Goal: Browse casually: Explore the website without a specific task or goal

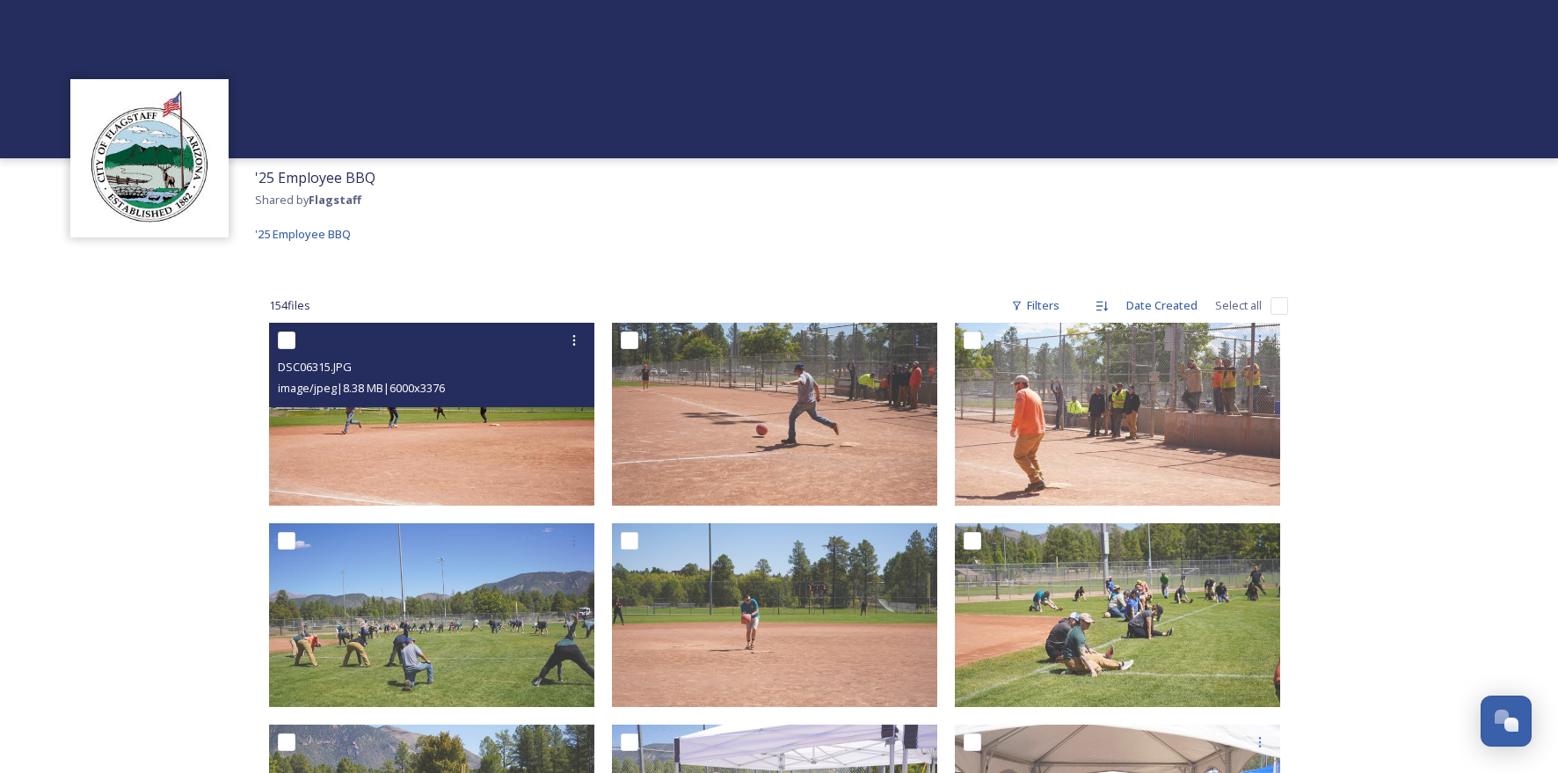
click at [405, 442] on img at bounding box center [431, 414] width 325 height 183
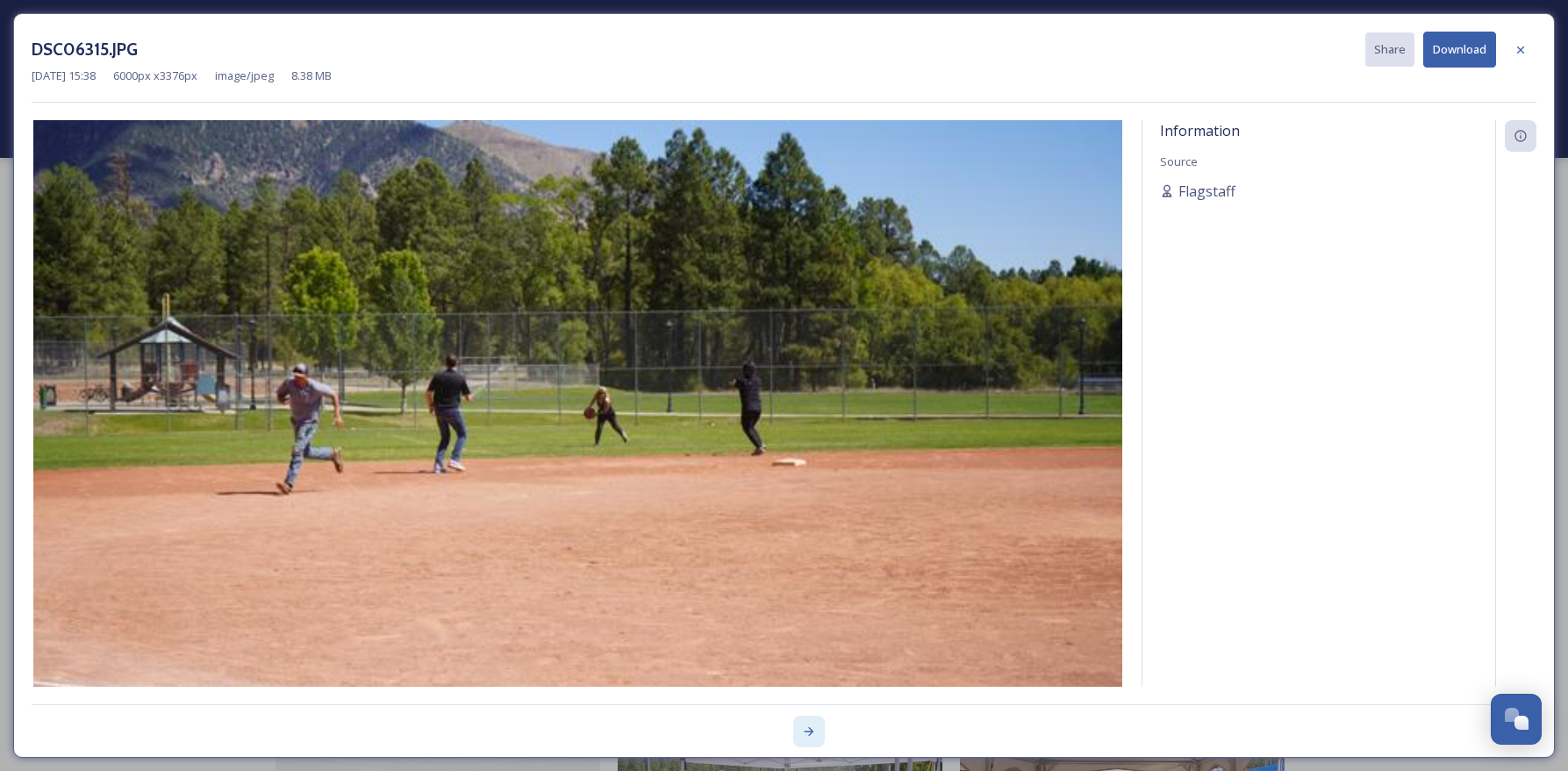
click at [806, 729] on icon at bounding box center [809, 731] width 14 height 14
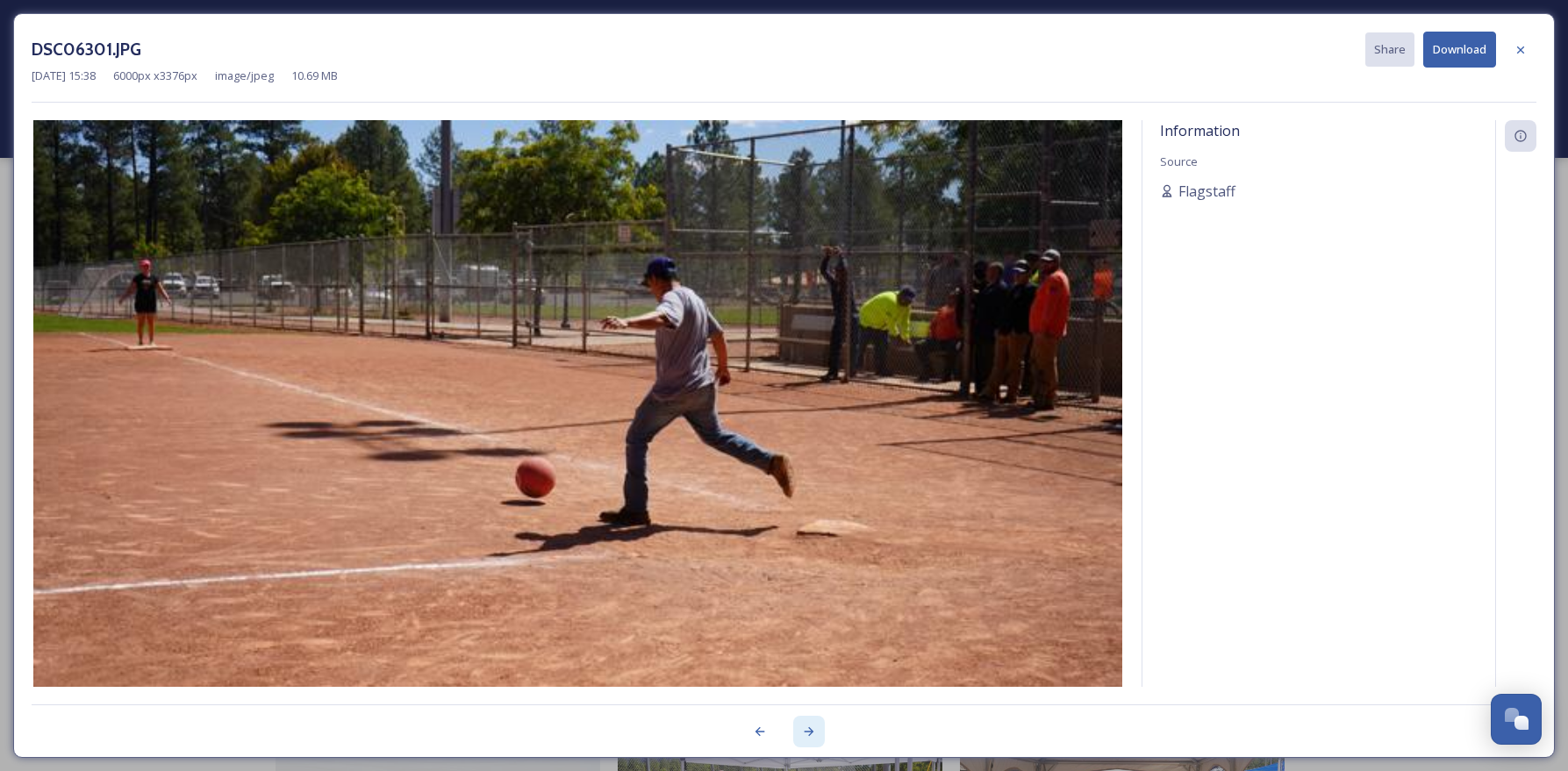
click at [806, 729] on icon at bounding box center [809, 731] width 14 height 14
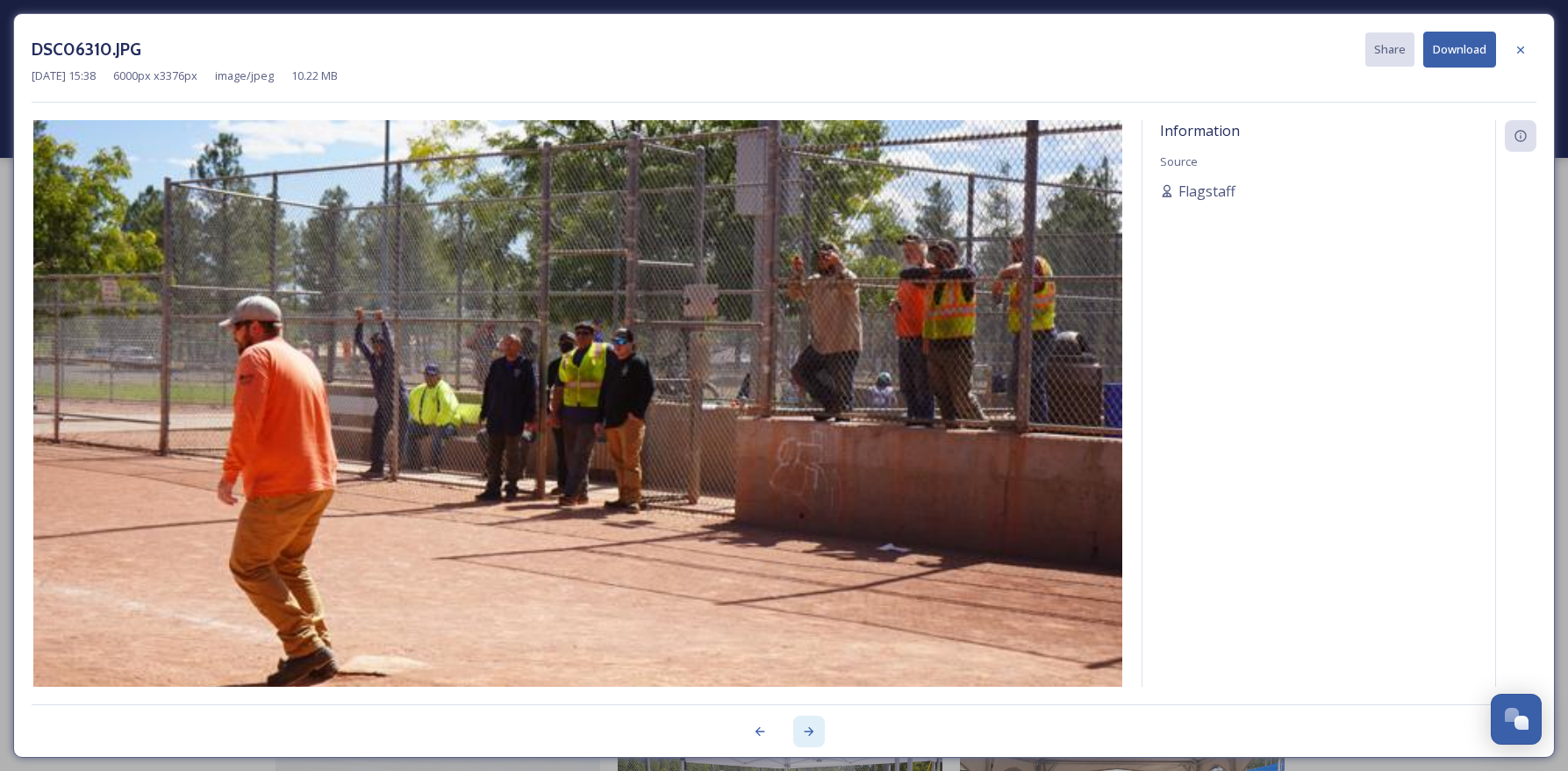
click at [806, 729] on icon at bounding box center [809, 731] width 14 height 14
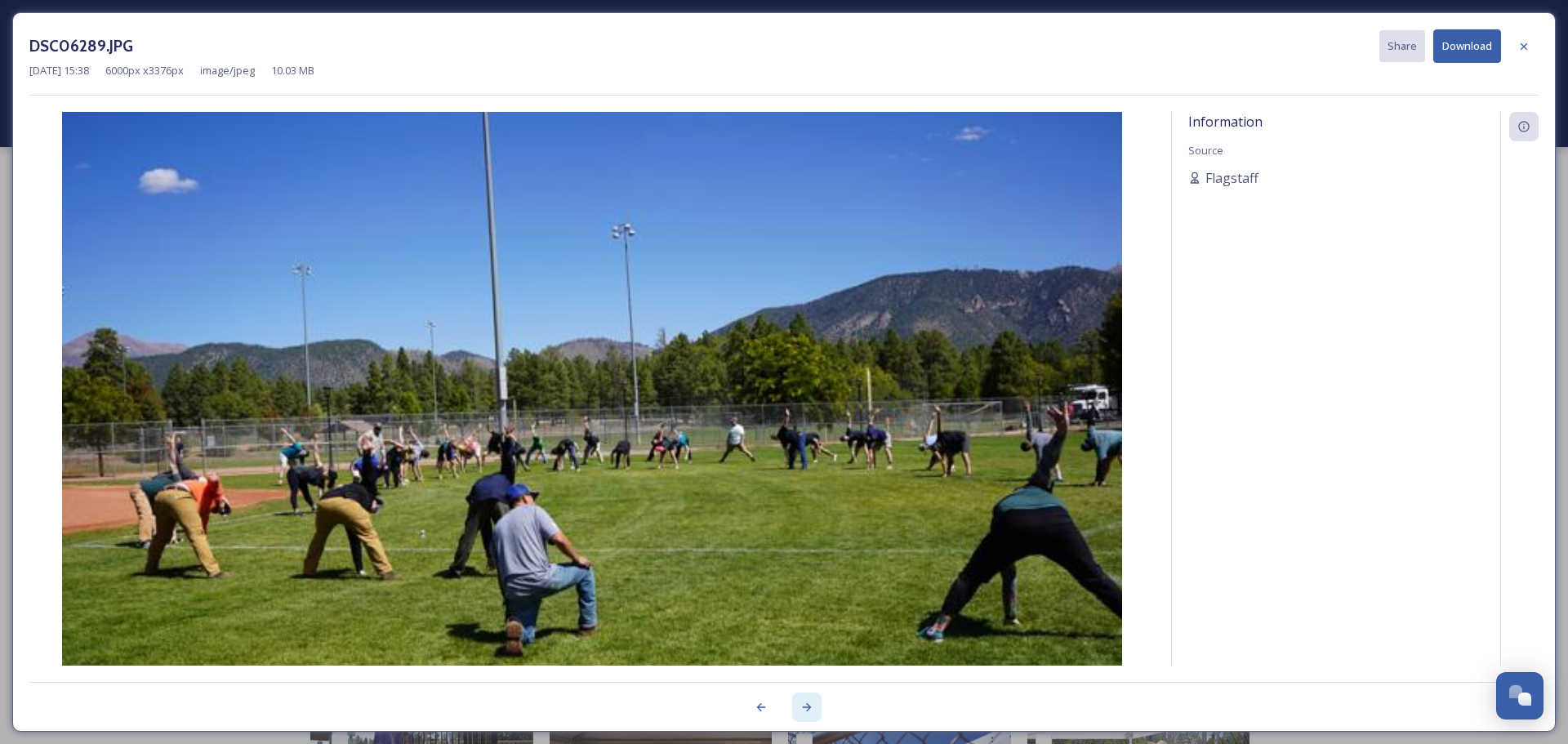
click at [804, 707] on icon at bounding box center [807, 708] width 13 height 13
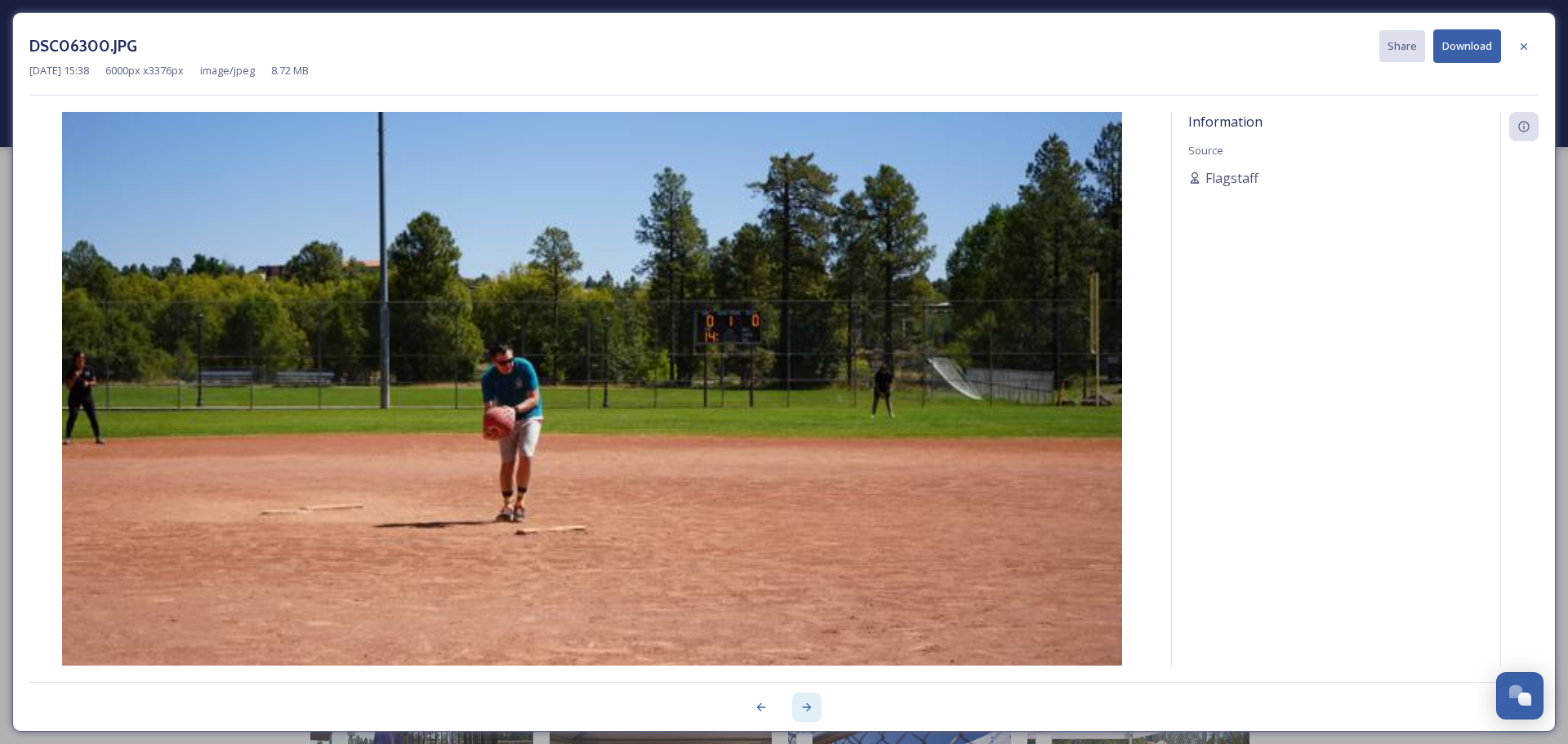
click at [804, 707] on icon at bounding box center [807, 708] width 13 height 13
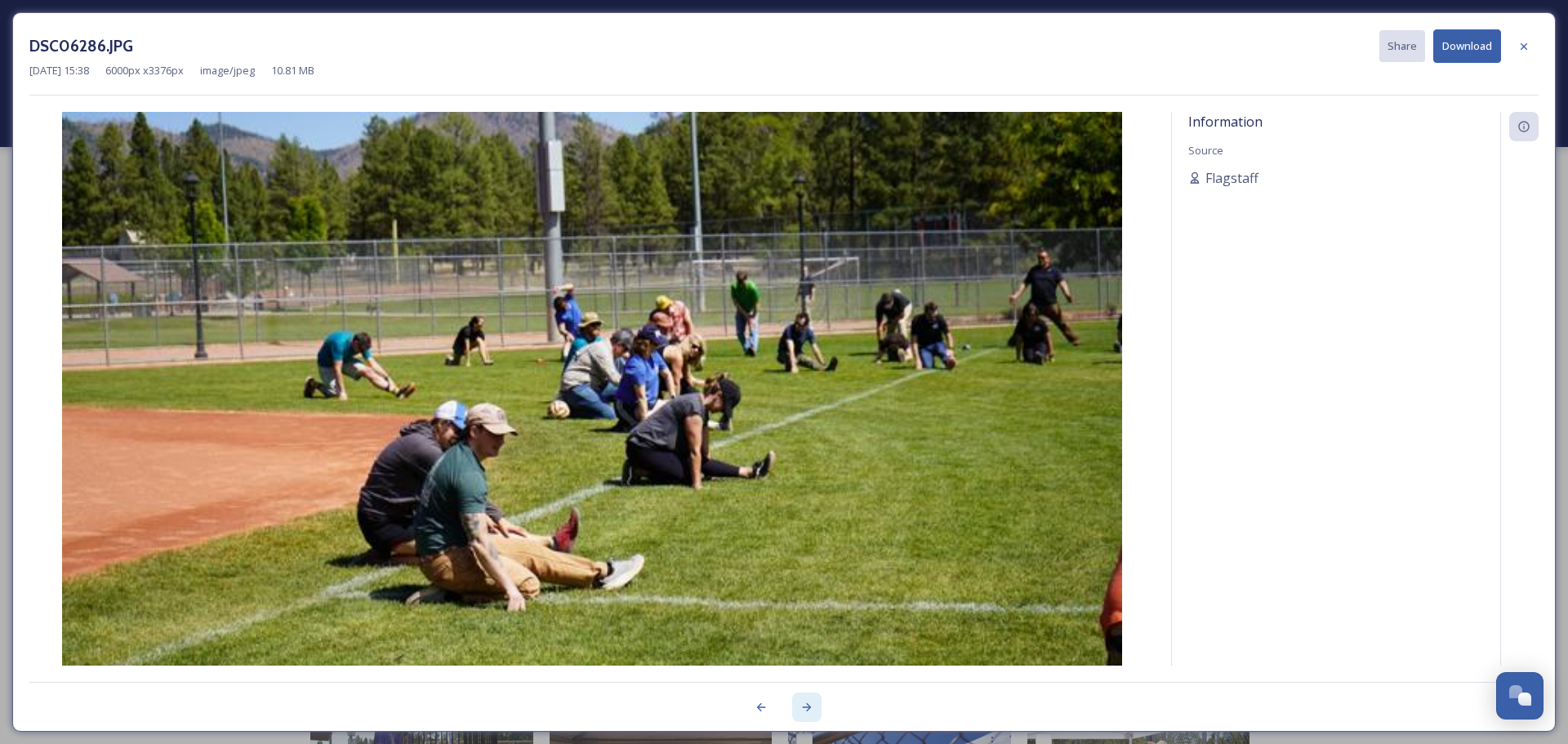
click at [804, 707] on icon at bounding box center [807, 708] width 13 height 13
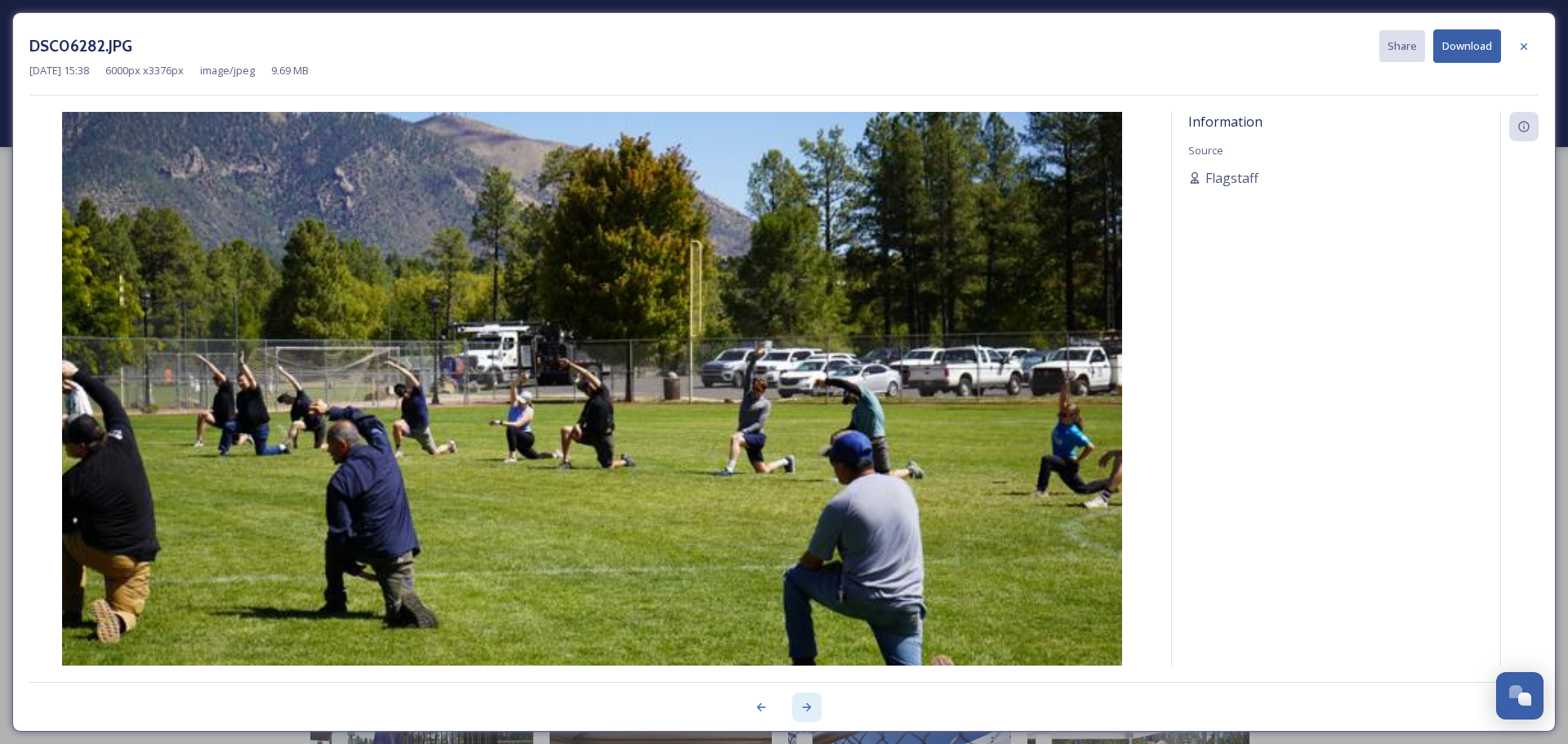
click at [804, 707] on icon at bounding box center [807, 708] width 13 height 13
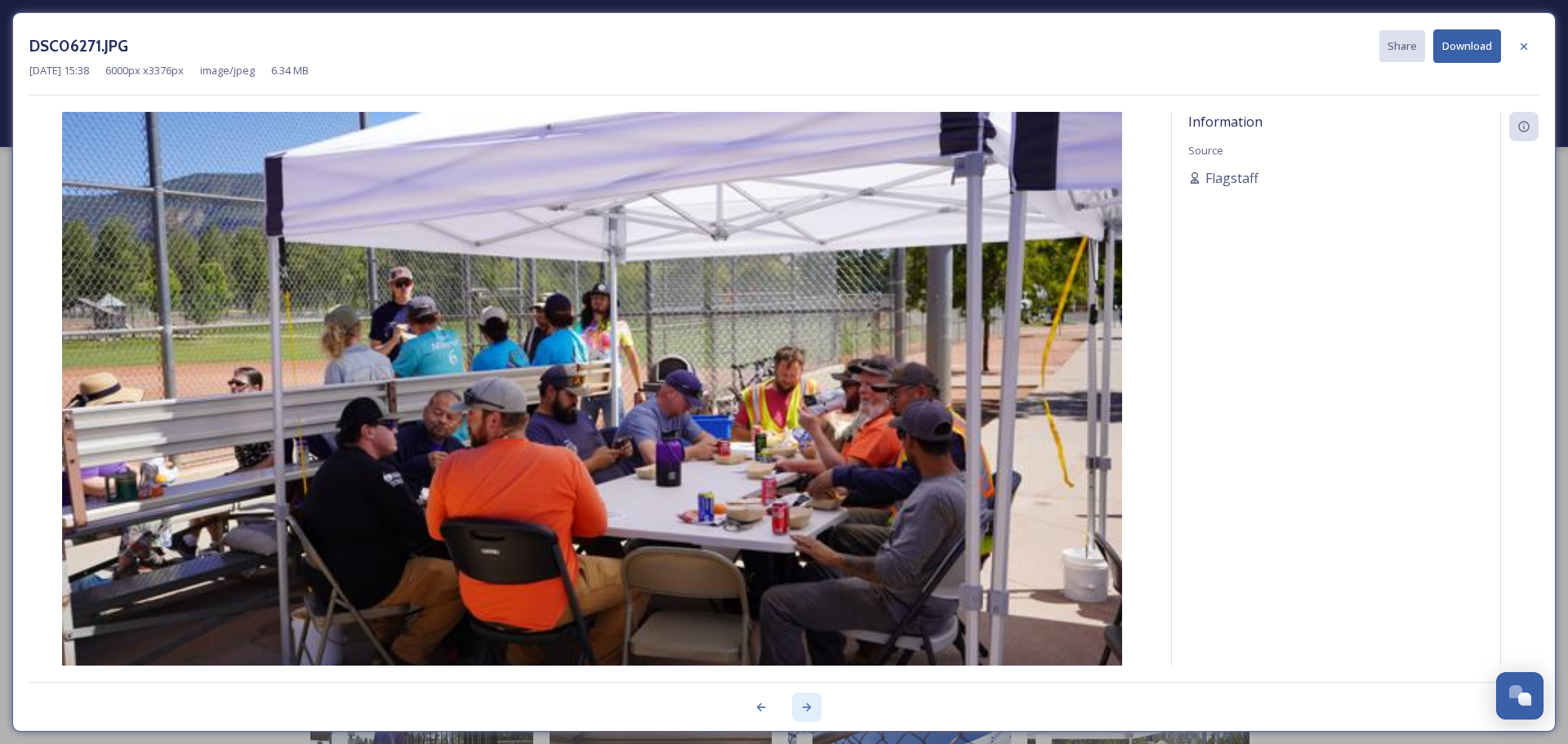
click at [804, 707] on icon at bounding box center [807, 708] width 13 height 13
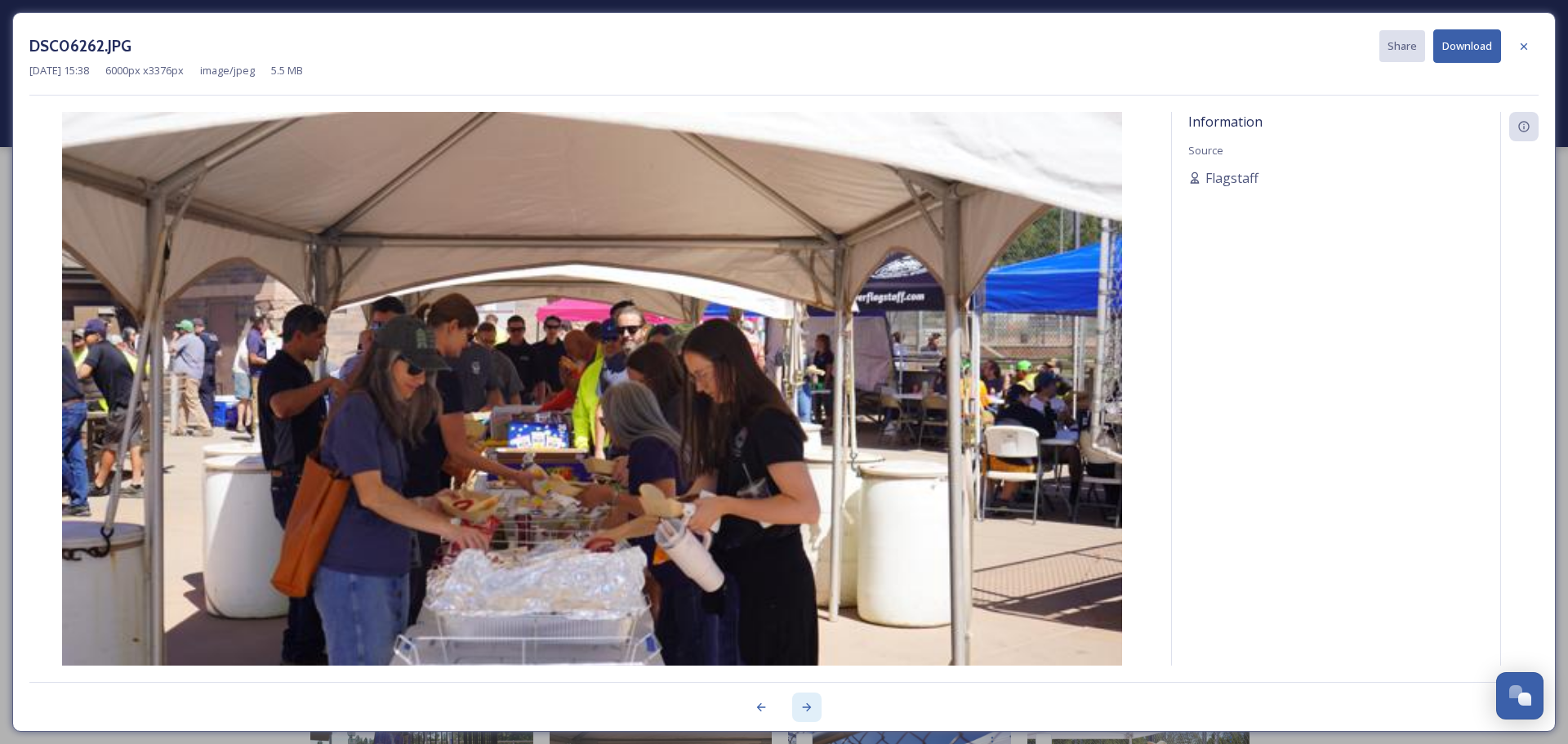
click at [804, 708] on icon at bounding box center [807, 707] width 9 height 8
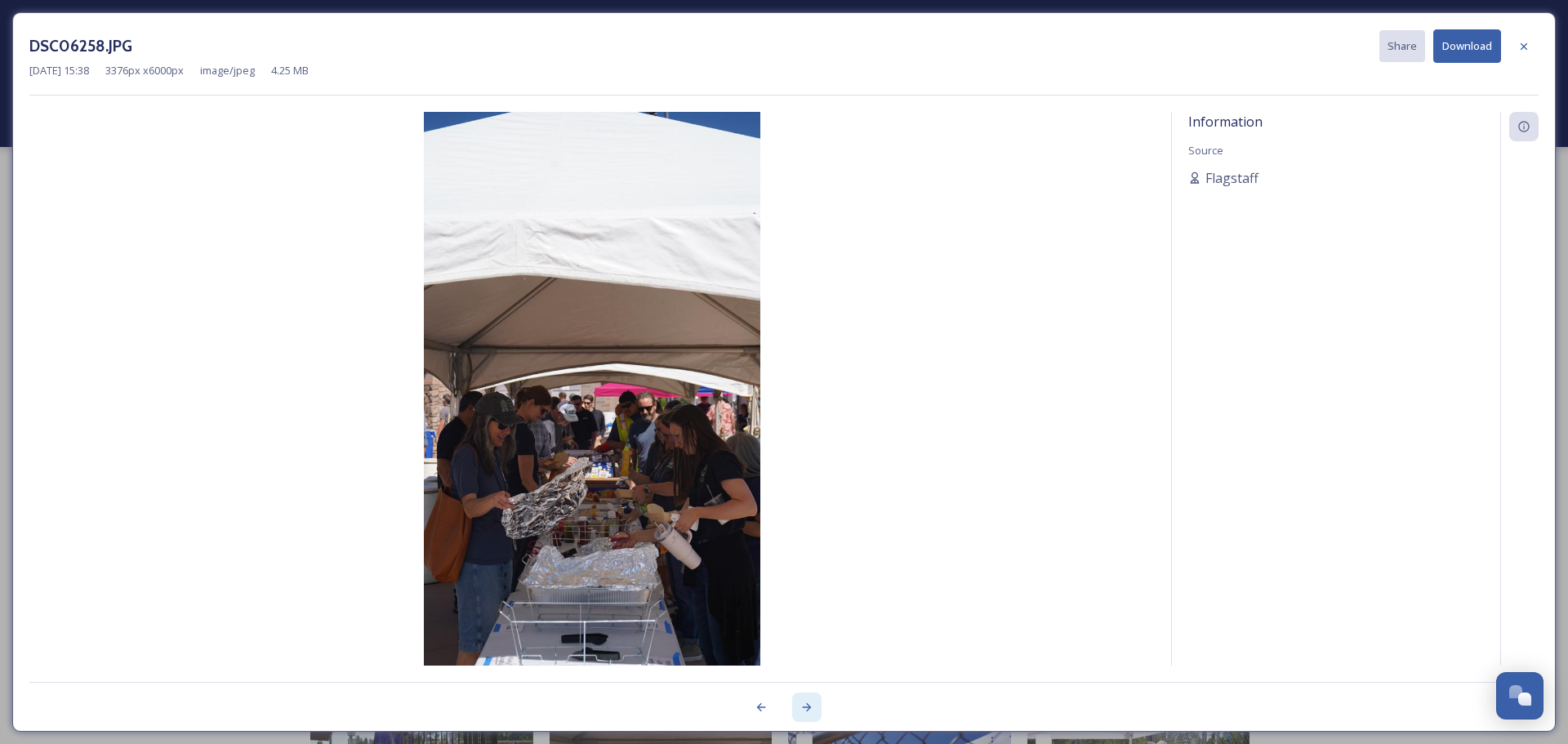
click at [804, 708] on icon at bounding box center [807, 707] width 9 height 8
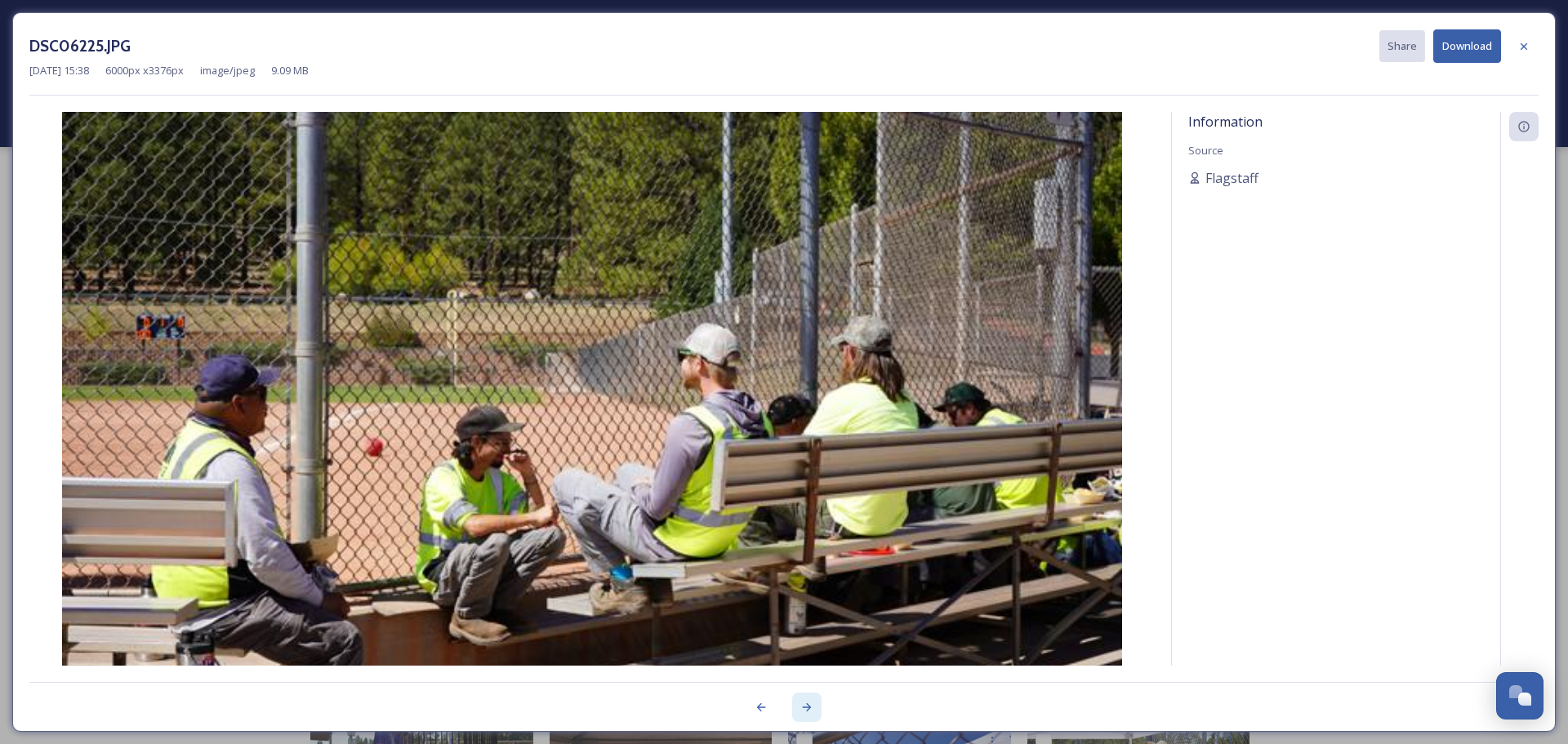
click at [804, 708] on icon at bounding box center [807, 707] width 9 height 8
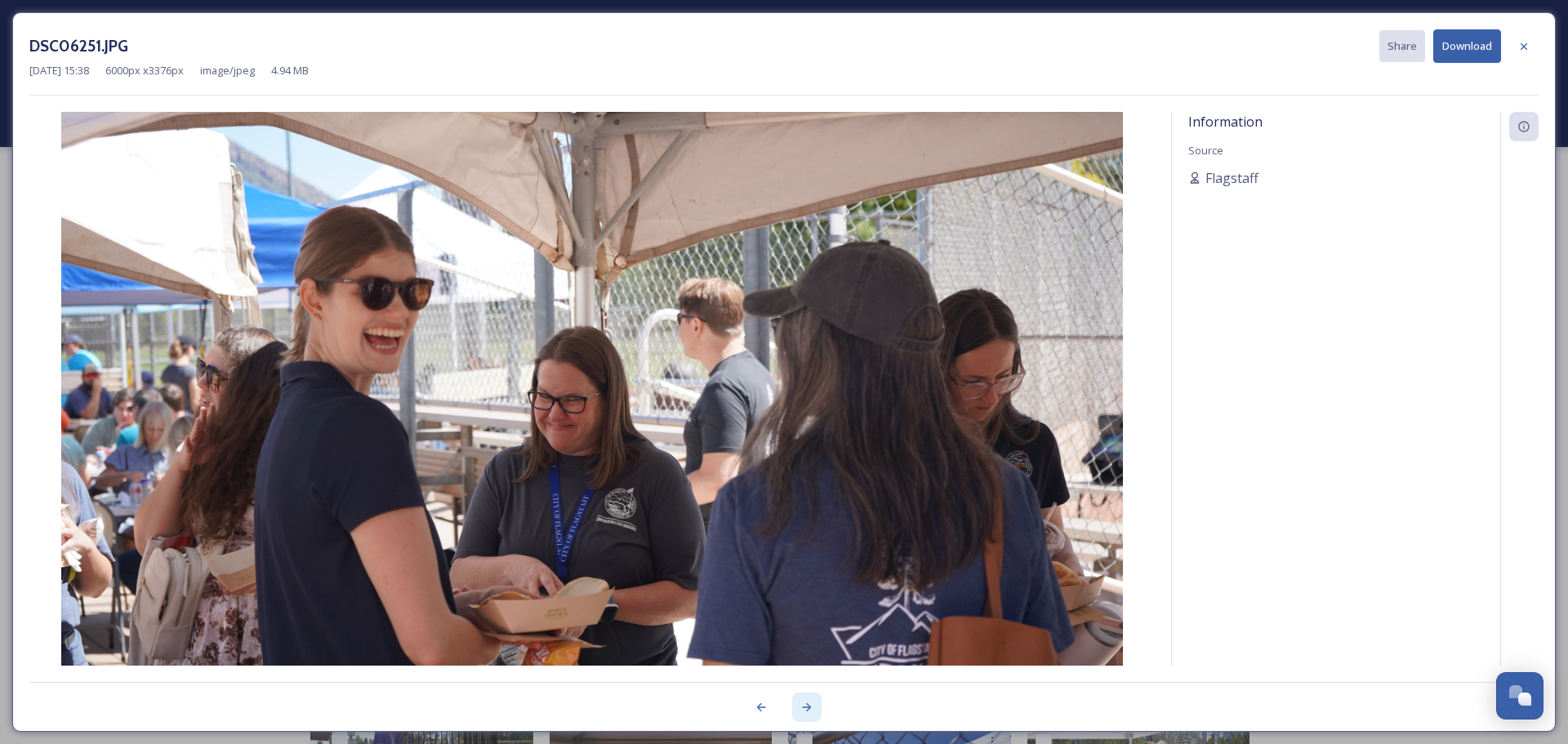
click at [812, 709] on icon at bounding box center [807, 708] width 13 height 13
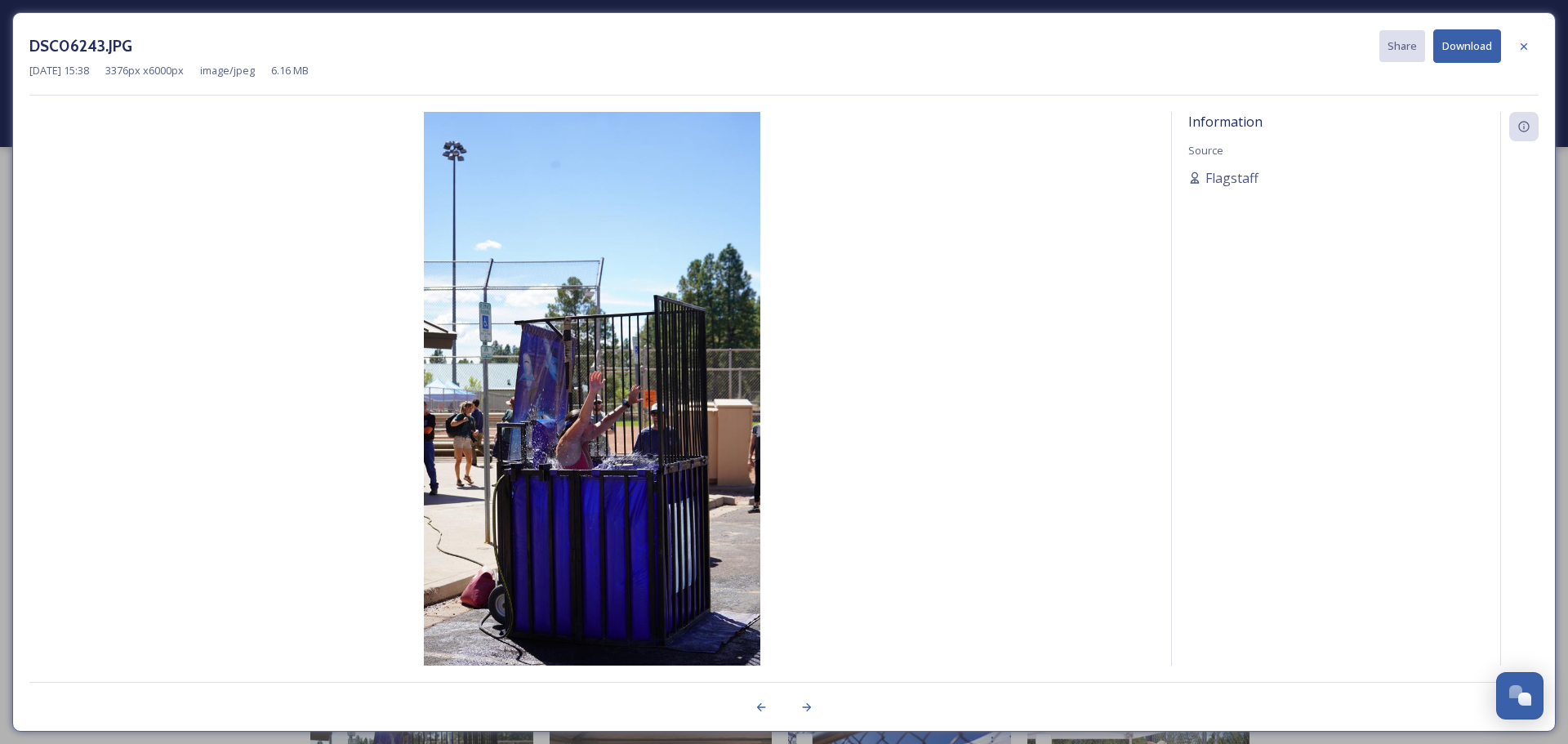
click at [620, 533] on img at bounding box center [593, 410] width 1126 height 597
click at [592, 473] on img at bounding box center [593, 410] width 1126 height 597
click at [810, 707] on icon at bounding box center [807, 707] width 9 height 8
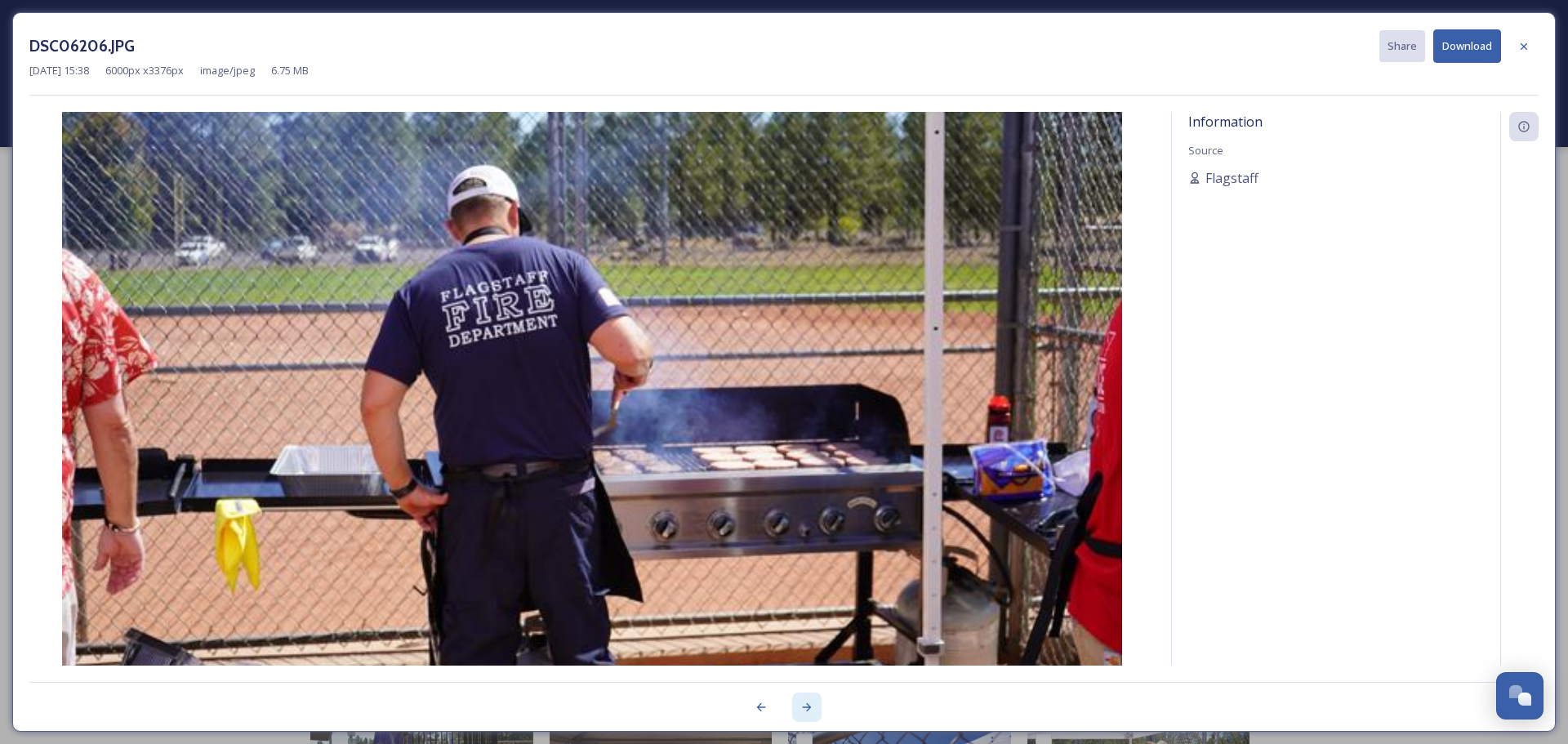
click at [810, 707] on icon at bounding box center [807, 707] width 9 height 8
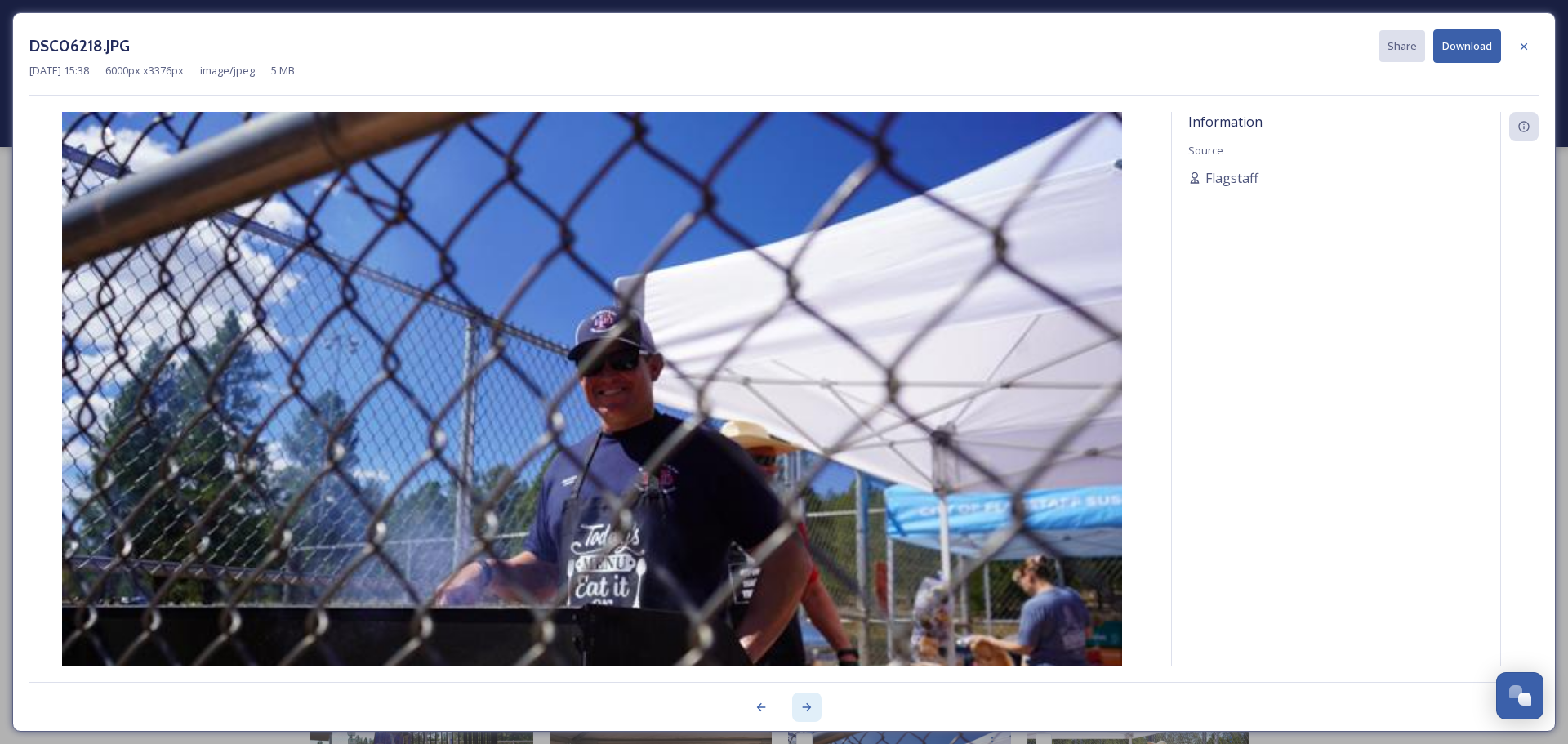
click at [810, 707] on icon at bounding box center [807, 707] width 9 height 8
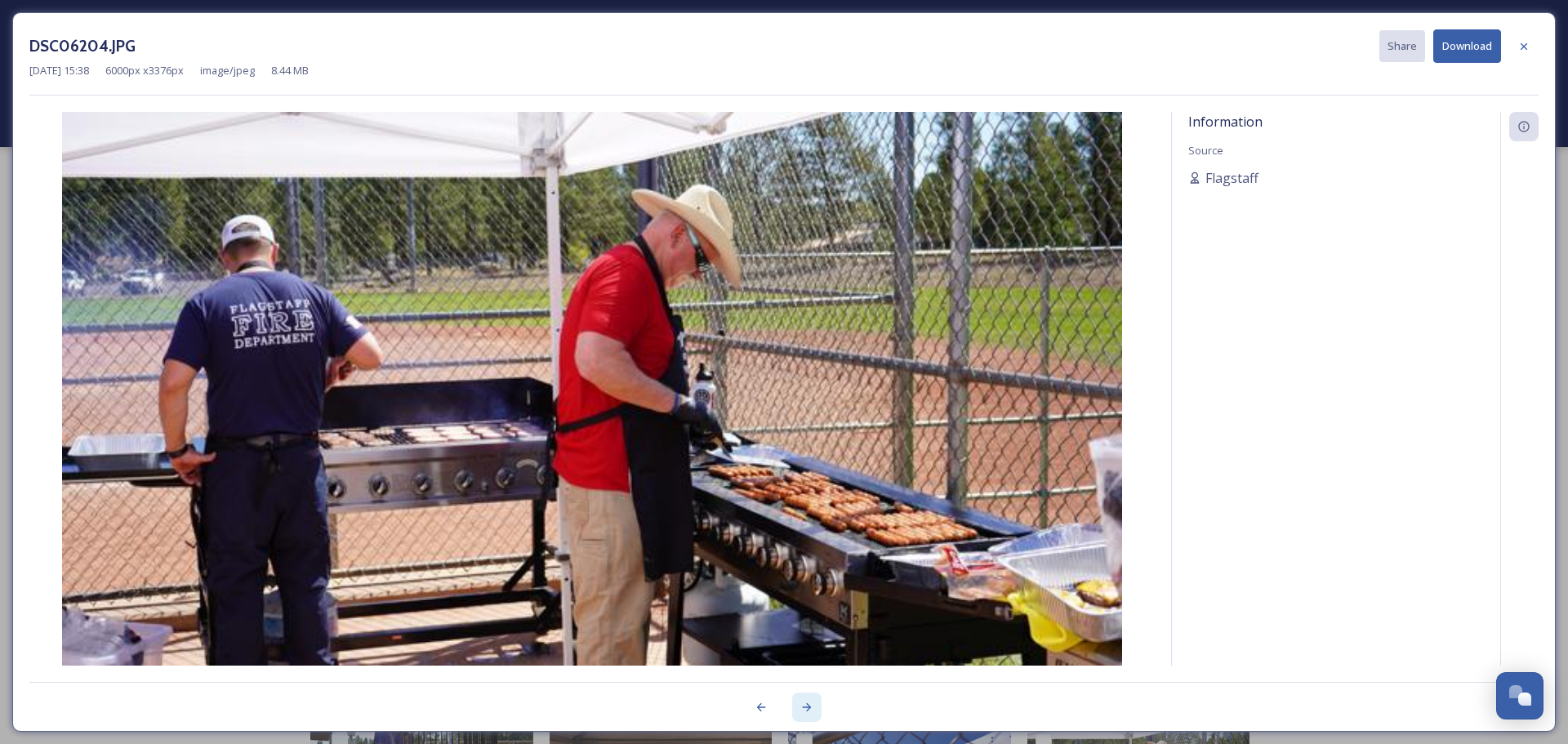
click at [809, 708] on icon at bounding box center [807, 707] width 9 height 8
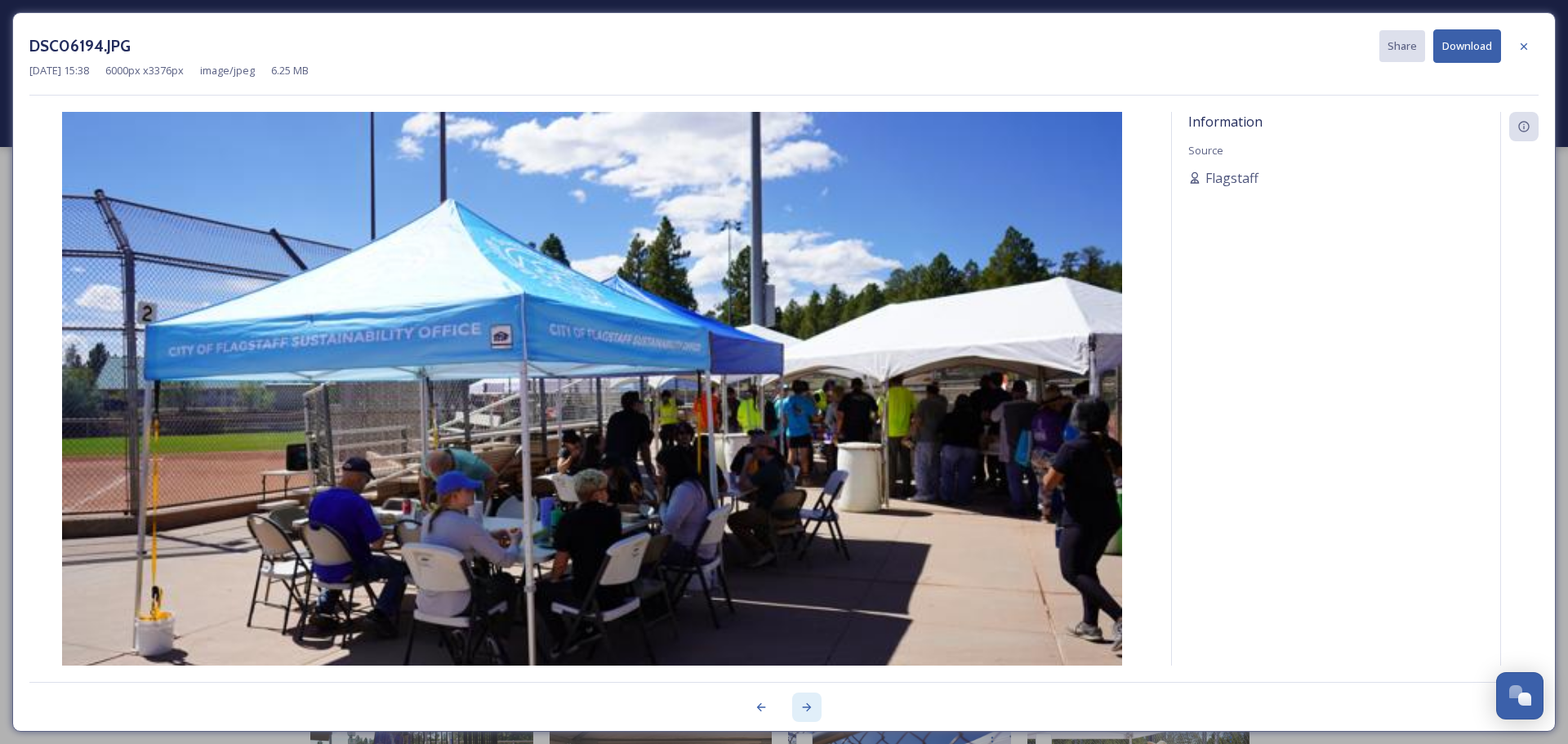
click at [808, 709] on icon at bounding box center [807, 708] width 13 height 13
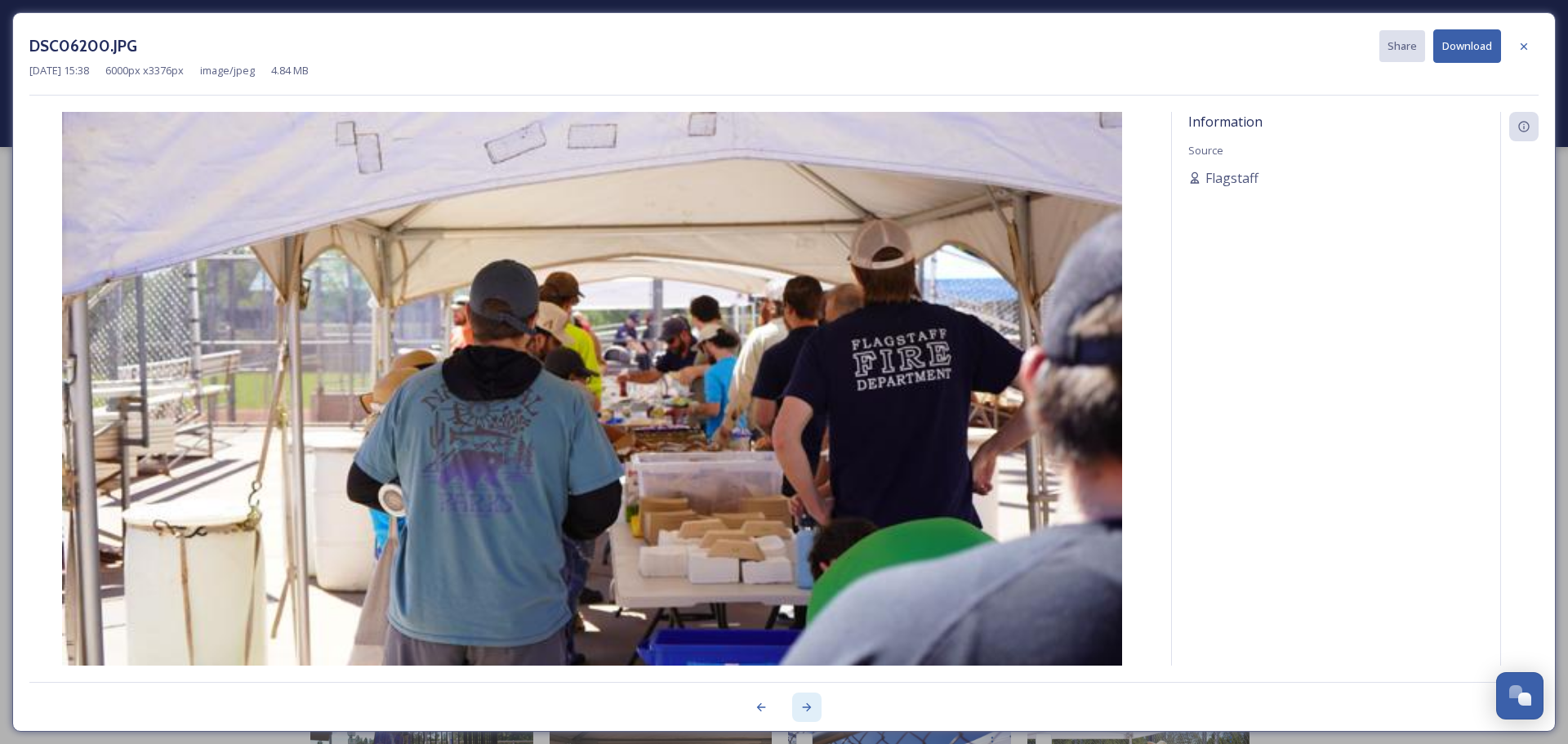
click at [800, 709] on div at bounding box center [807, 708] width 30 height 30
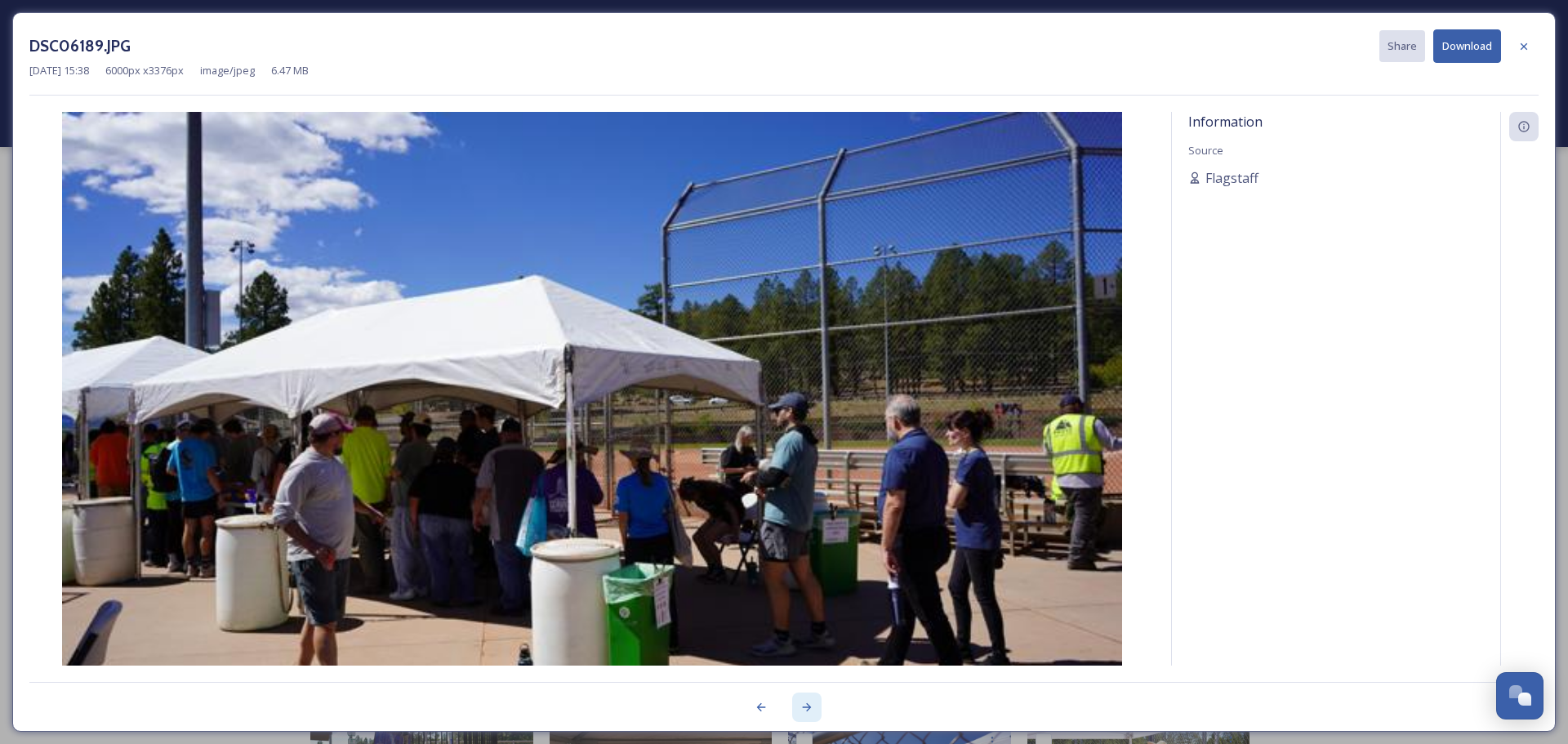
click at [796, 710] on div at bounding box center [807, 708] width 30 height 30
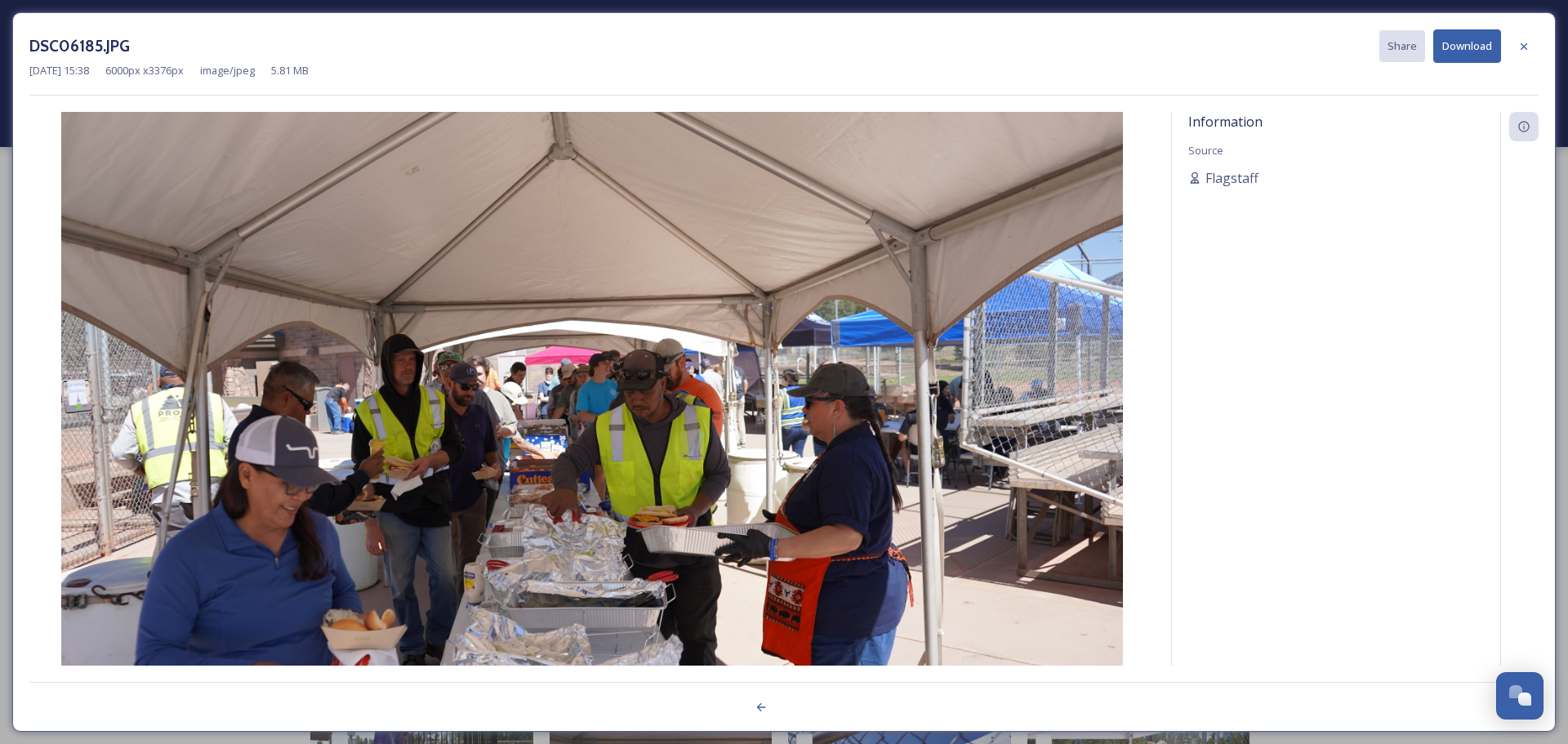
click at [1459, 47] on icon at bounding box center [1524, 46] width 13 height 13
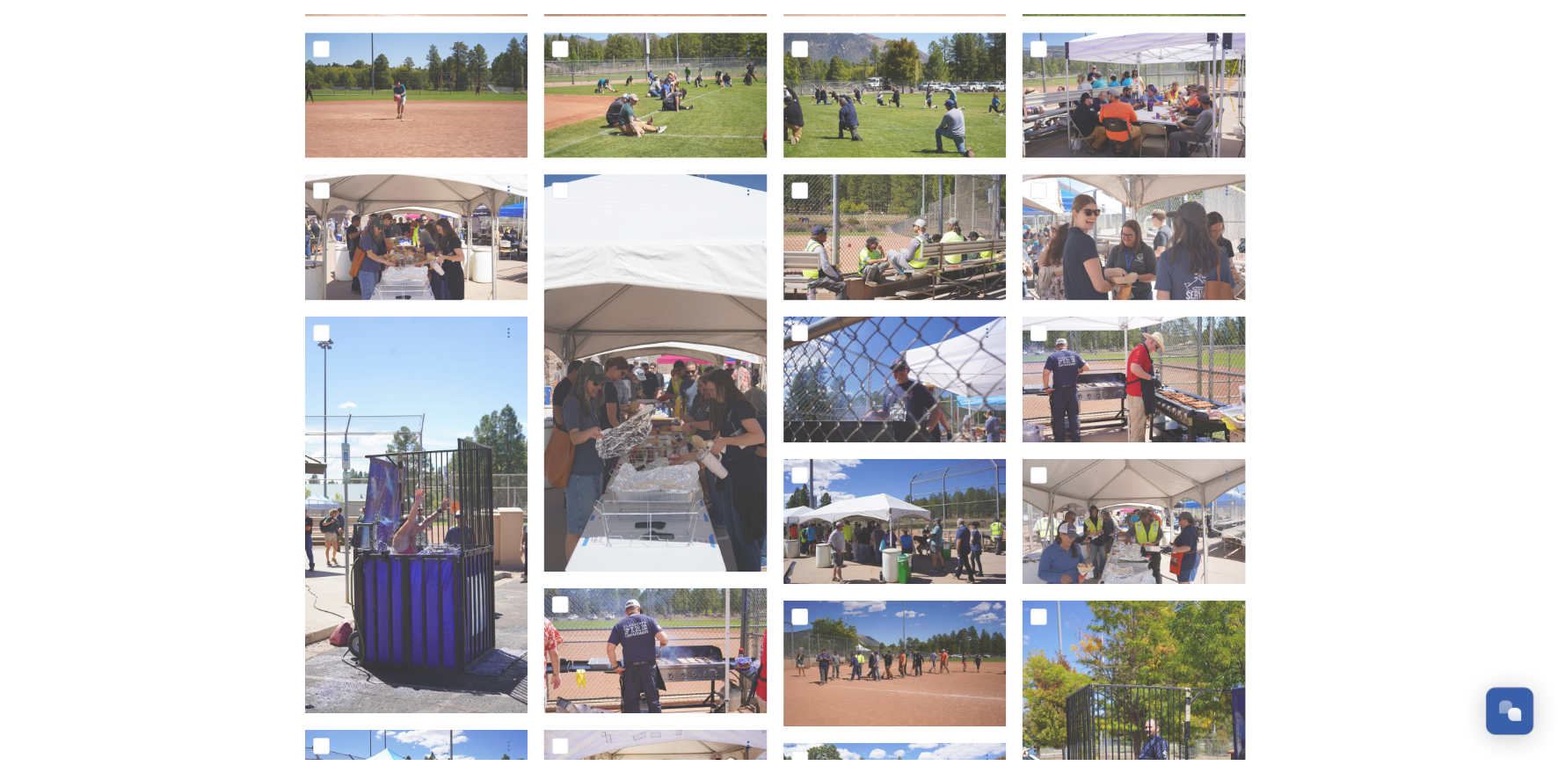
scroll to position [440, 0]
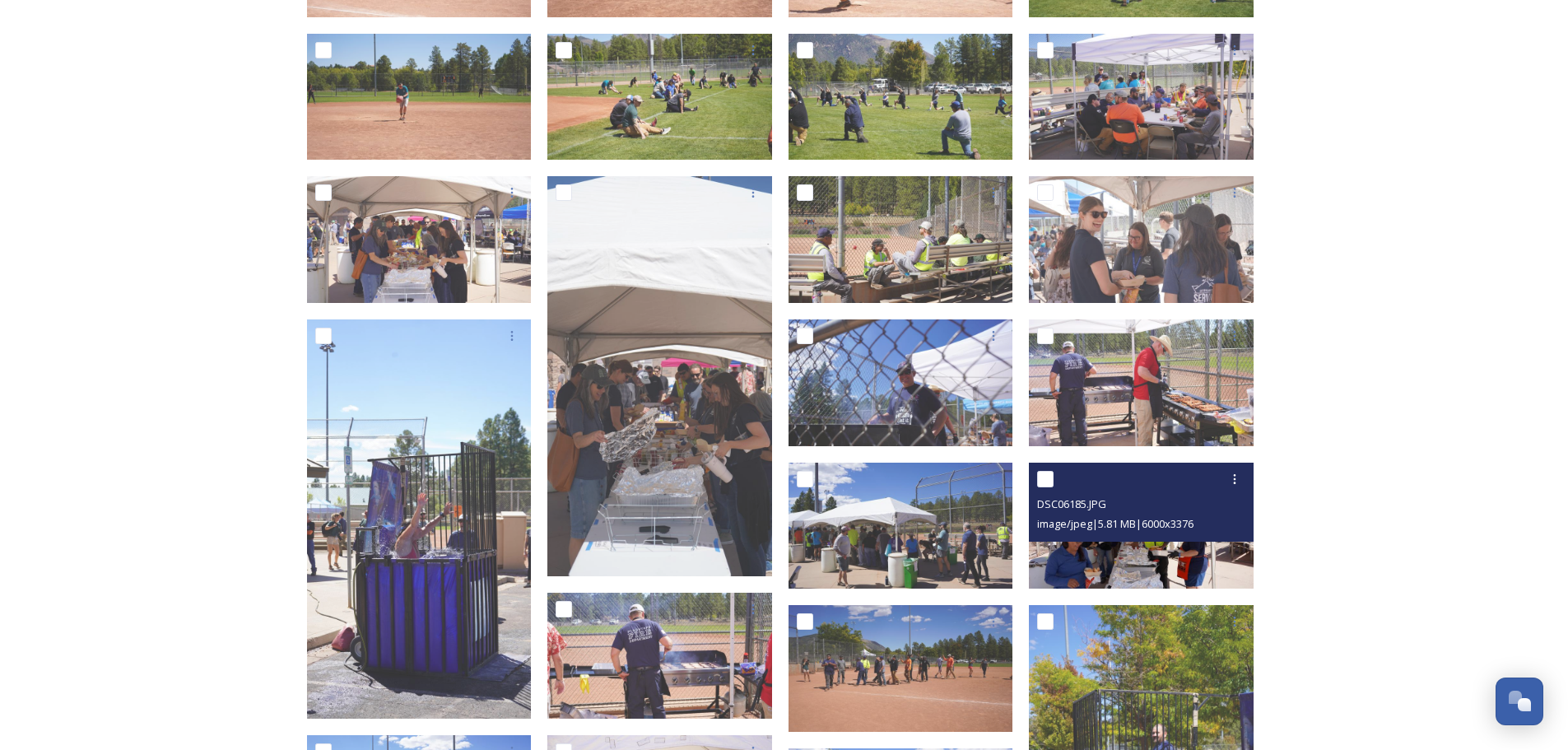
click at [1123, 559] on img at bounding box center [1141, 525] width 225 height 126
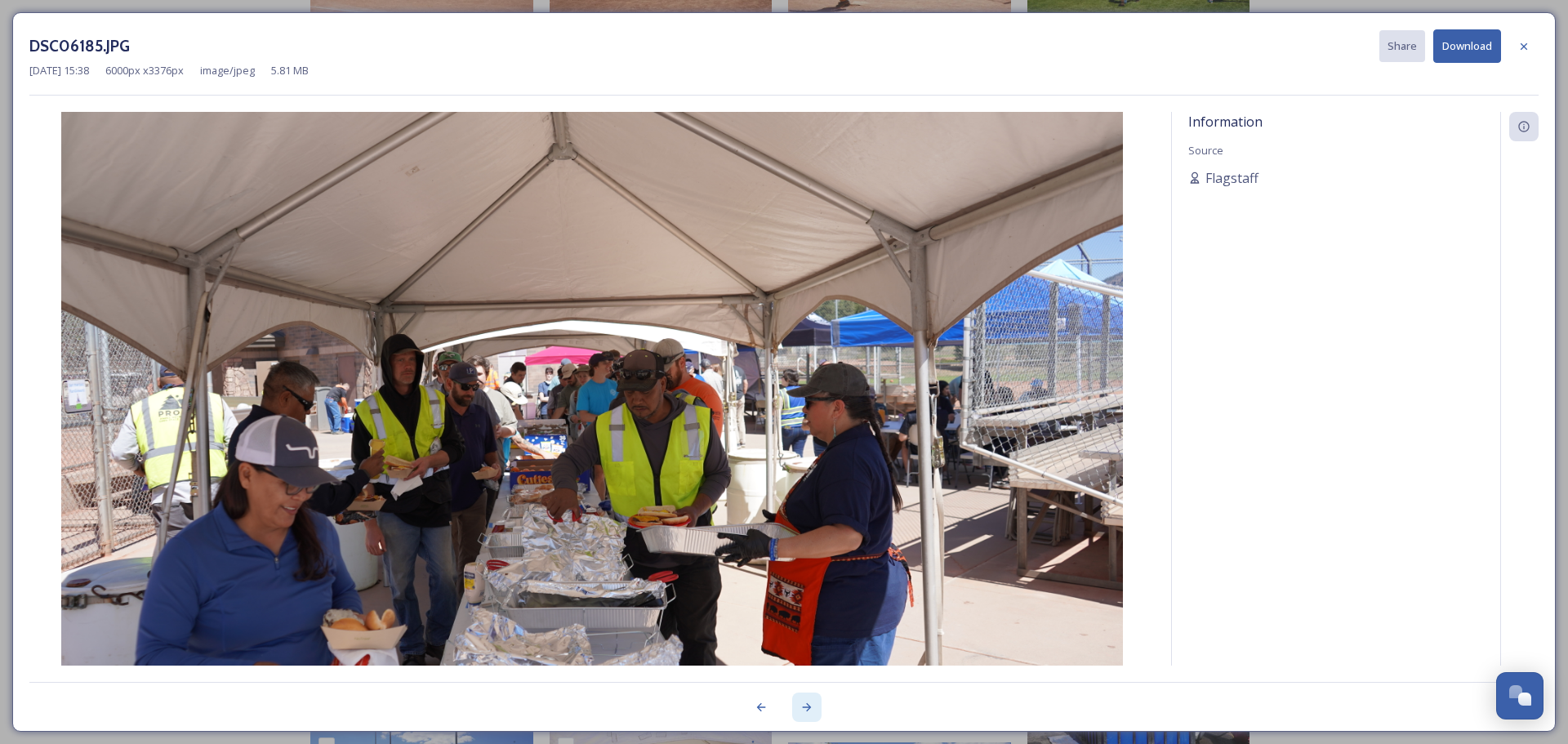
click at [804, 704] on icon at bounding box center [807, 708] width 13 height 13
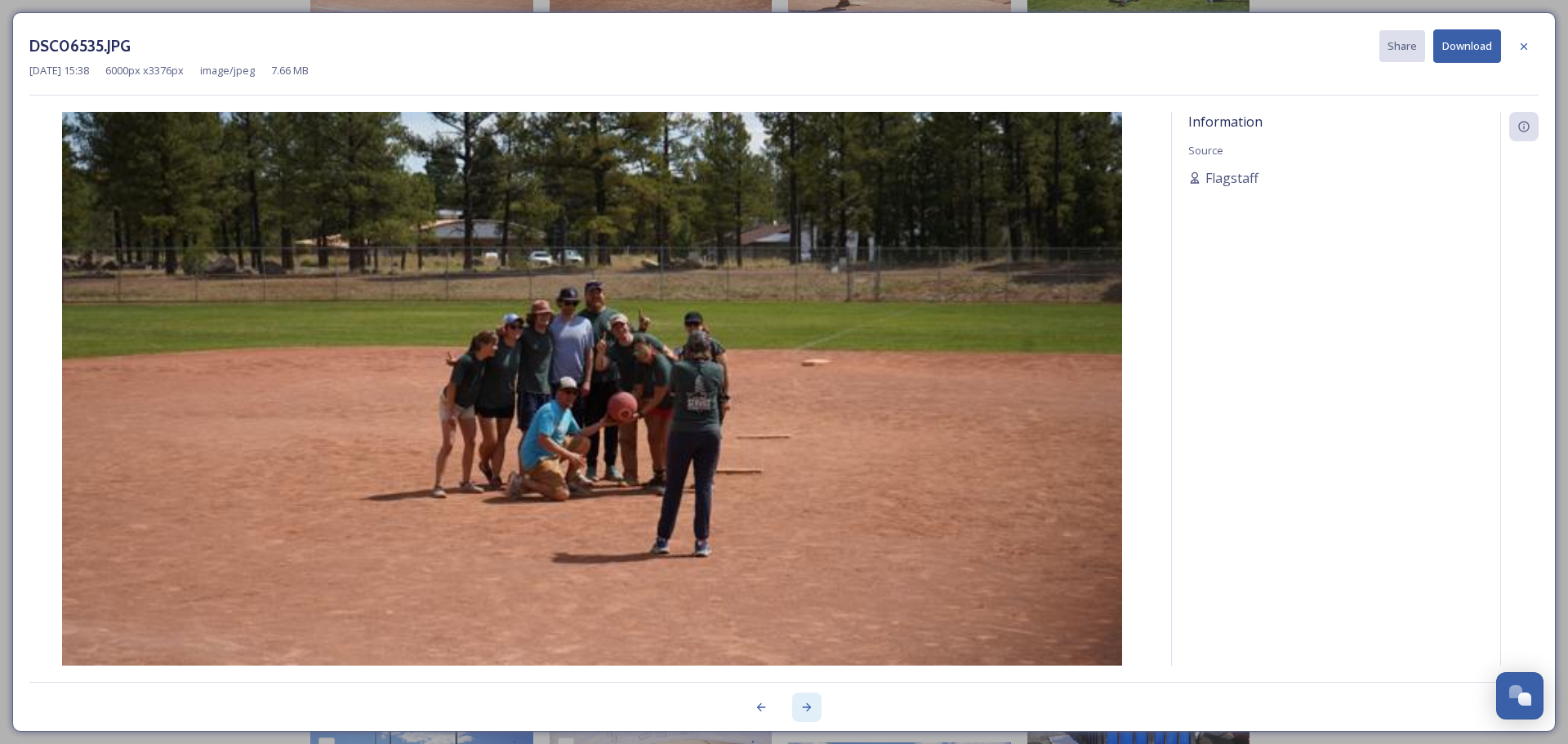
click at [804, 711] on icon at bounding box center [807, 708] width 13 height 13
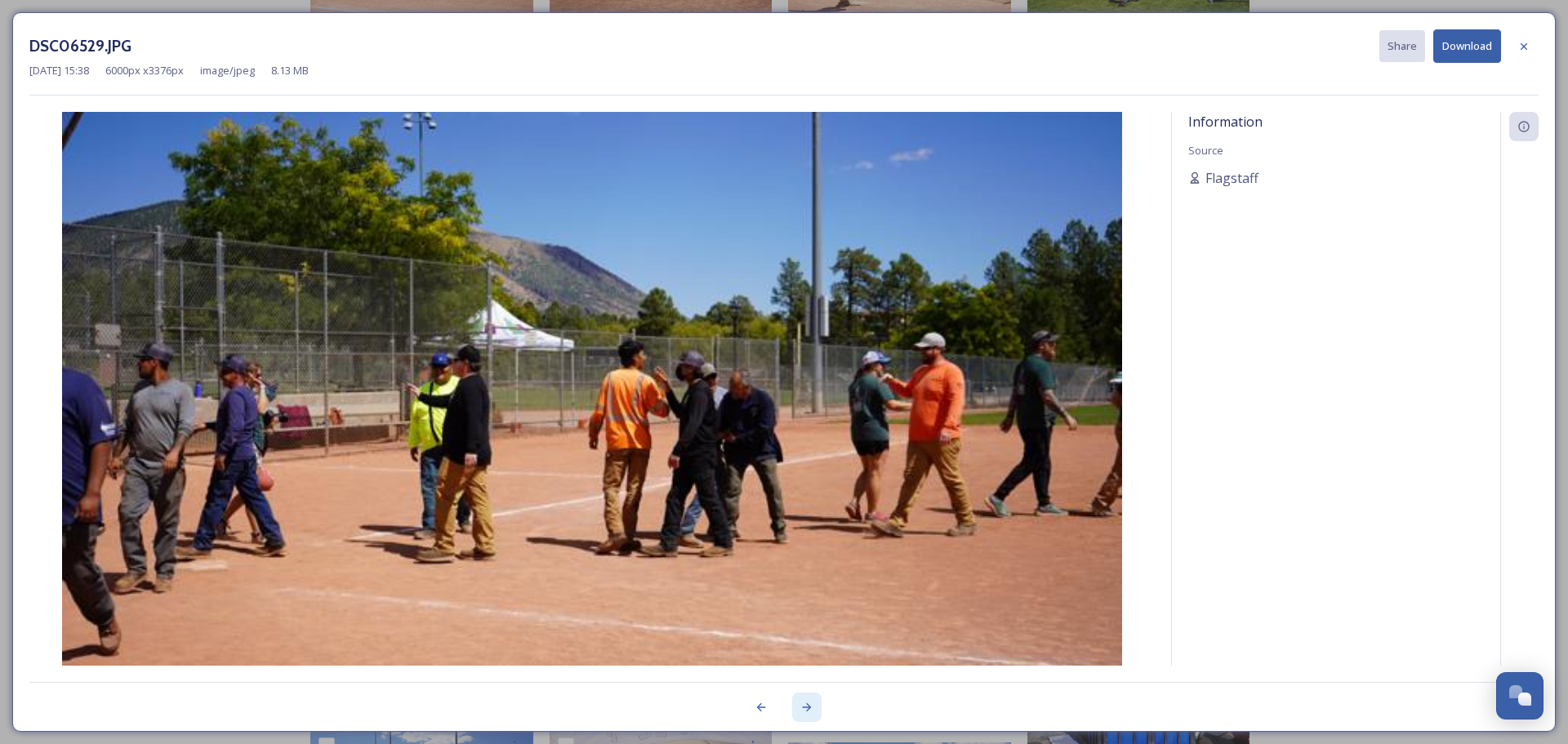
click at [804, 711] on icon at bounding box center [807, 708] width 13 height 13
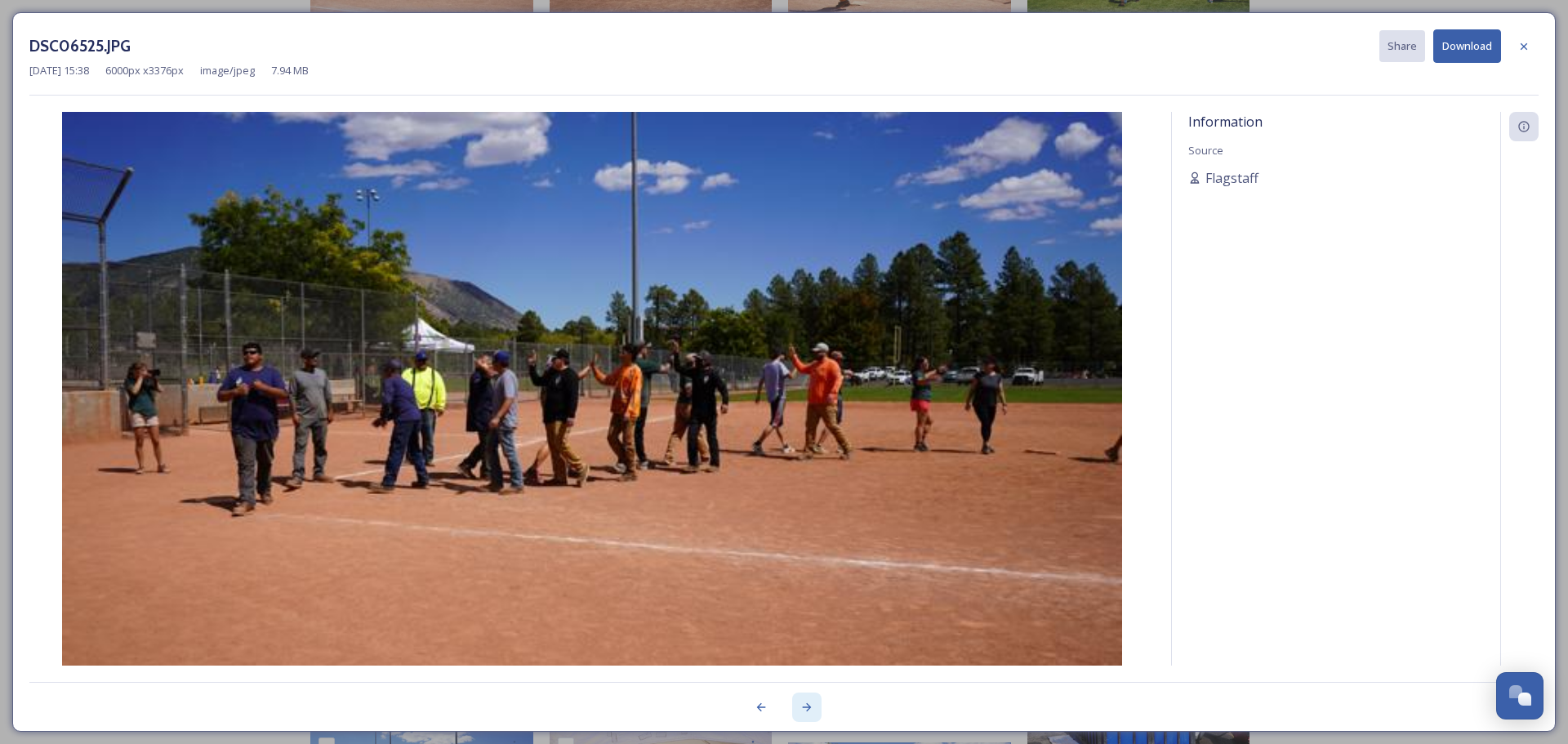
click at [804, 711] on icon at bounding box center [807, 708] width 13 height 13
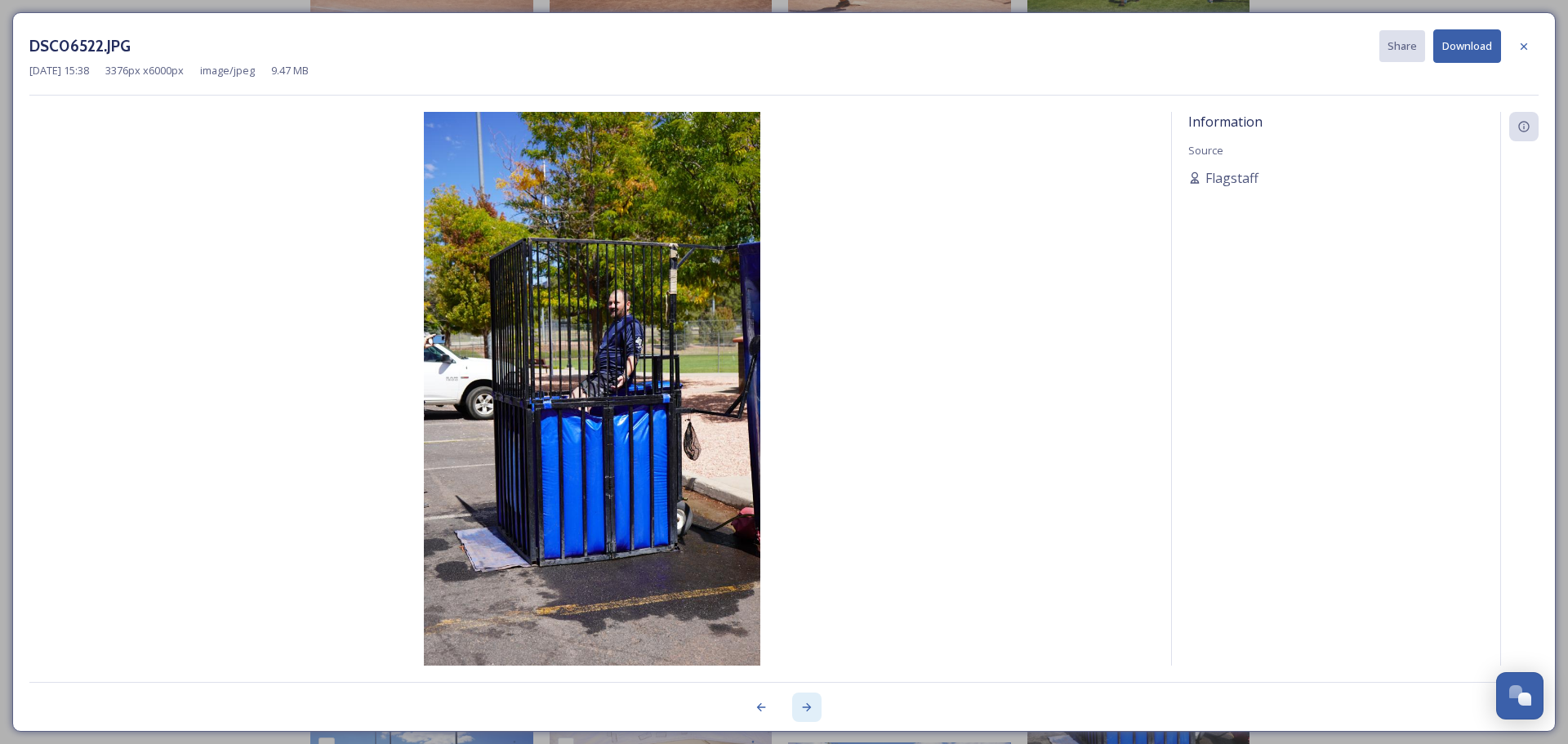
click at [805, 708] on icon at bounding box center [807, 708] width 13 height 13
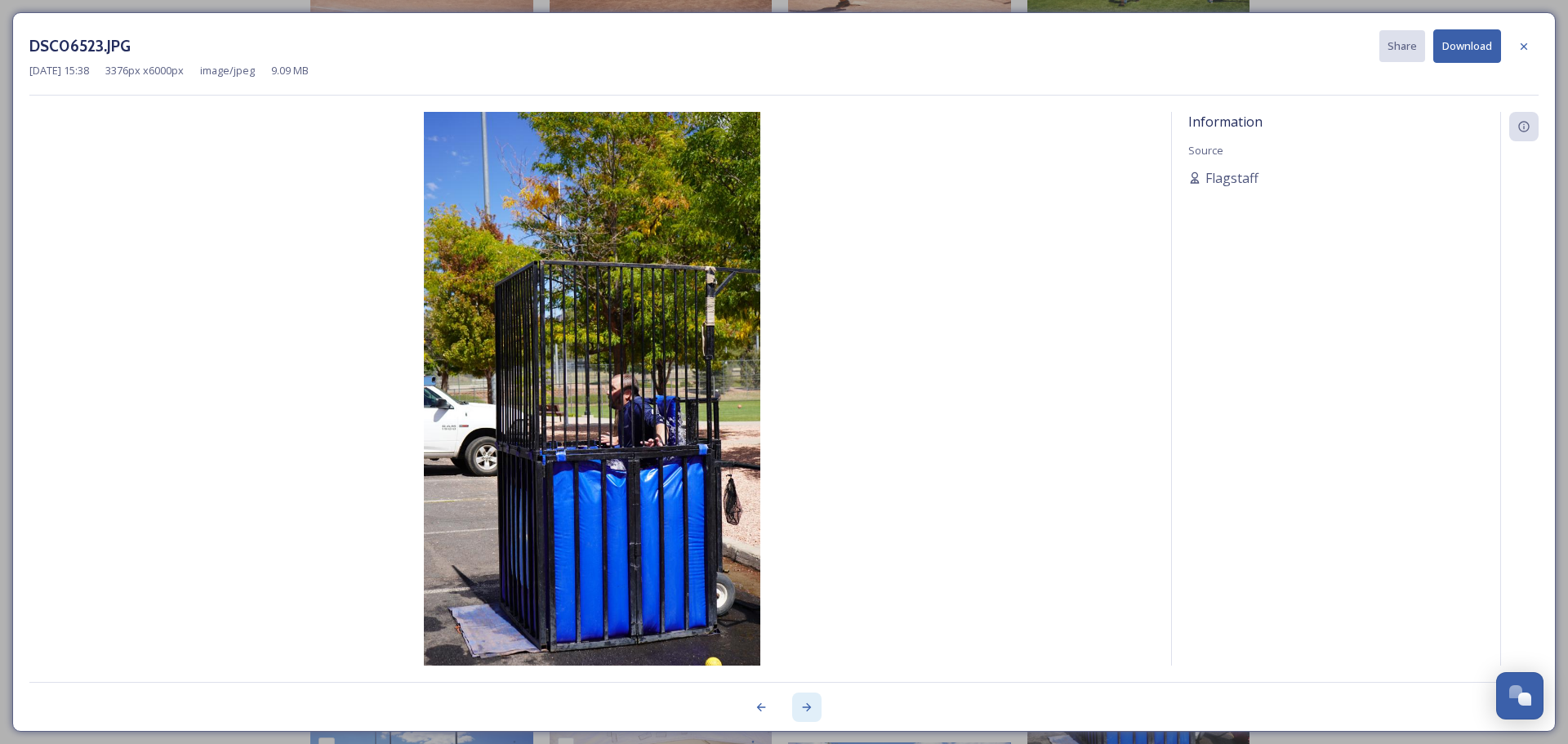
click at [805, 708] on icon at bounding box center [807, 708] width 13 height 13
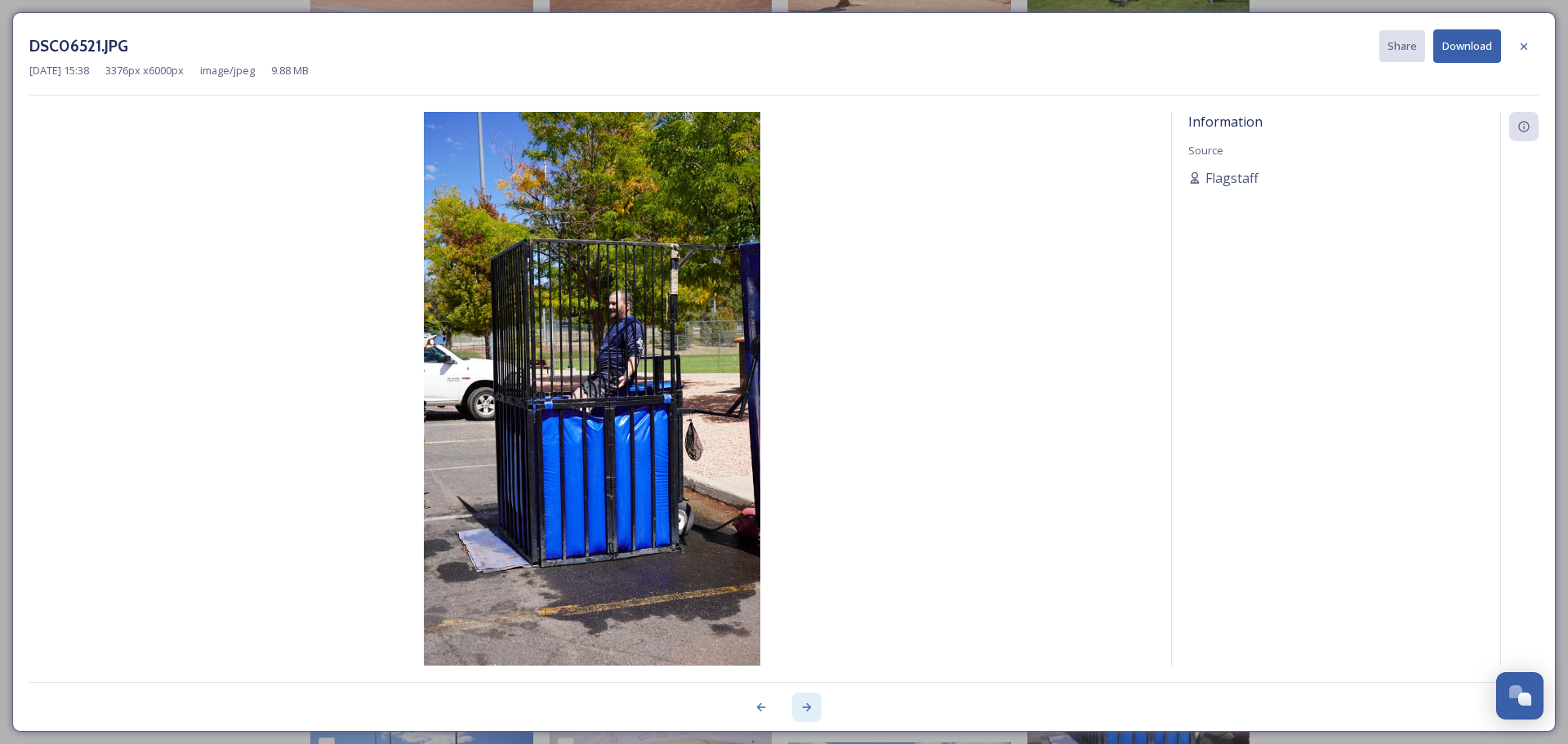
click at [805, 708] on icon at bounding box center [807, 708] width 13 height 13
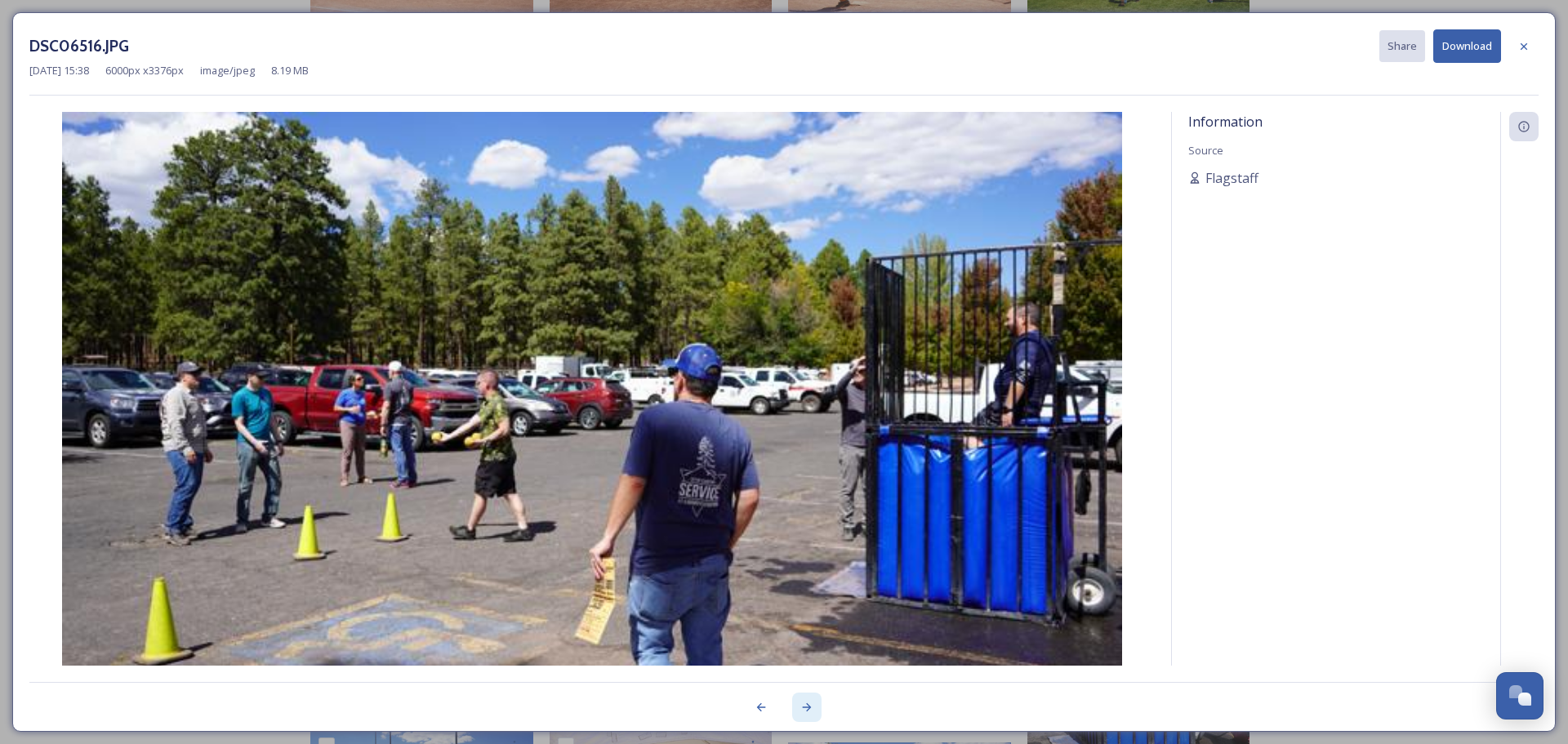
click at [805, 708] on icon at bounding box center [807, 708] width 13 height 13
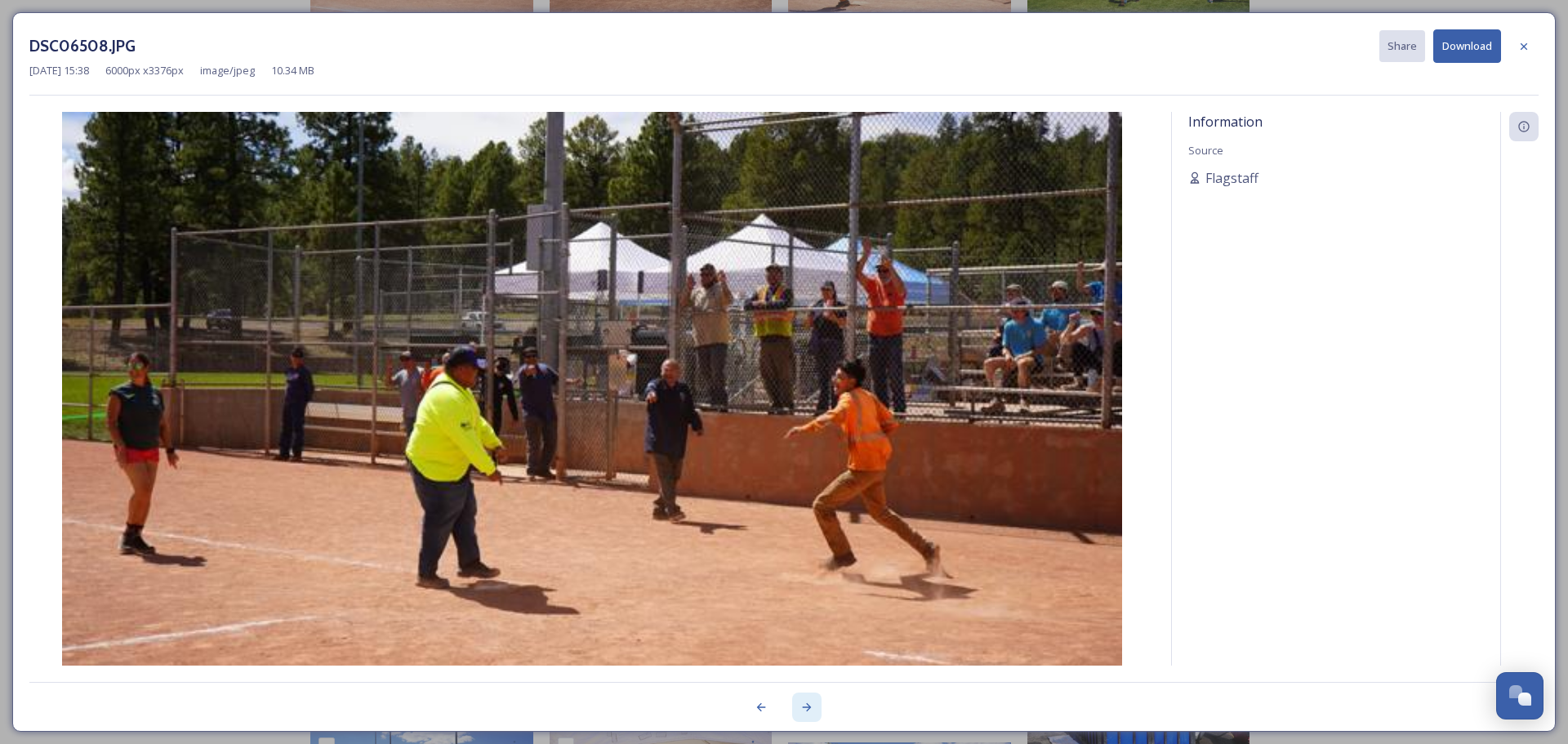
click at [805, 708] on icon at bounding box center [807, 708] width 13 height 13
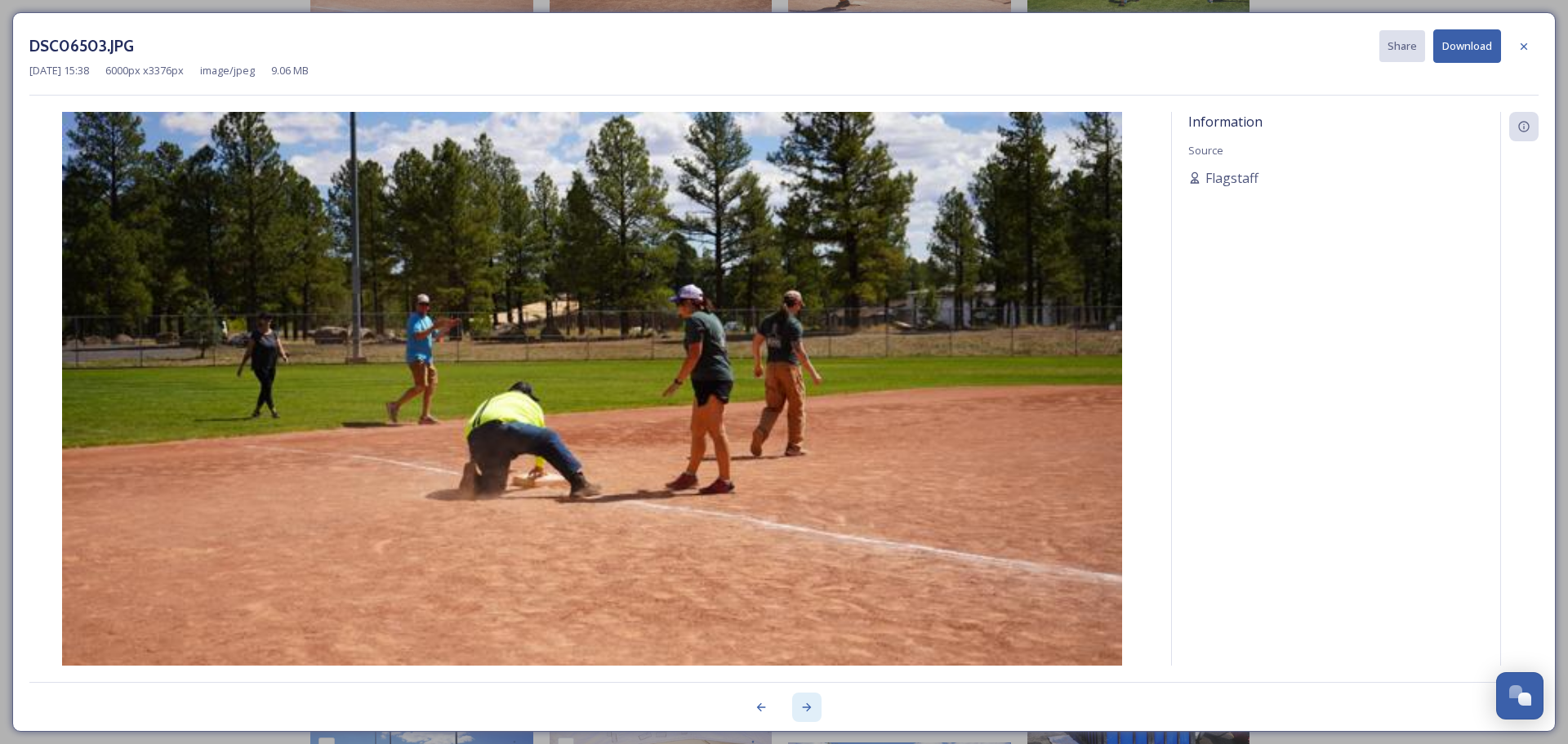
click at [805, 708] on icon at bounding box center [807, 708] width 13 height 13
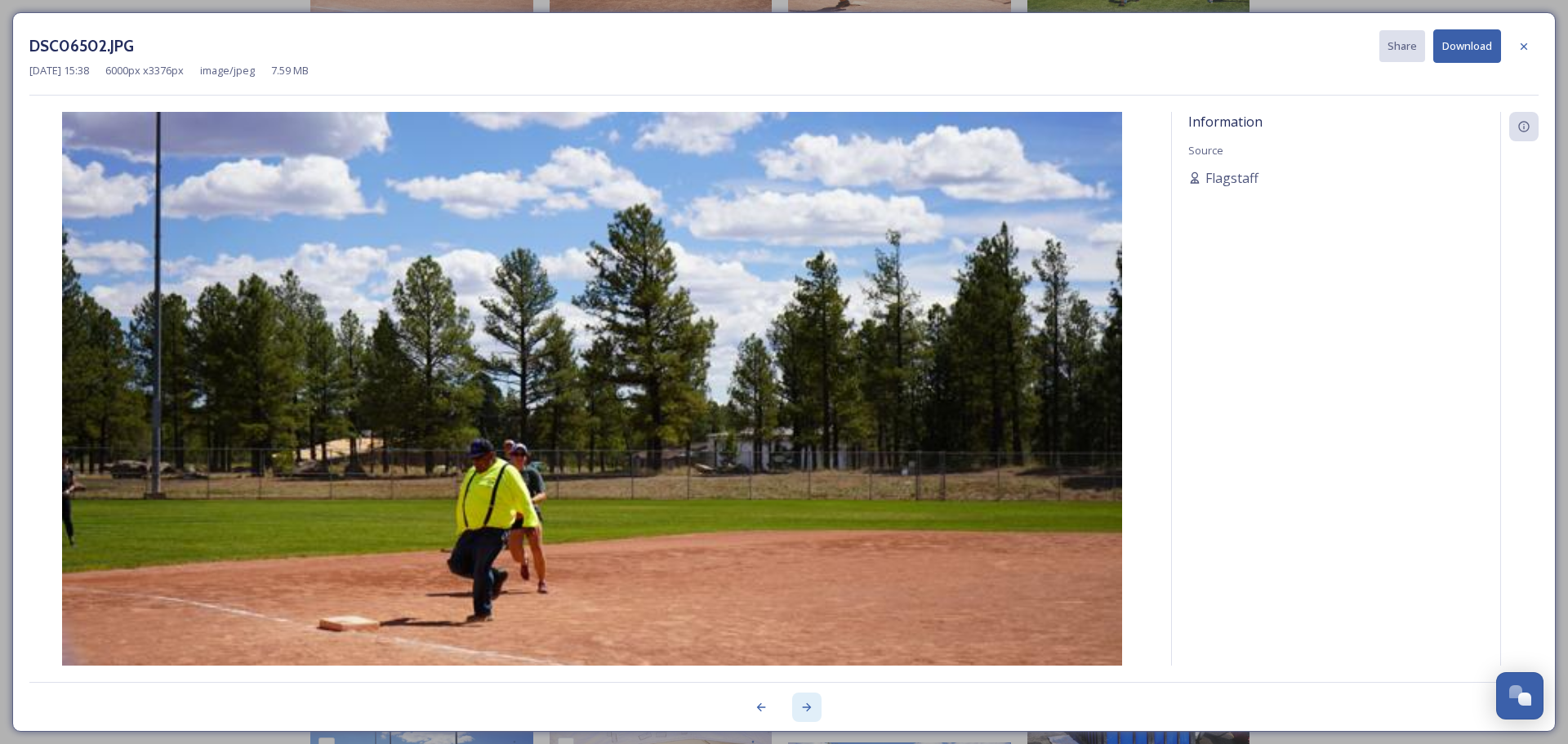
click at [805, 708] on icon at bounding box center [807, 708] width 13 height 13
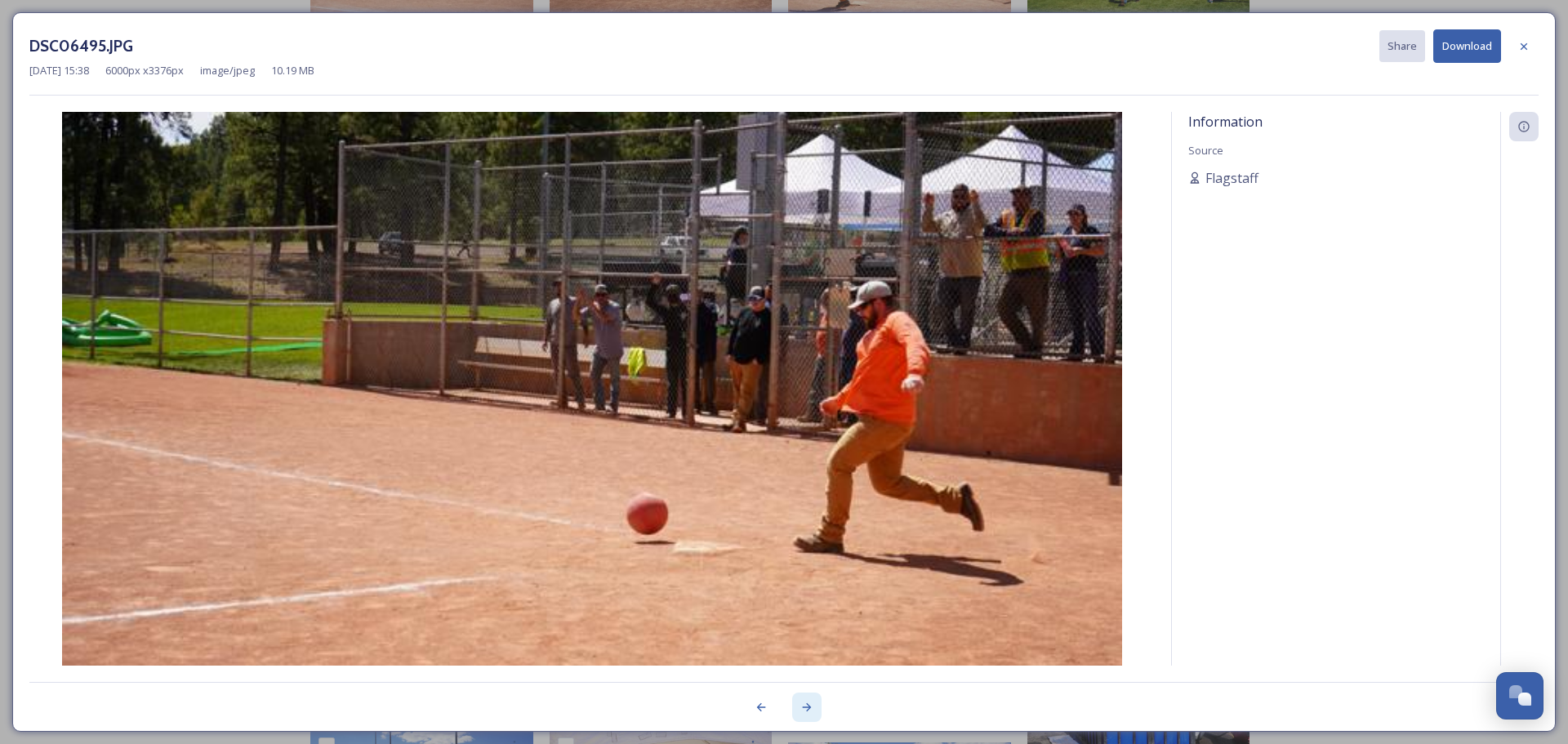
click at [805, 708] on icon at bounding box center [807, 708] width 13 height 13
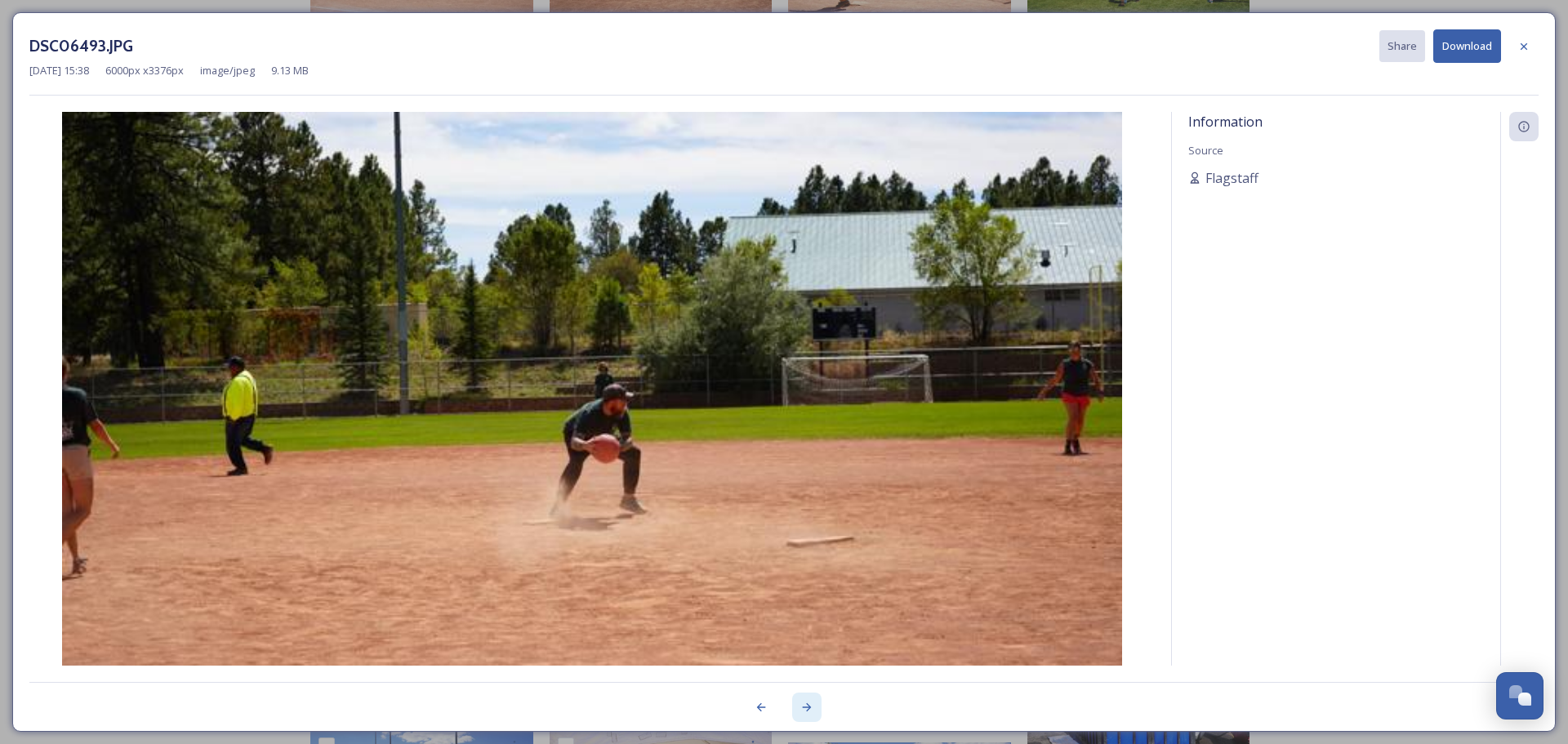
click at [805, 708] on icon at bounding box center [807, 708] width 13 height 13
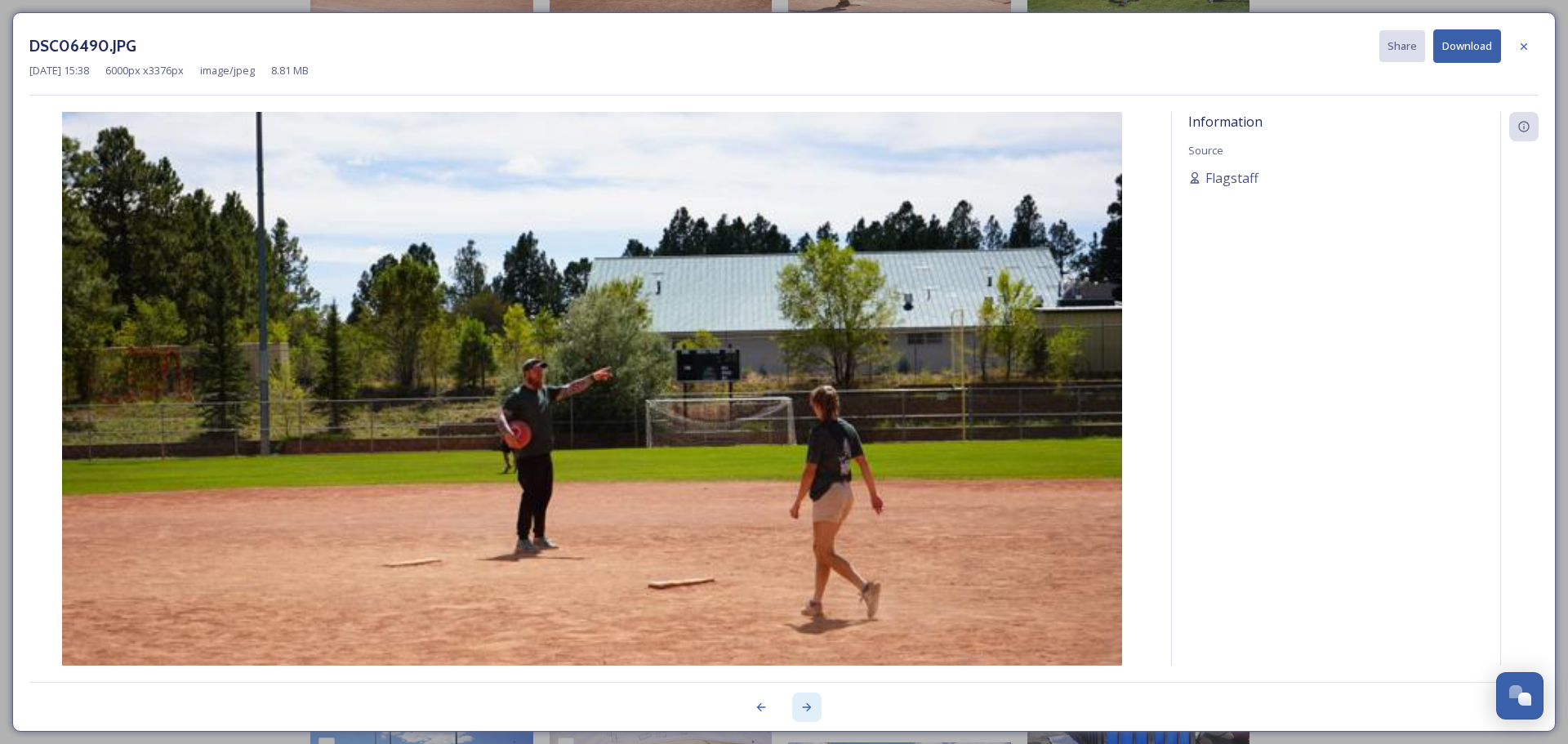
click at [805, 708] on icon at bounding box center [807, 708] width 13 height 13
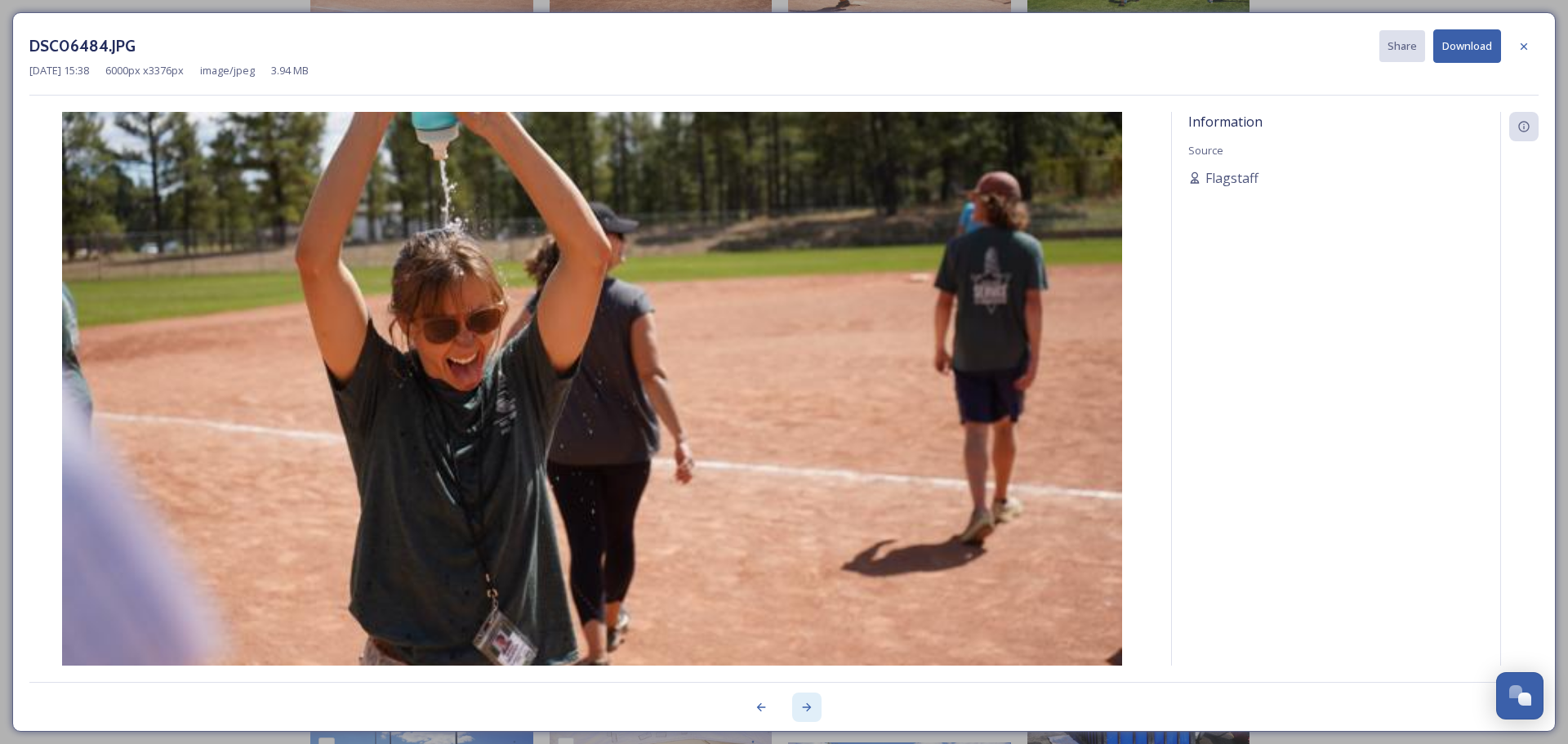
click at [805, 708] on icon at bounding box center [807, 708] width 13 height 13
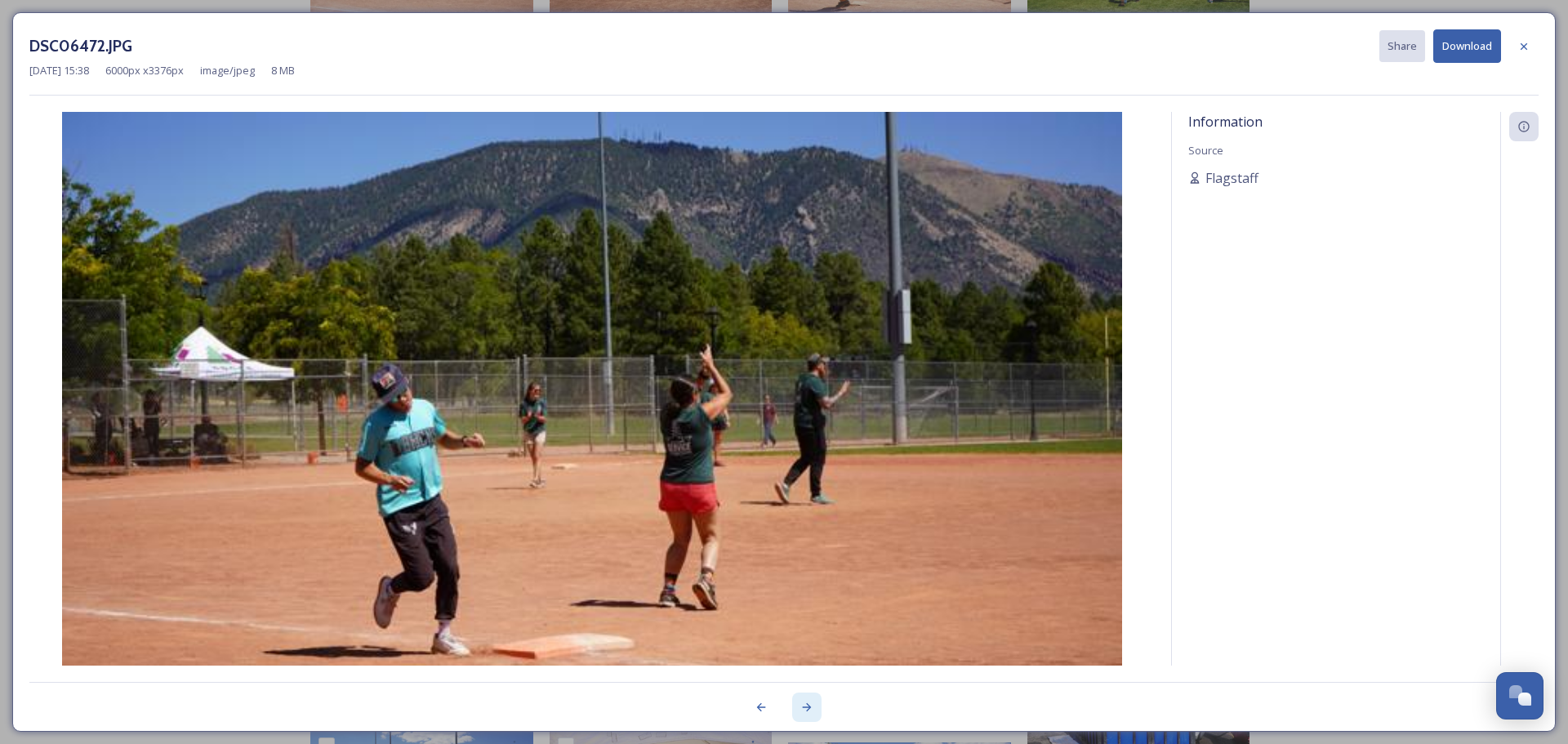
click at [805, 708] on icon at bounding box center [807, 708] width 13 height 13
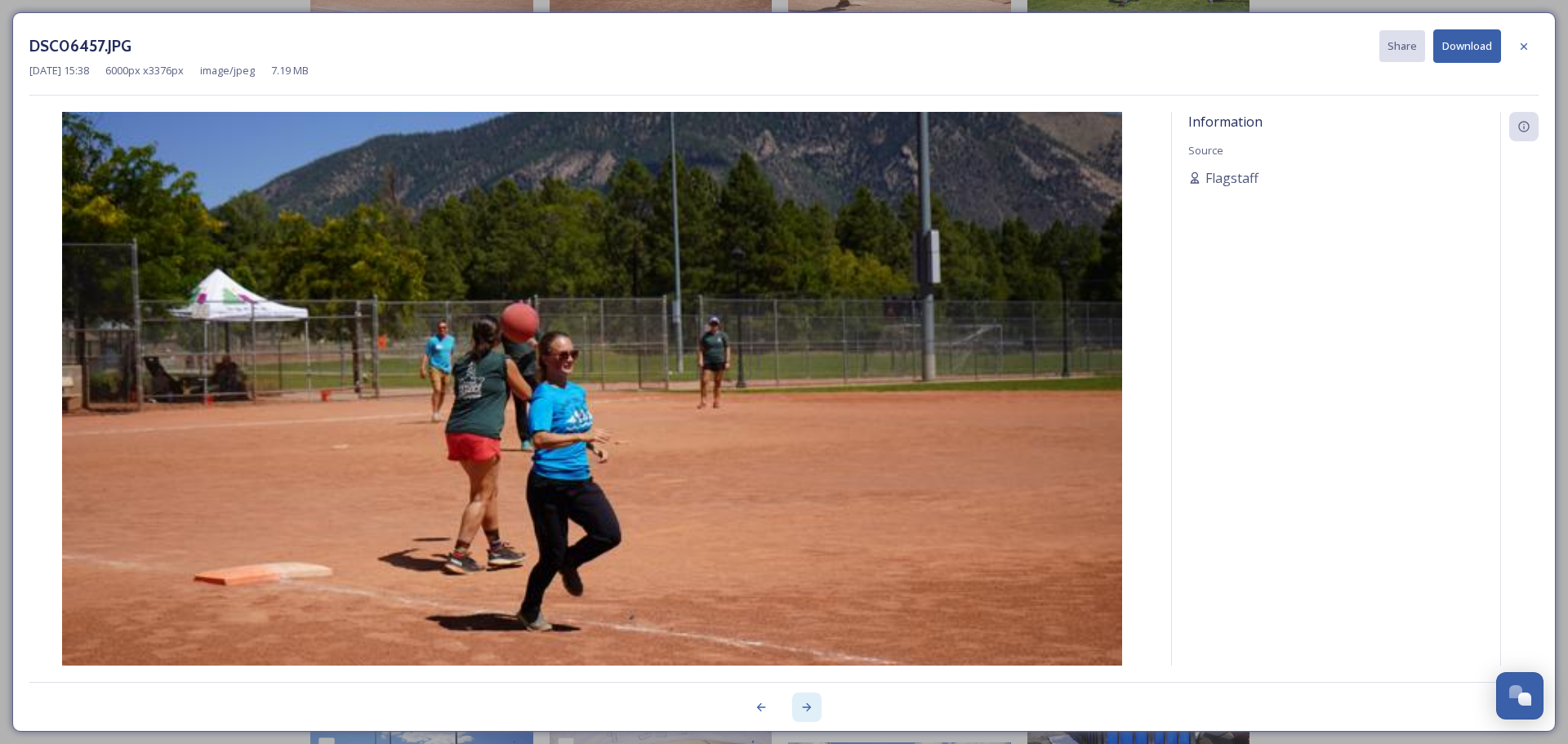
click at [805, 708] on icon at bounding box center [807, 708] width 13 height 13
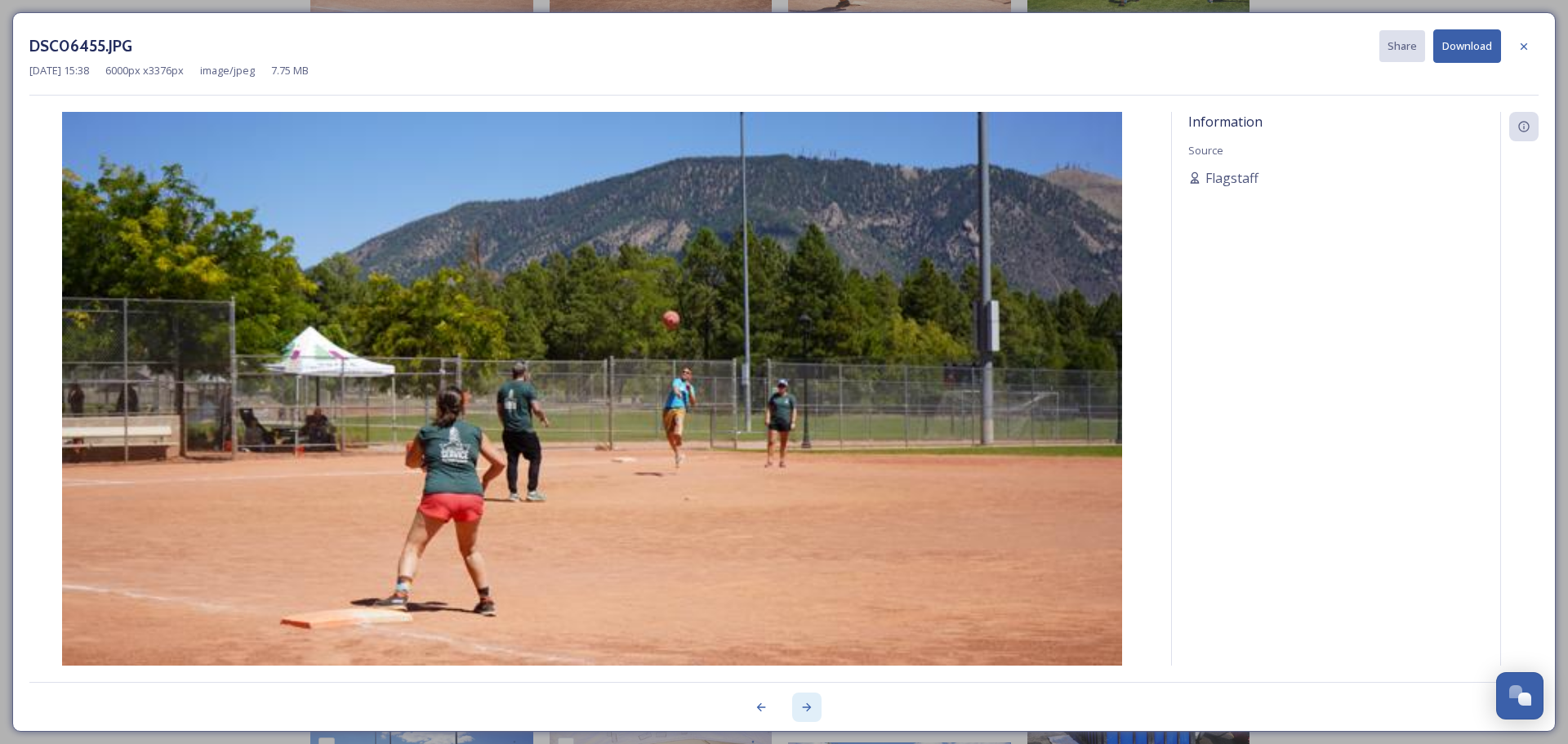
click at [805, 708] on icon at bounding box center [807, 708] width 13 height 13
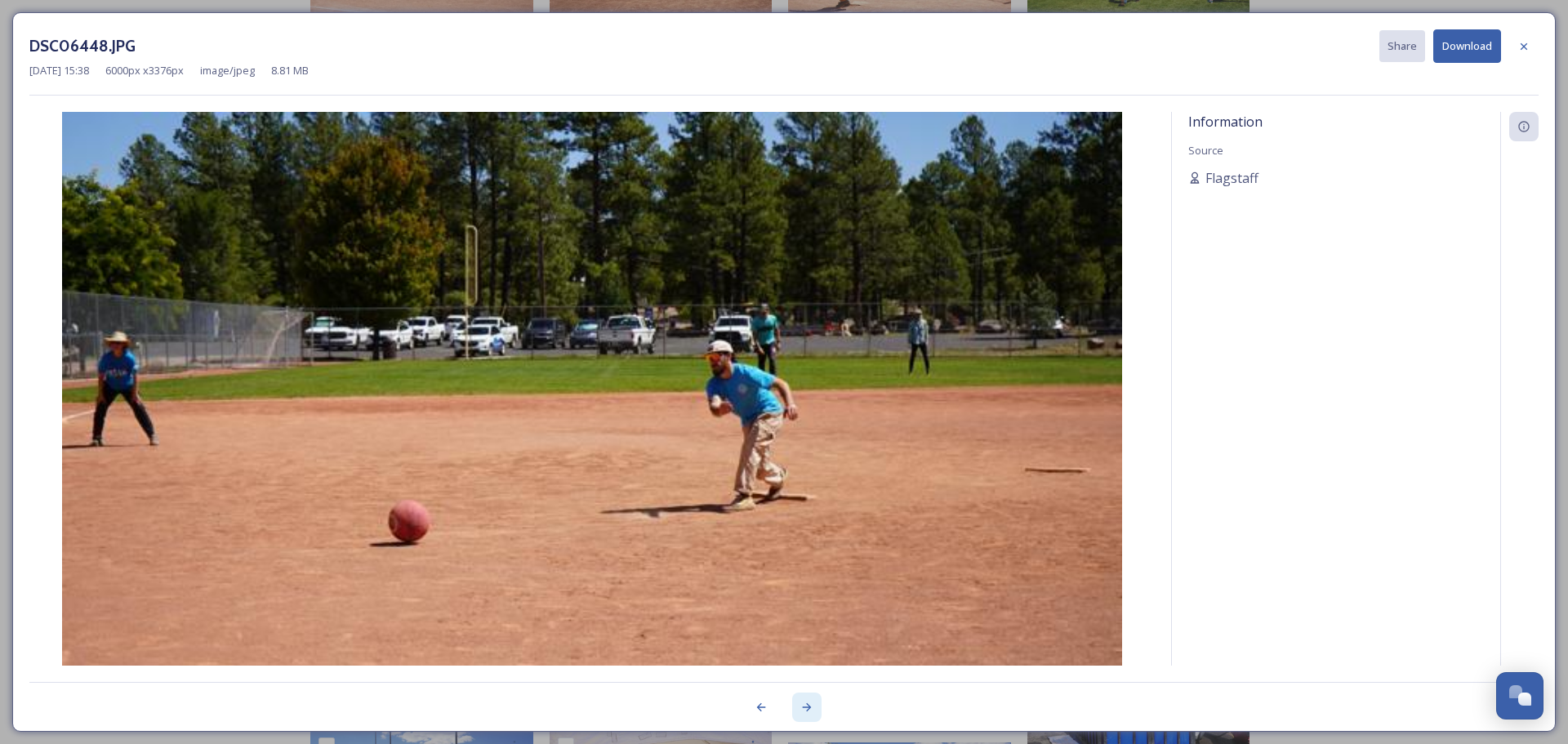
click at [805, 708] on icon at bounding box center [807, 708] width 13 height 13
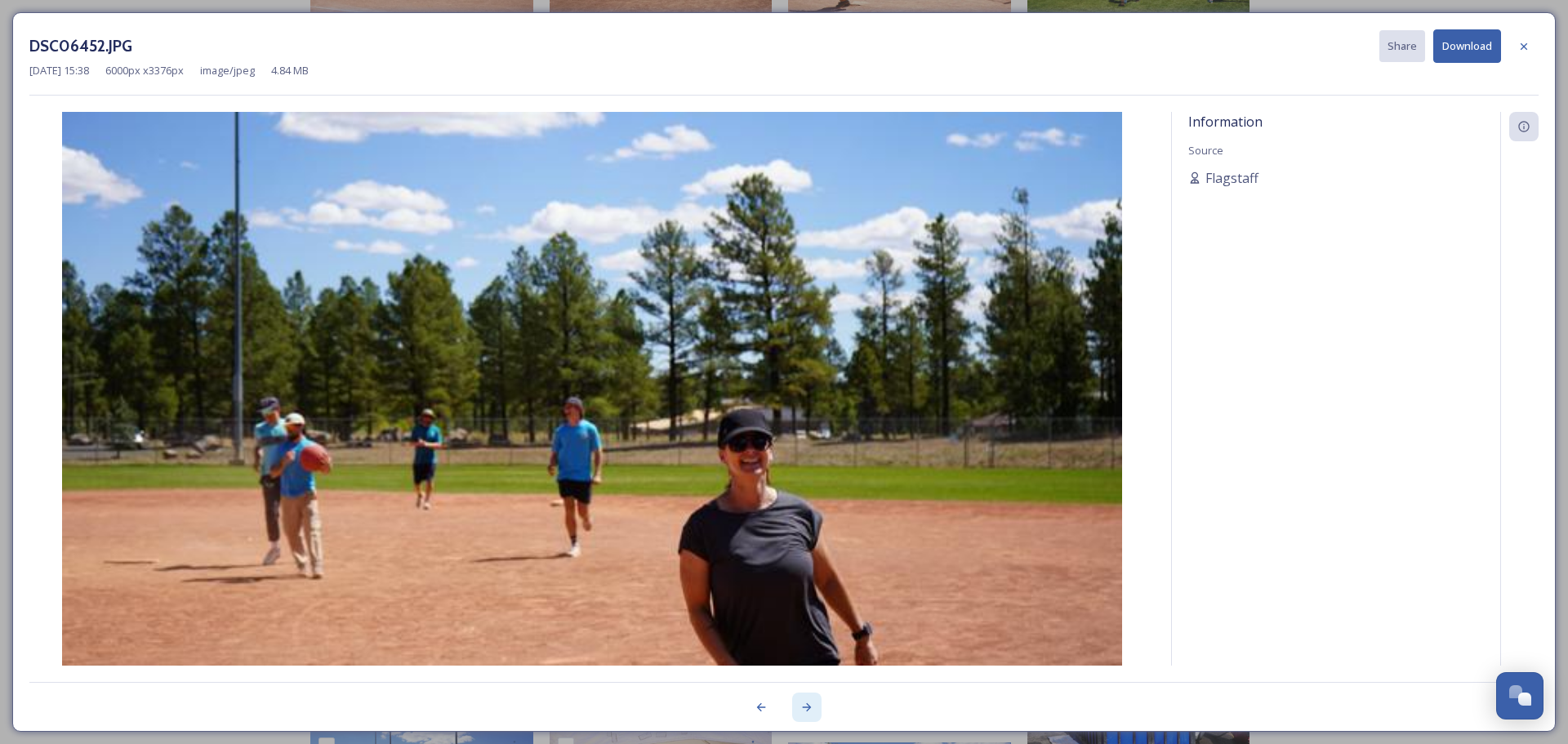
click at [805, 708] on icon at bounding box center [807, 708] width 13 height 13
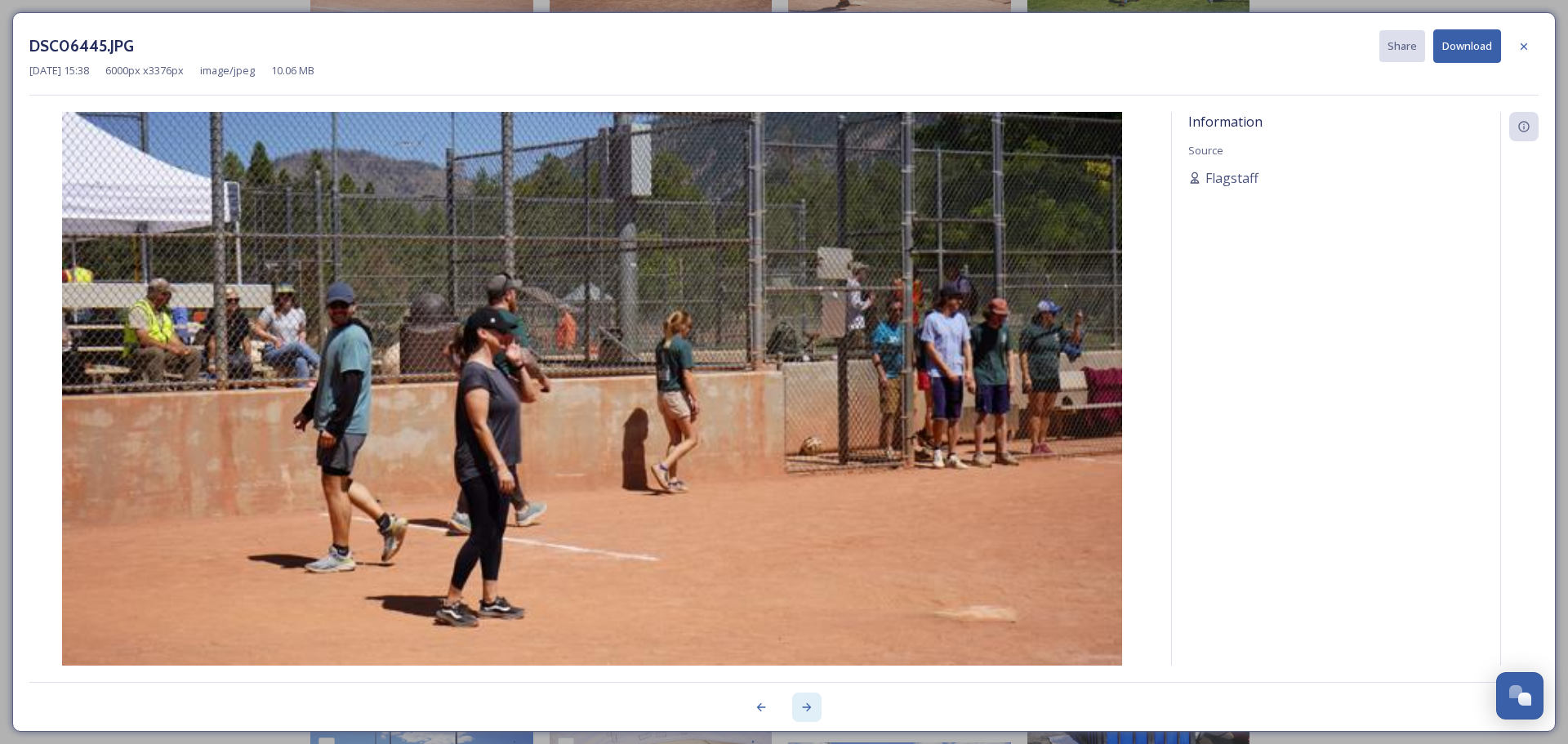
click at [805, 708] on icon at bounding box center [807, 708] width 13 height 13
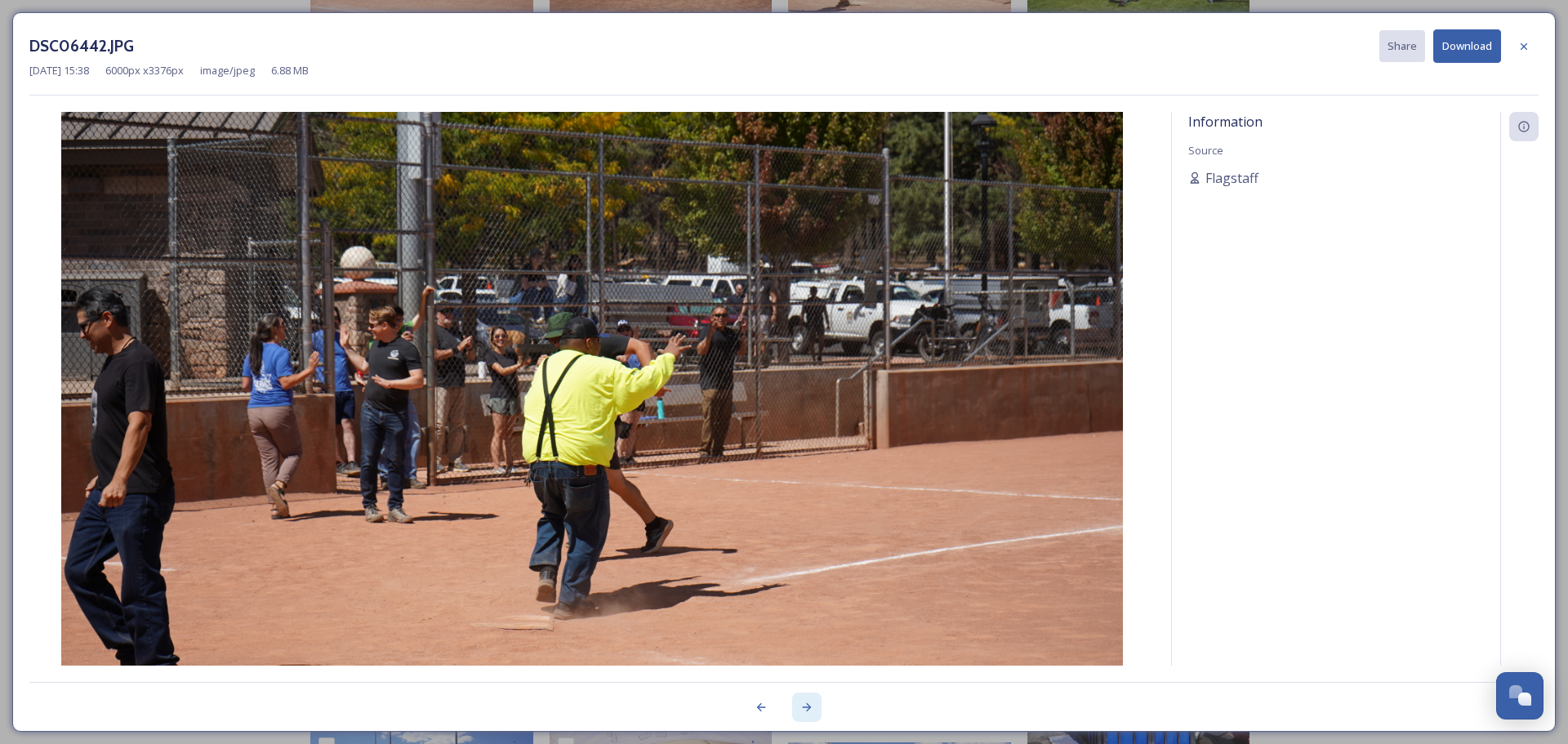
click at [805, 708] on icon at bounding box center [807, 708] width 13 height 13
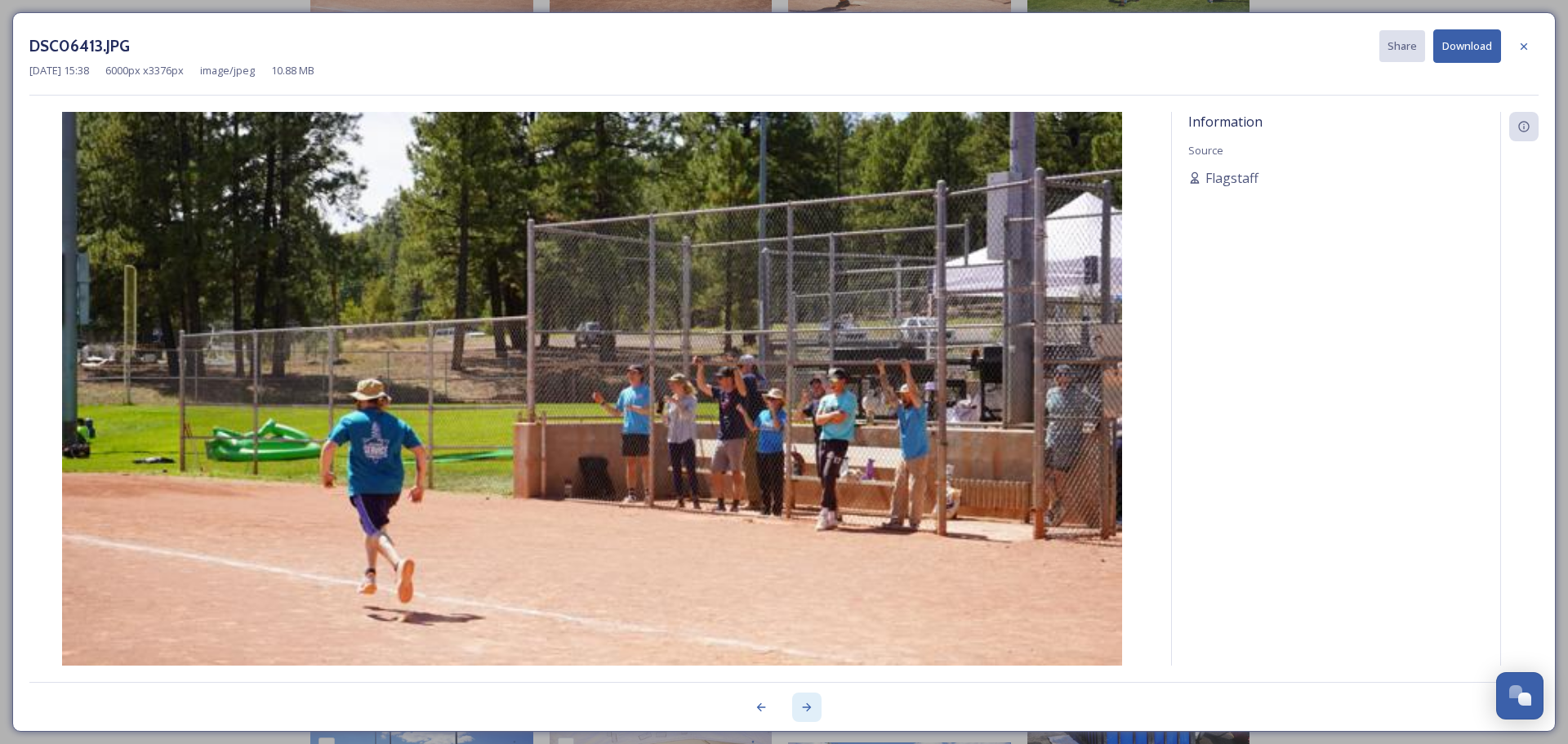
click at [805, 708] on icon at bounding box center [807, 708] width 13 height 13
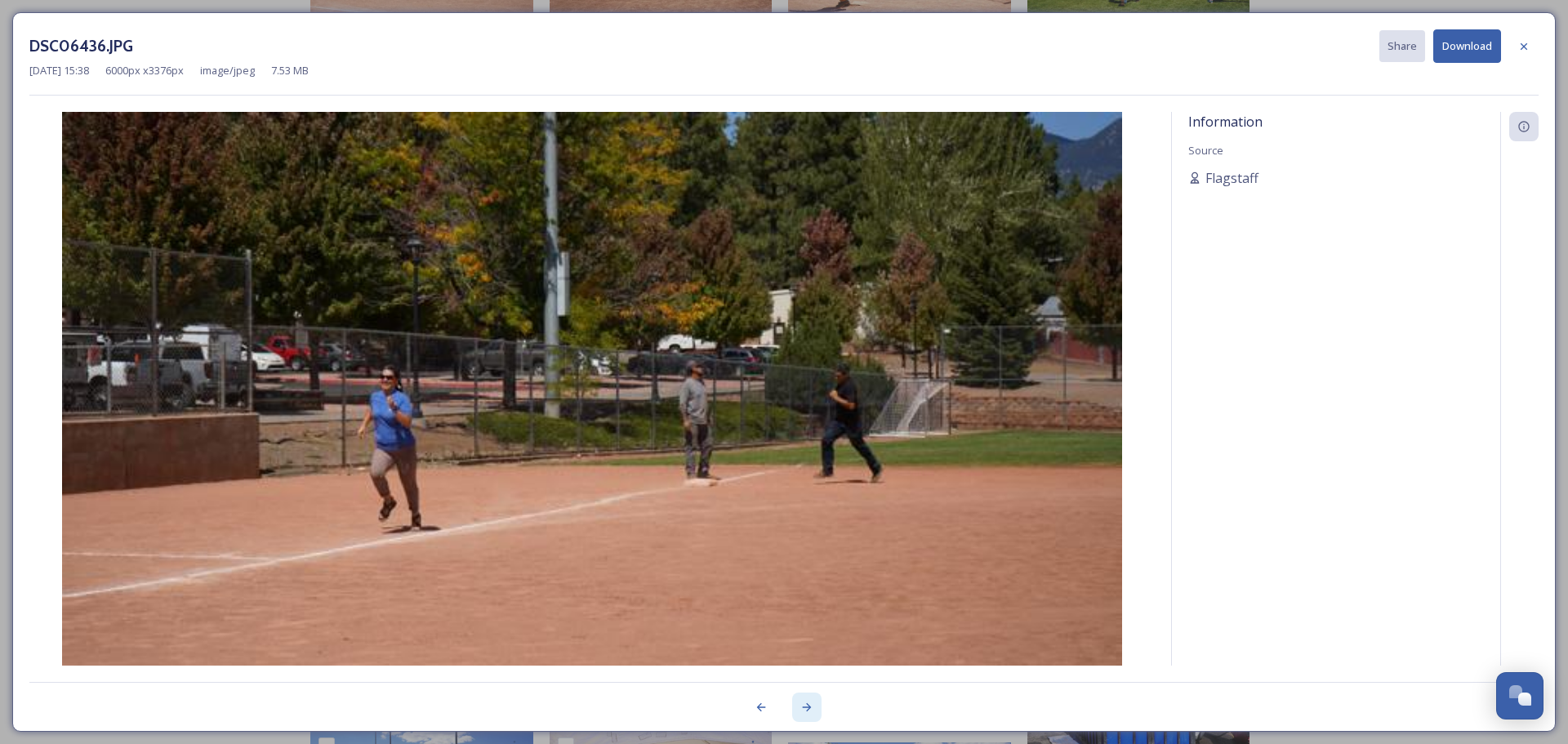
click at [805, 708] on icon at bounding box center [807, 707] width 9 height 8
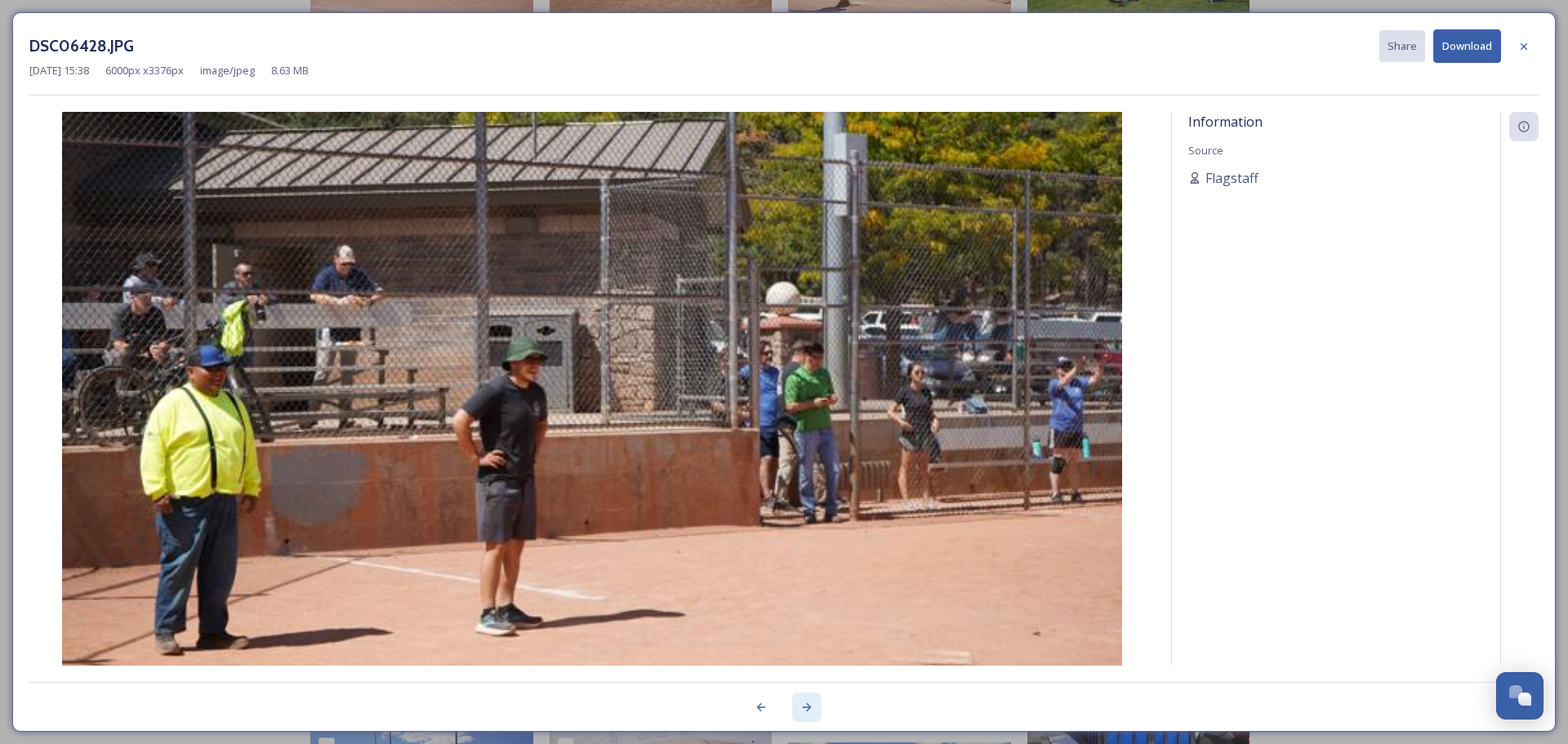
click at [805, 708] on icon at bounding box center [807, 707] width 9 height 8
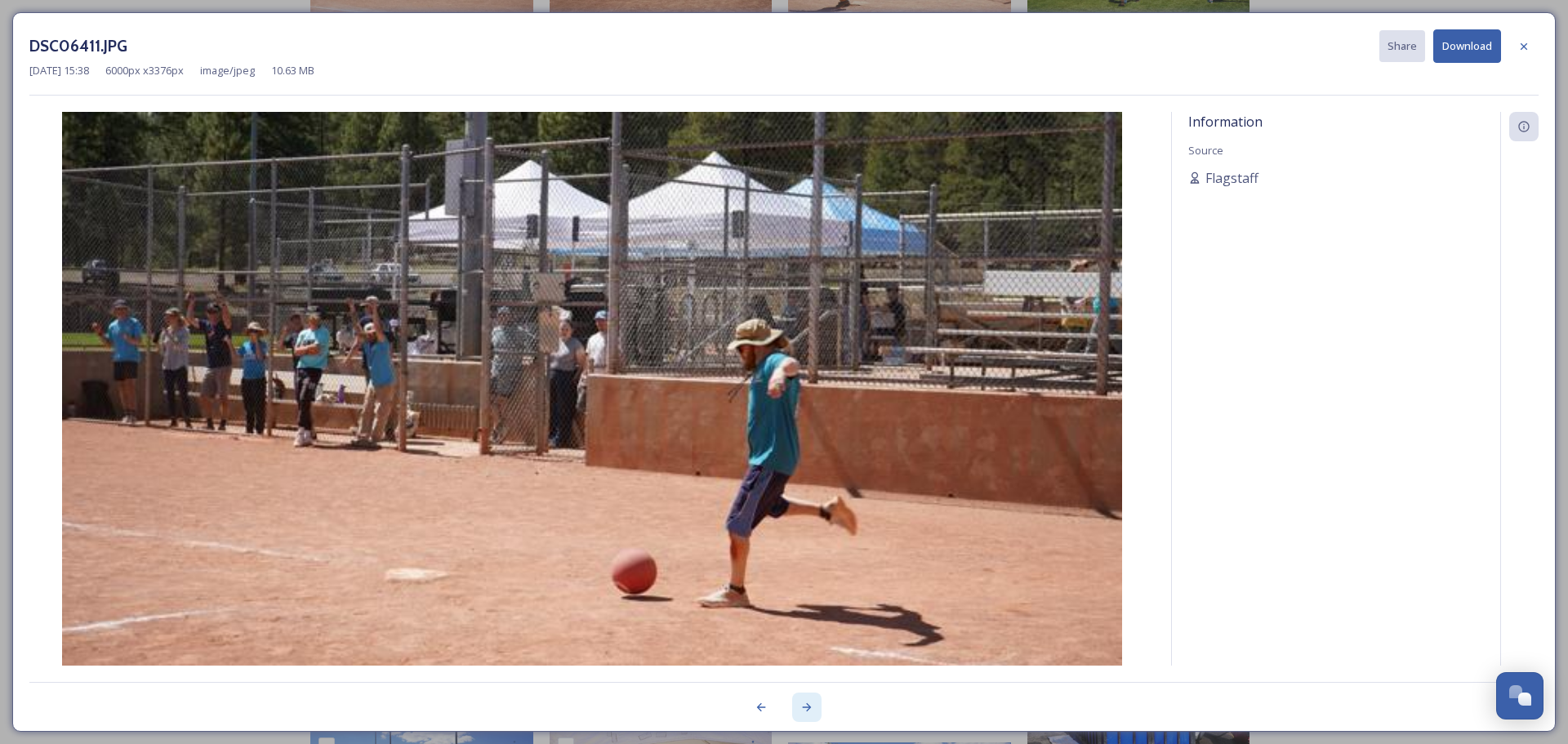
click at [805, 708] on icon at bounding box center [807, 707] width 9 height 8
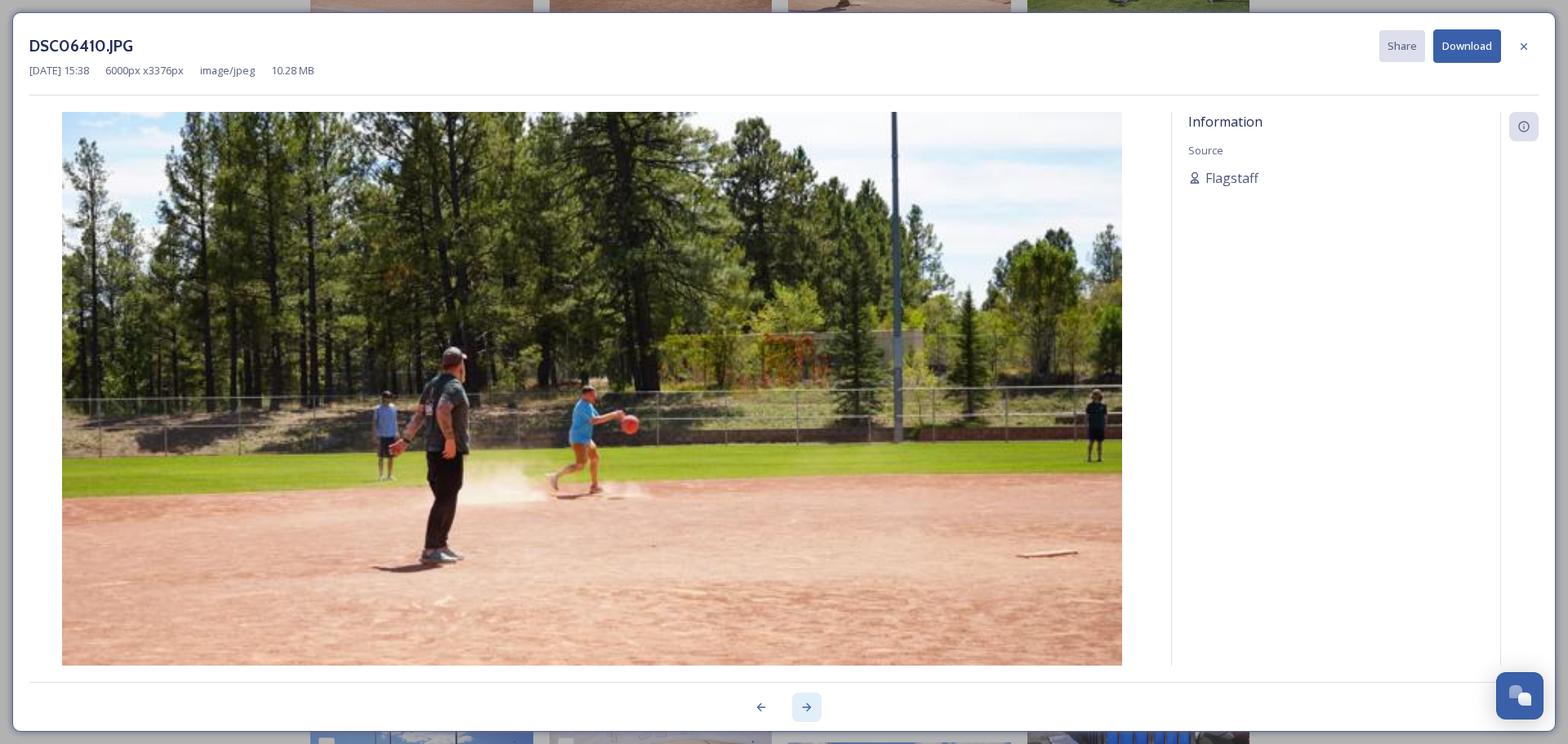
click at [804, 708] on icon at bounding box center [807, 708] width 13 height 13
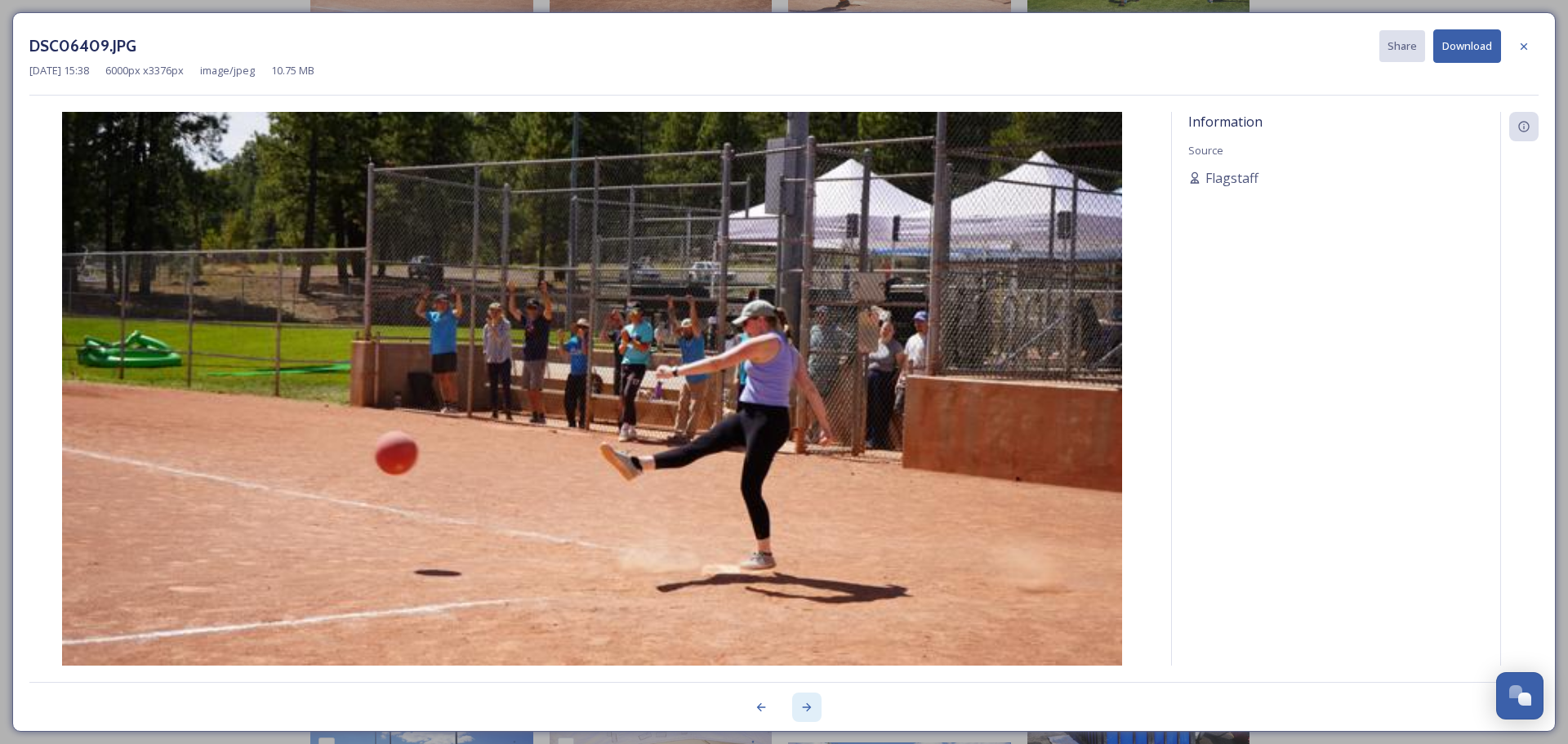
click at [801, 711] on icon at bounding box center [807, 708] width 13 height 13
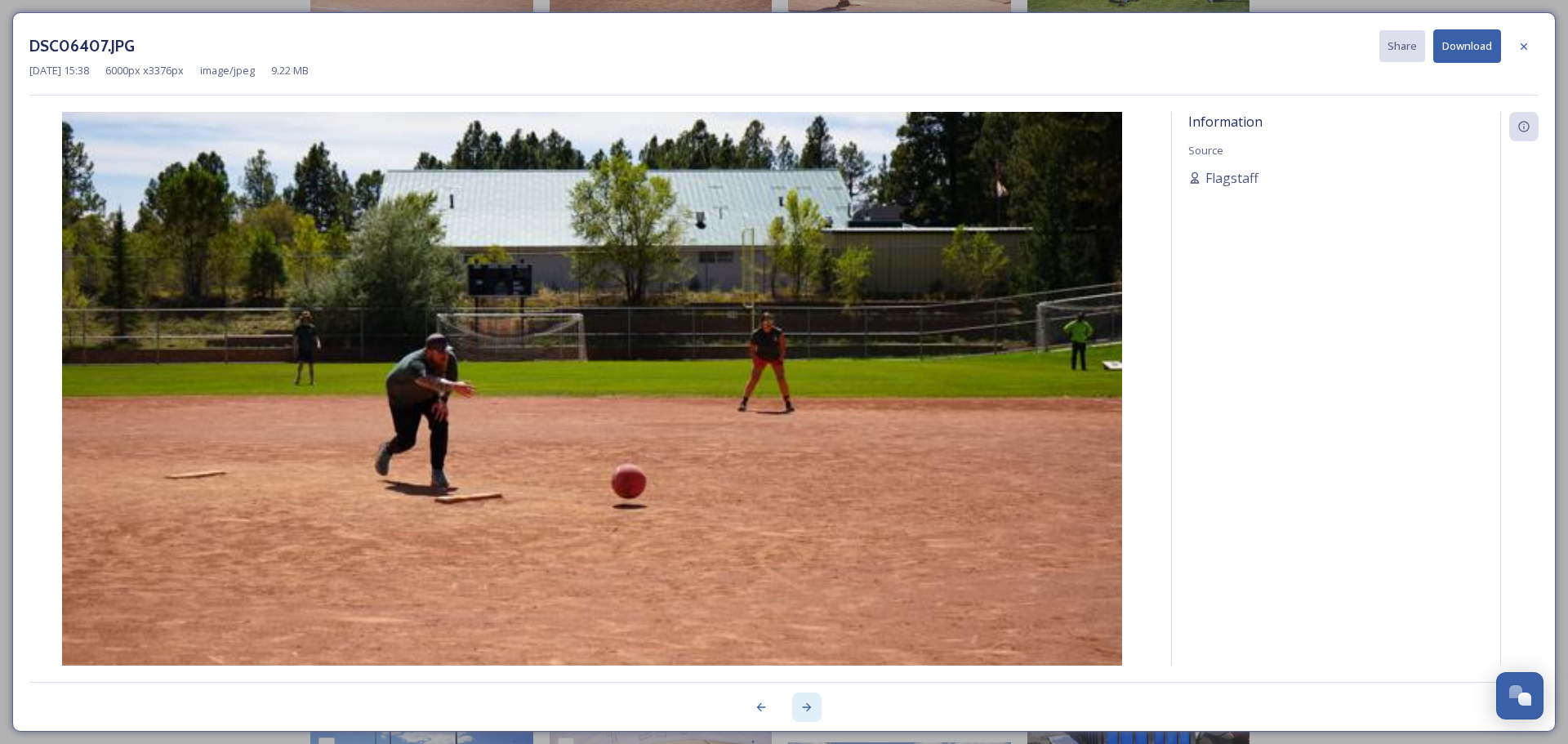
click at [801, 711] on icon at bounding box center [807, 708] width 13 height 13
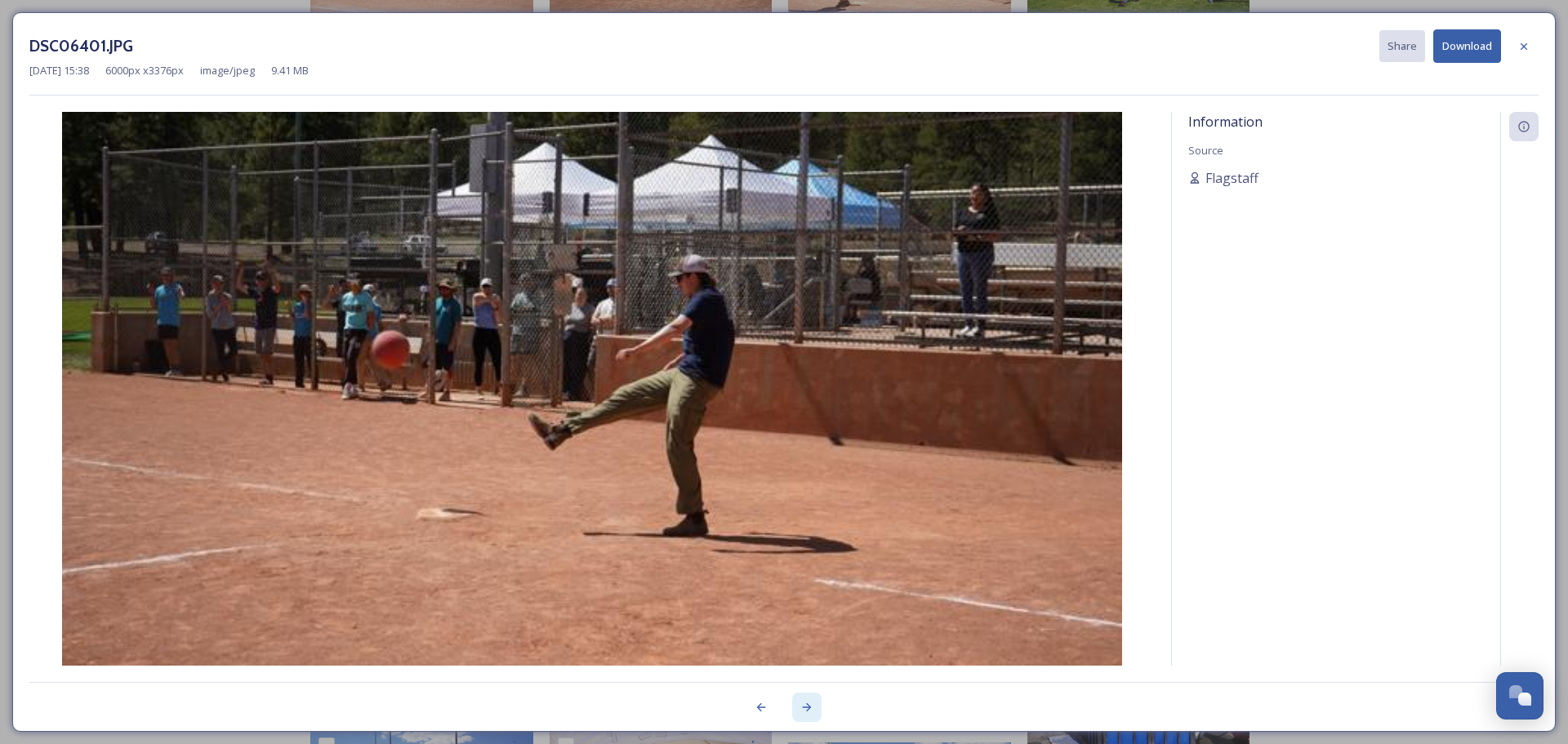
click at [807, 706] on icon at bounding box center [807, 708] width 13 height 13
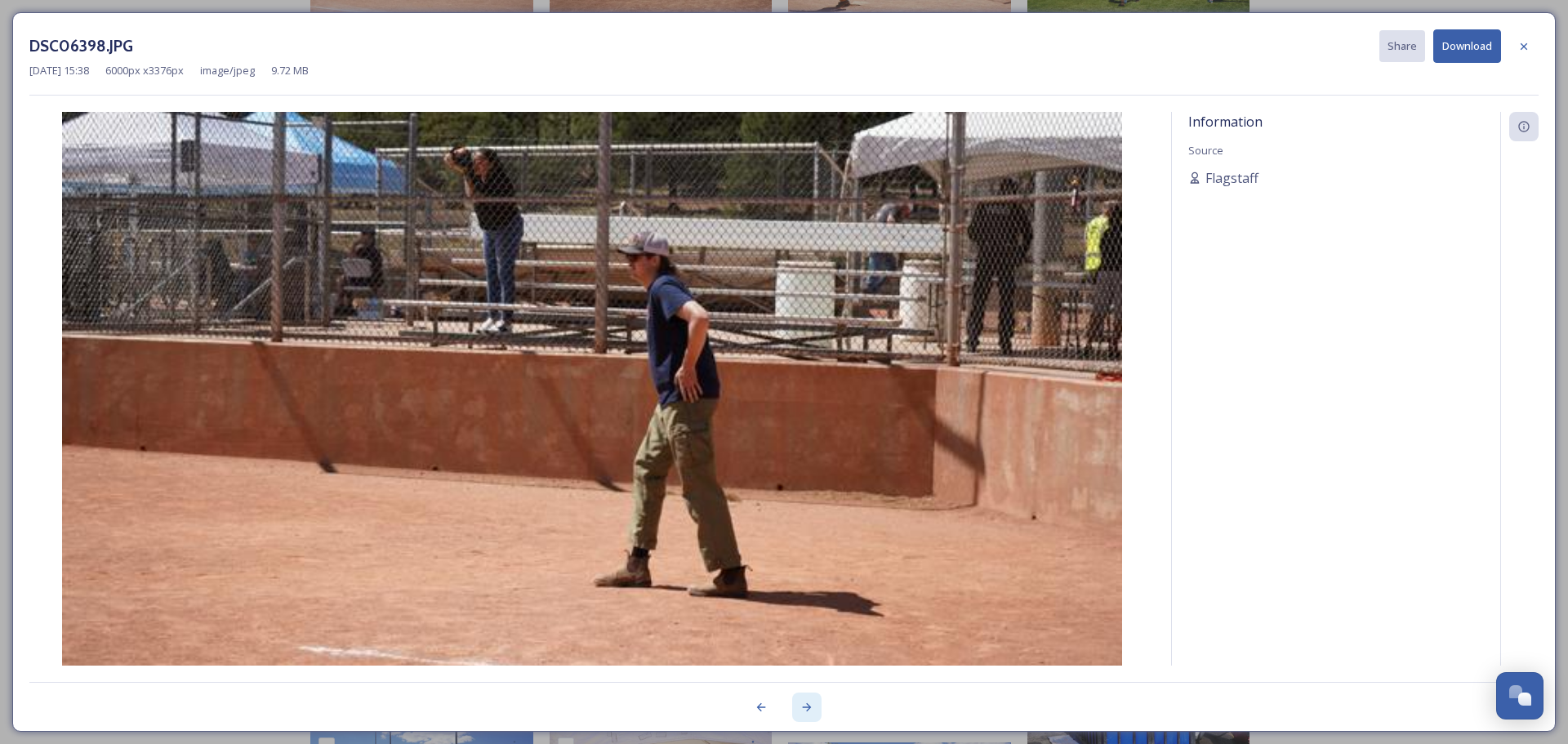
click at [806, 706] on icon at bounding box center [807, 708] width 13 height 13
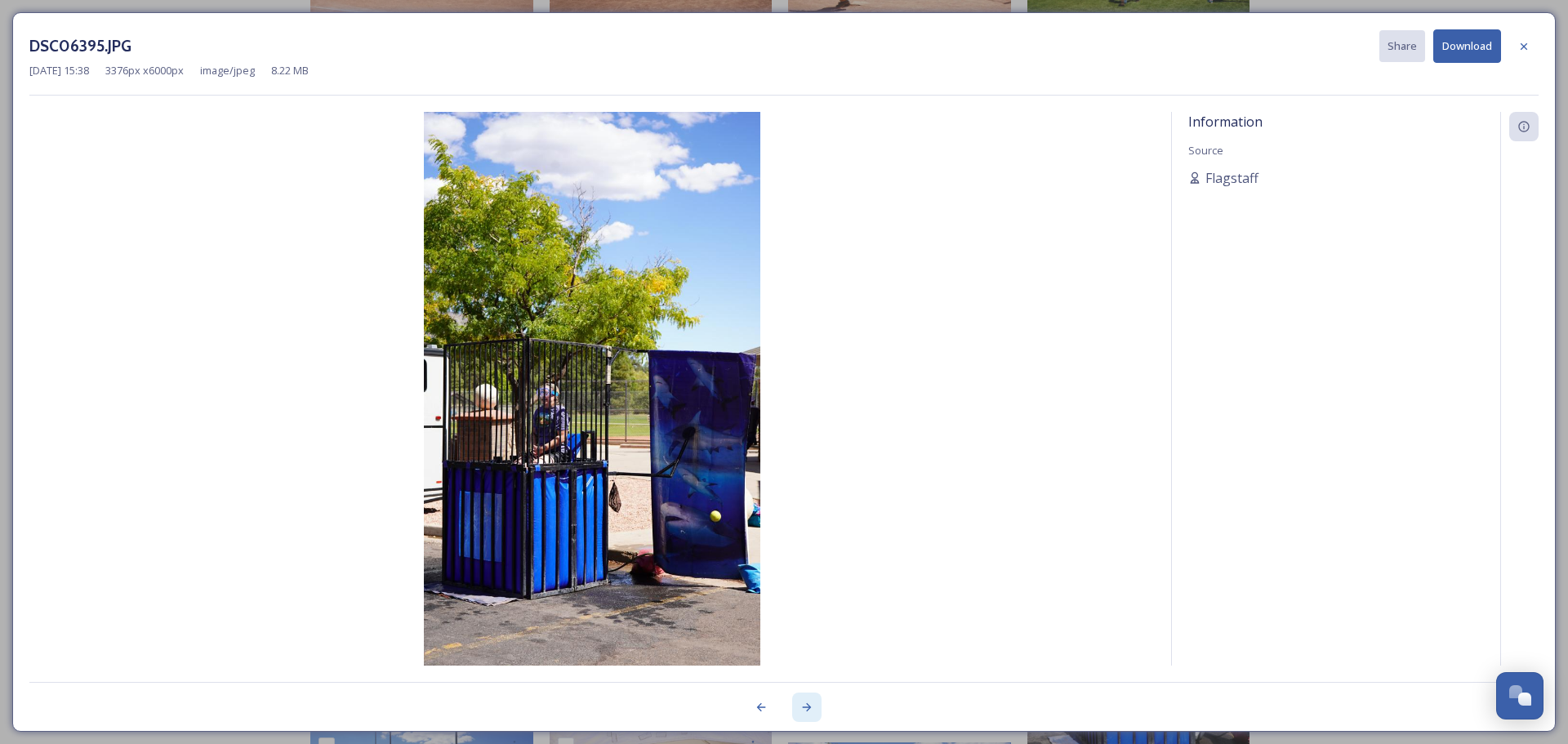
click at [806, 706] on icon at bounding box center [807, 708] width 13 height 13
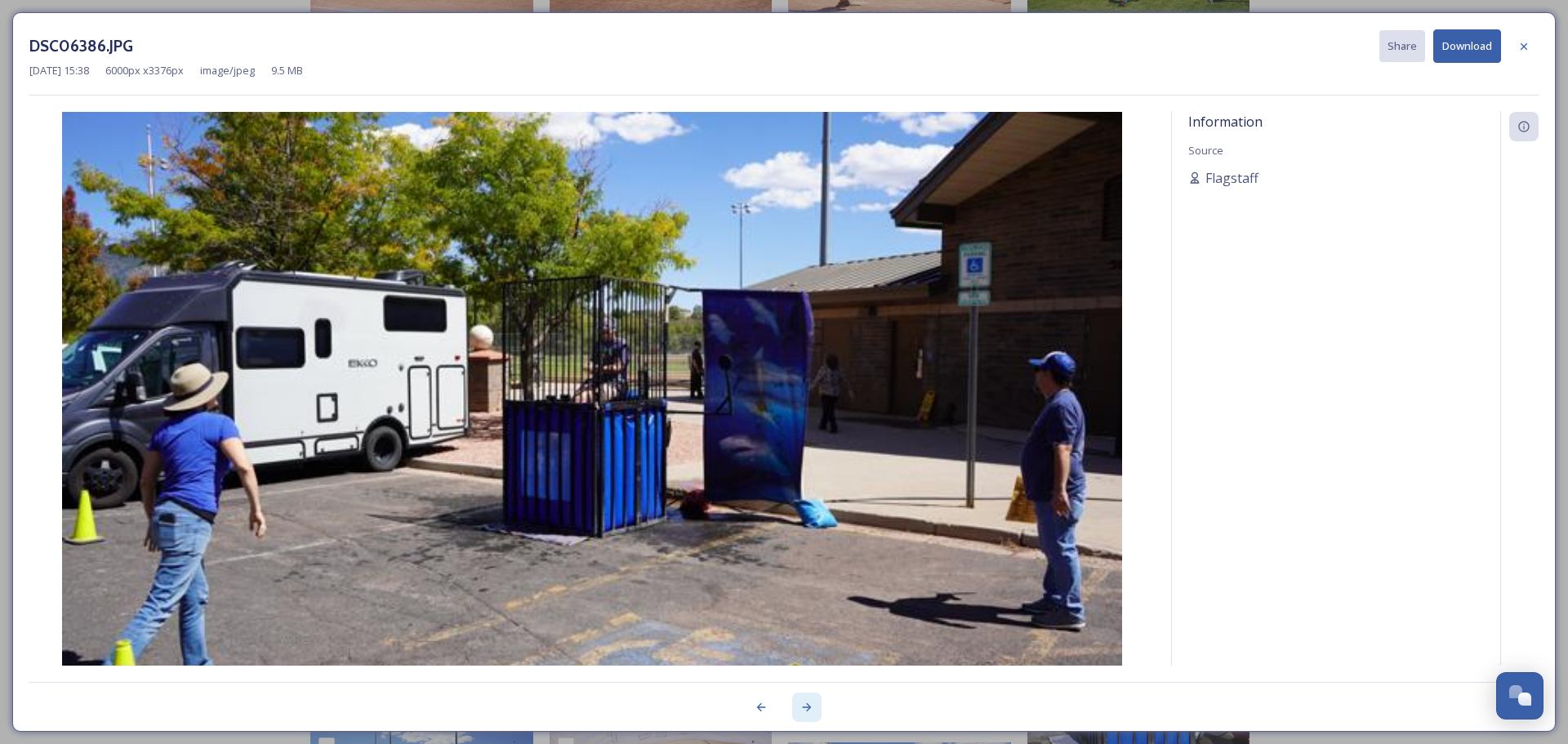
click at [806, 706] on icon at bounding box center [807, 708] width 13 height 13
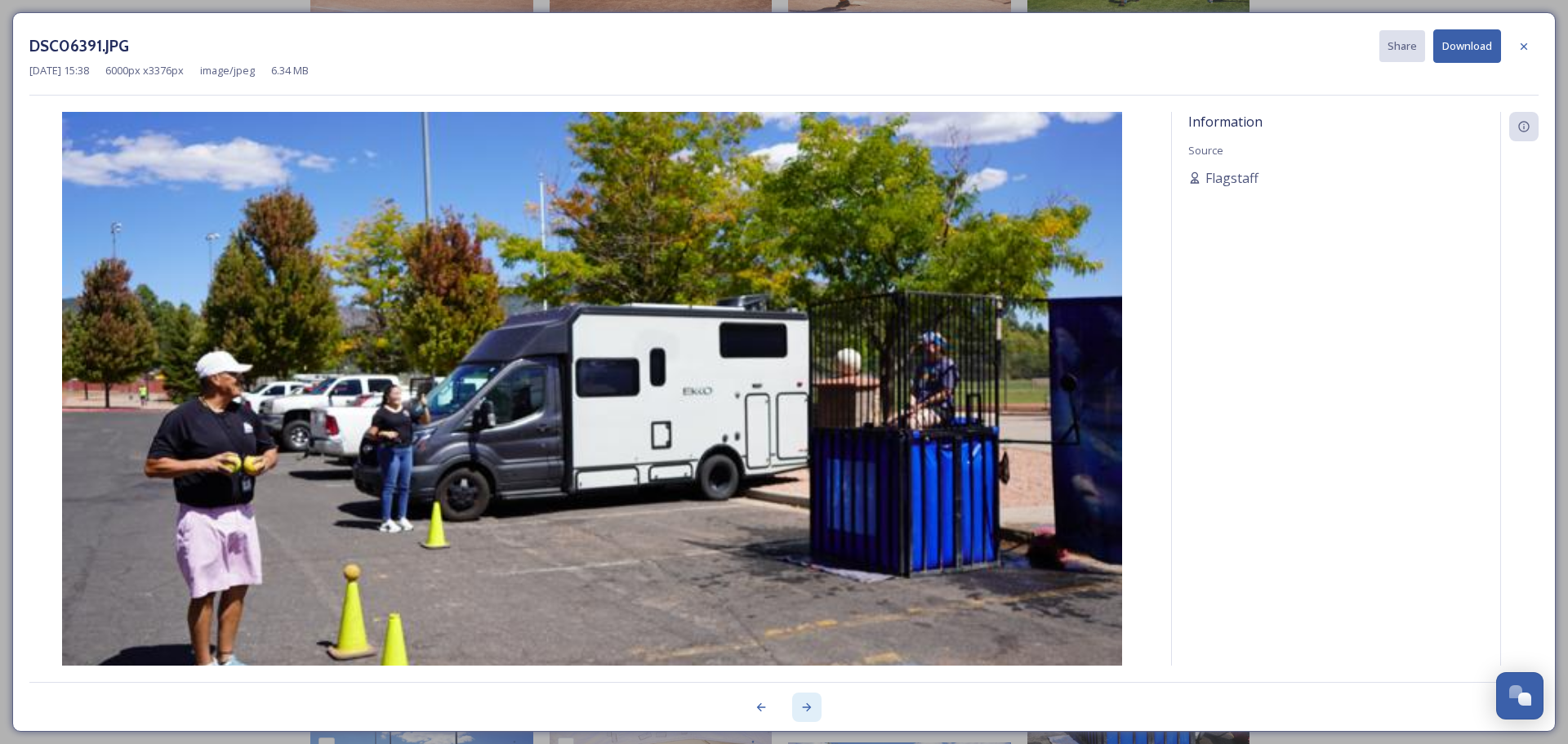
click at [806, 706] on icon at bounding box center [807, 708] width 13 height 13
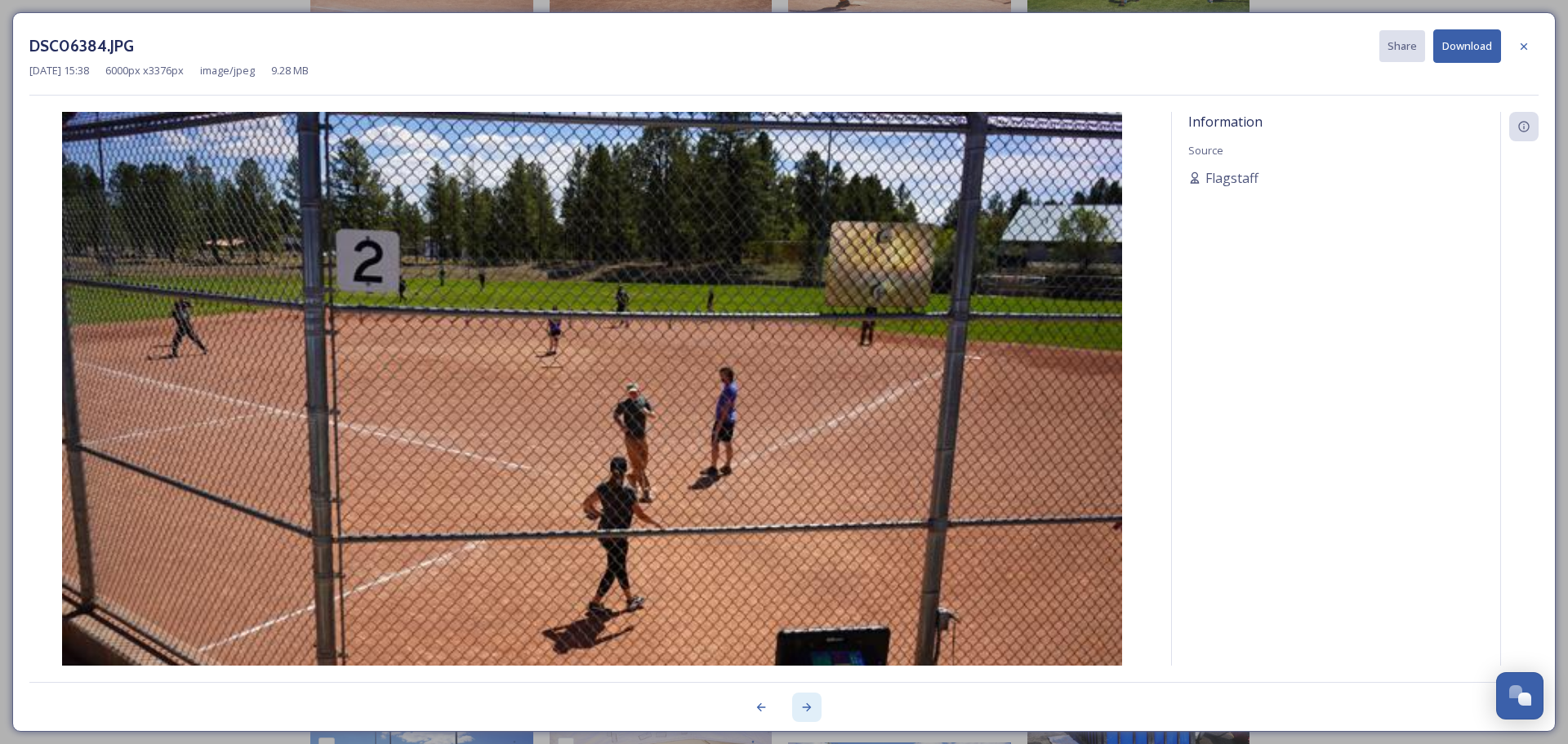
click at [806, 707] on icon at bounding box center [807, 708] width 13 height 13
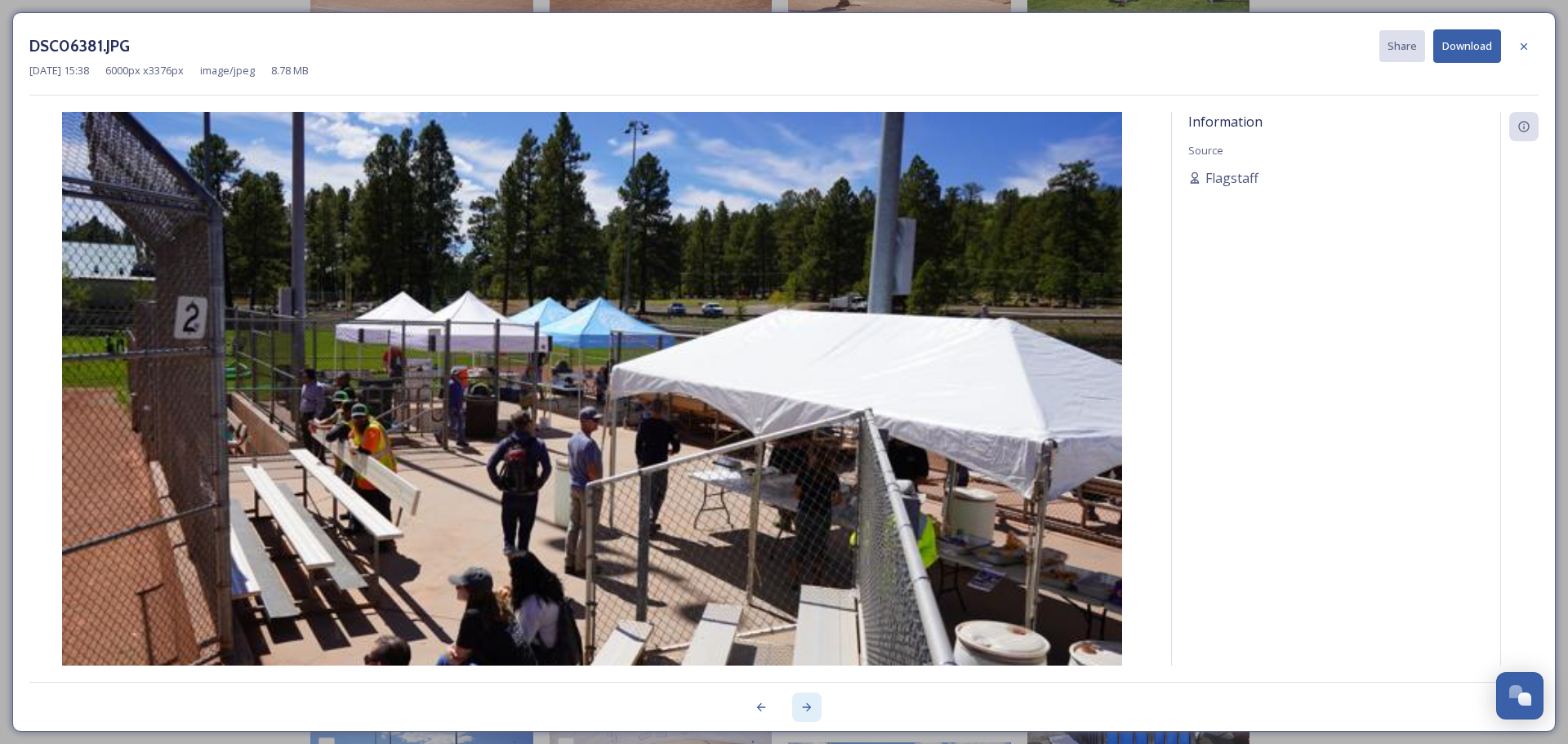
click at [806, 706] on icon at bounding box center [807, 708] width 13 height 13
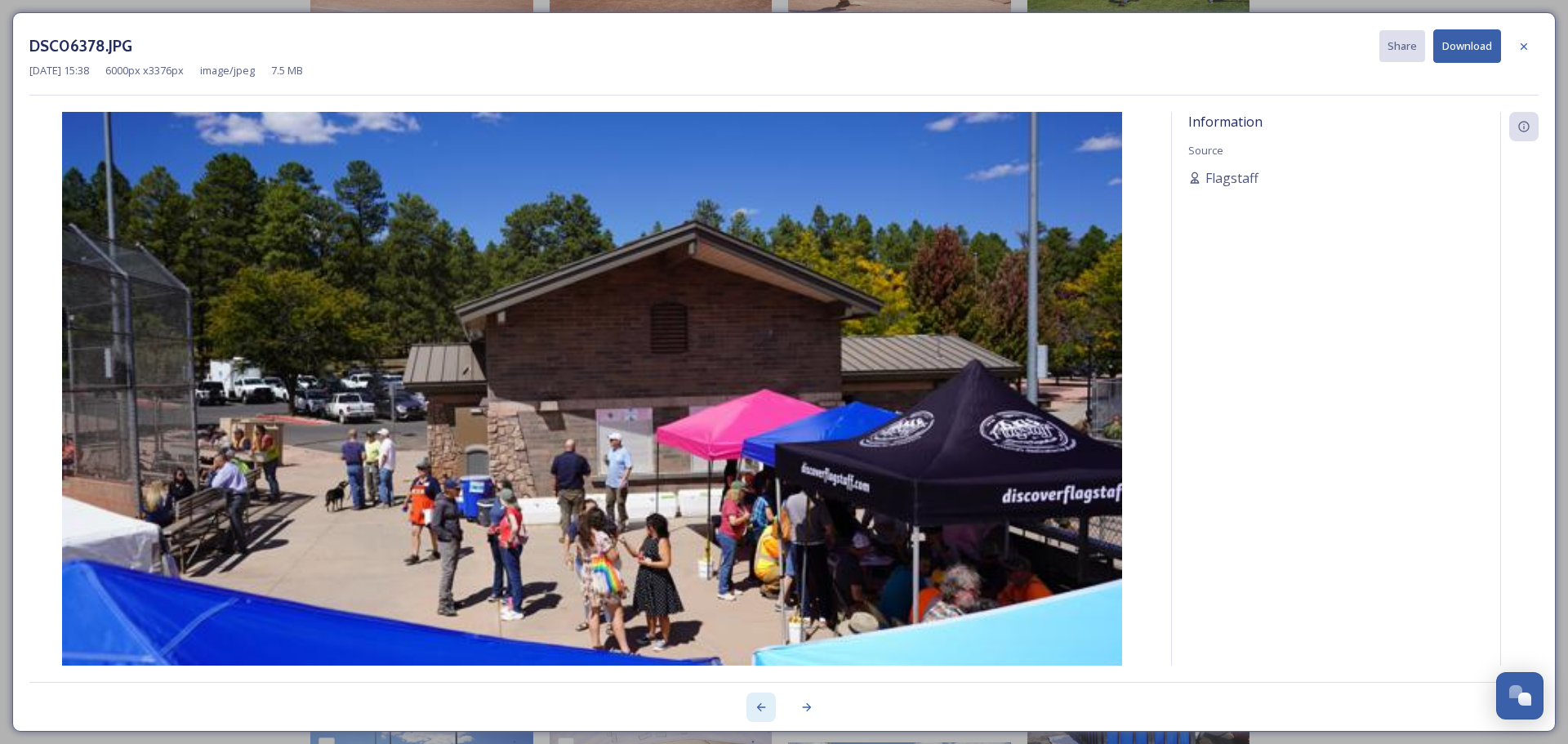
click at [755, 711] on icon at bounding box center [762, 708] width 13 height 13
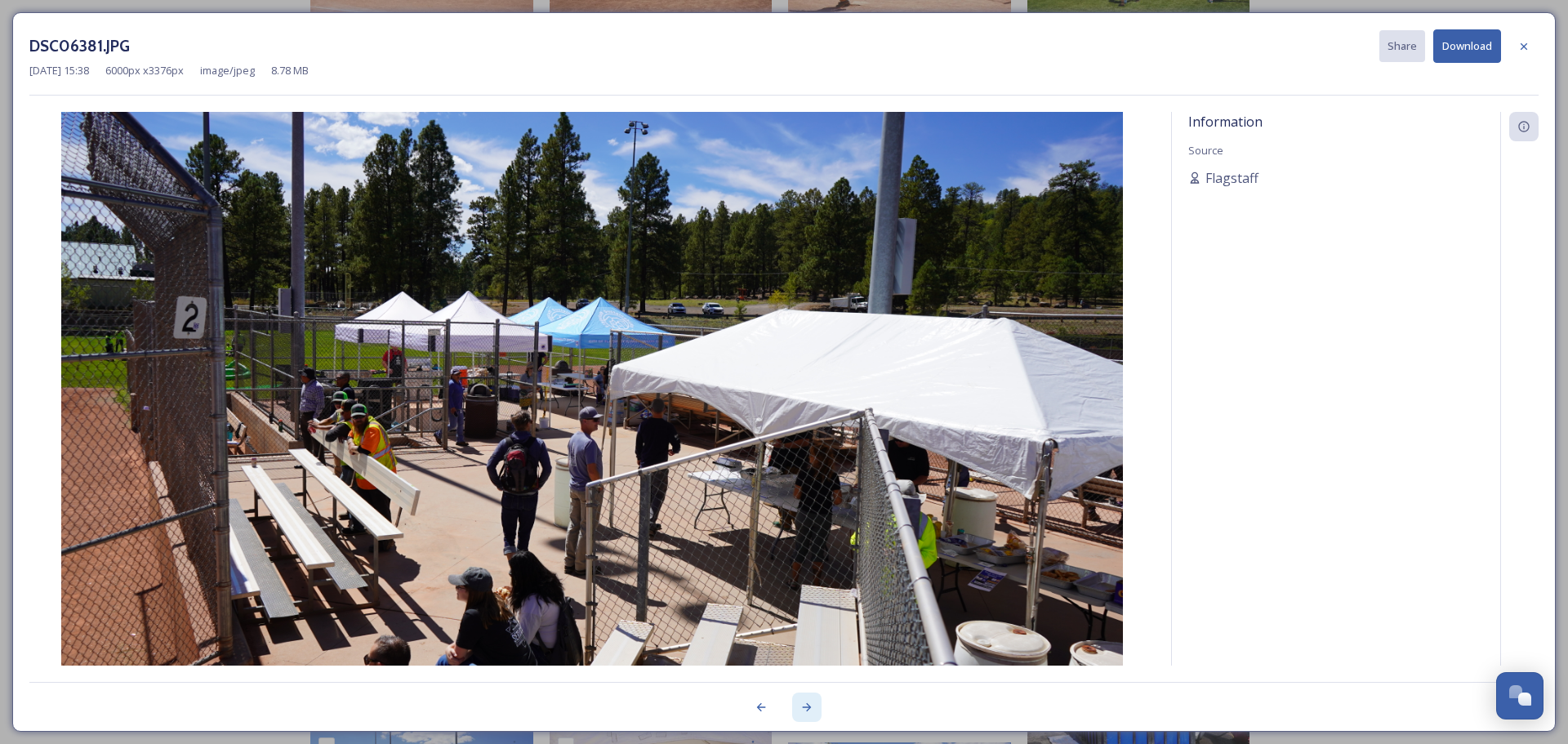
click at [803, 701] on icon at bounding box center [807, 708] width 13 height 13
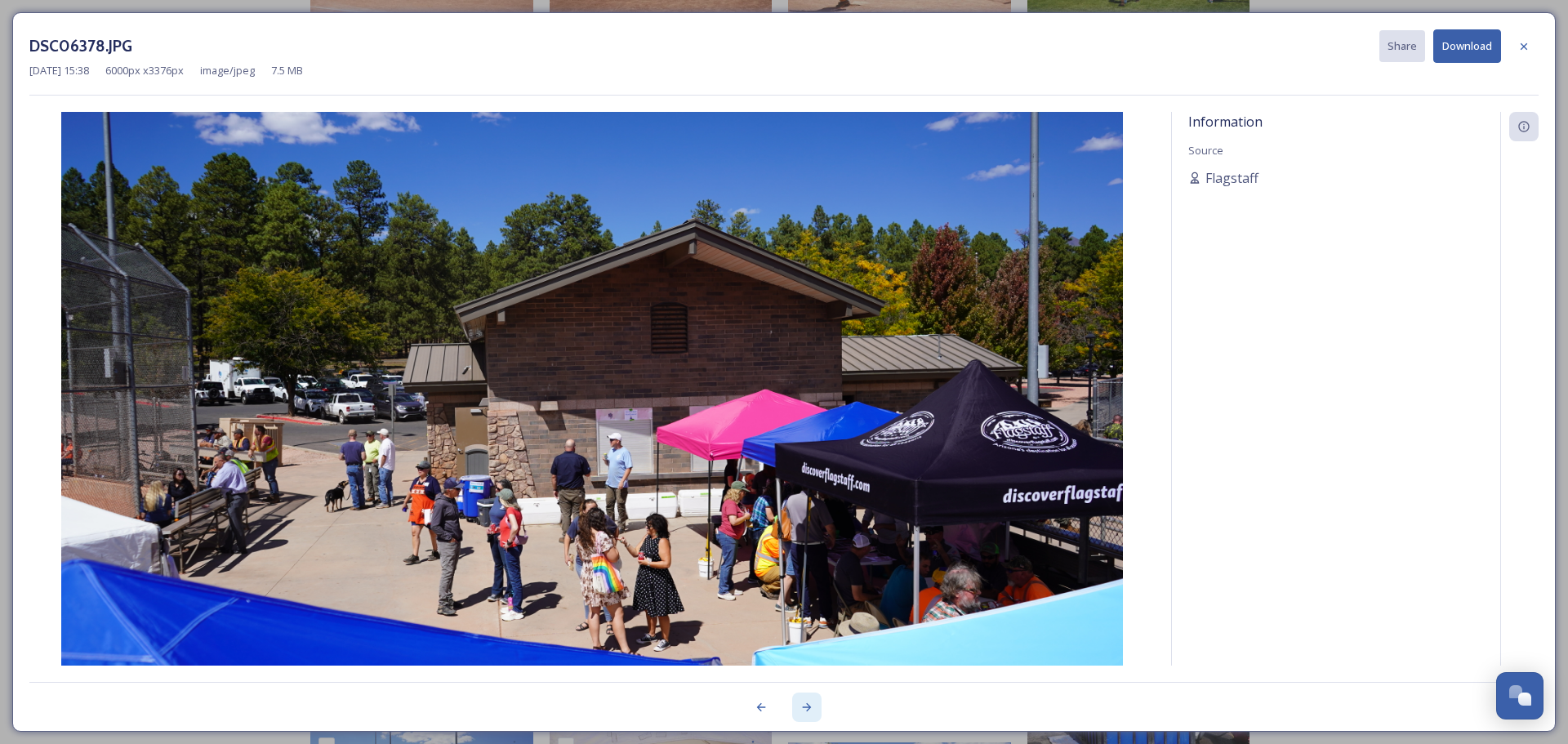
click at [793, 699] on div at bounding box center [807, 708] width 30 height 30
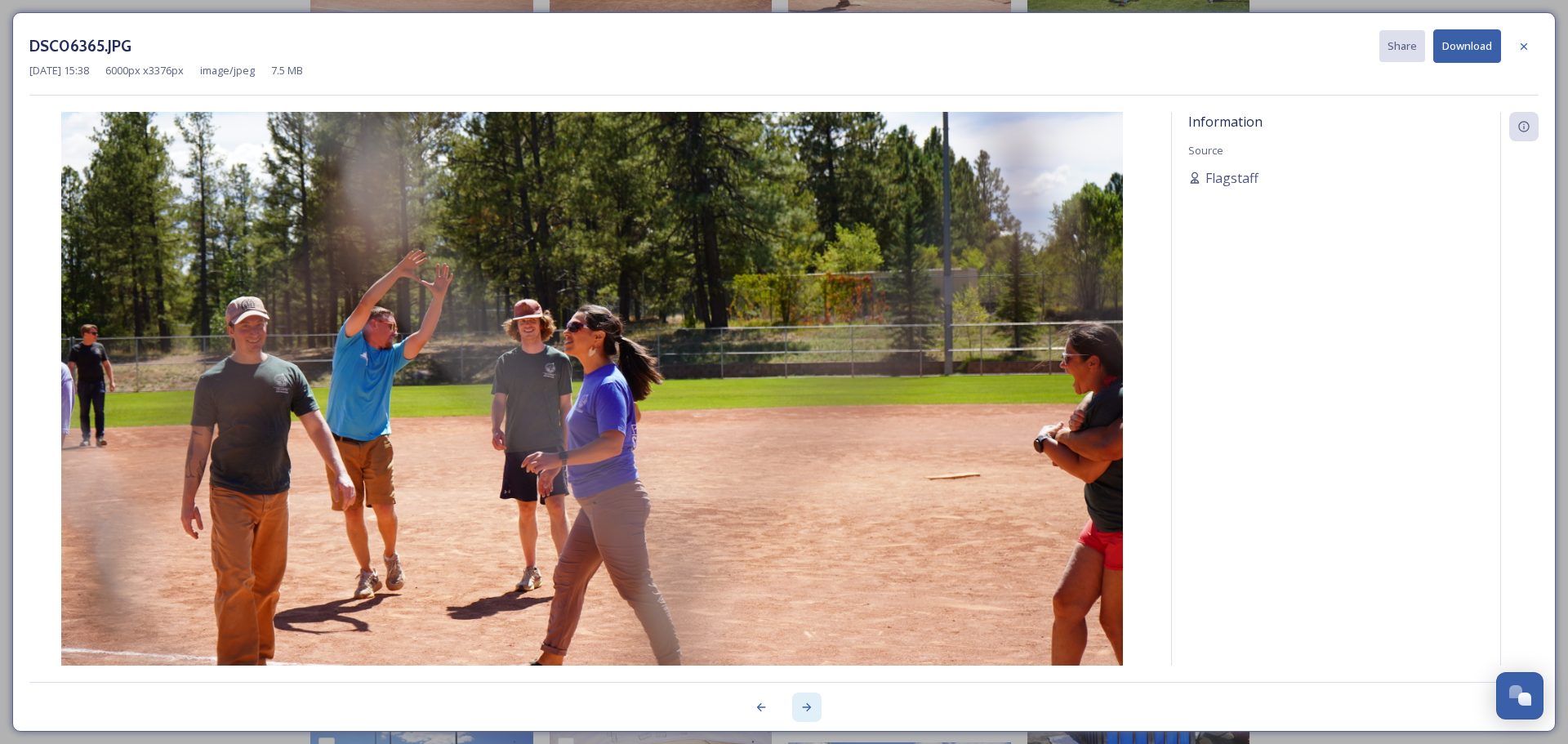
click at [802, 702] on icon at bounding box center [807, 708] width 13 height 13
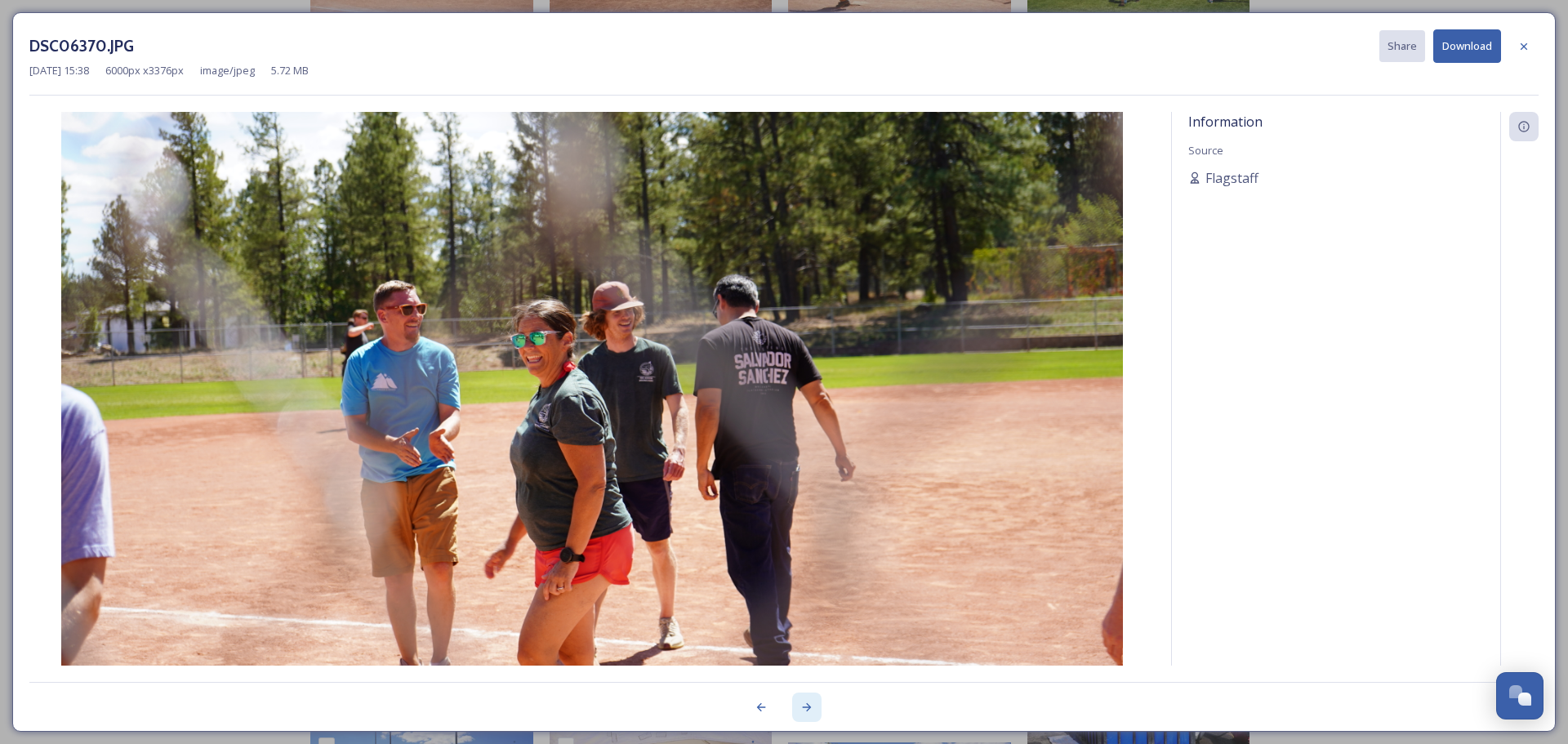
click at [803, 714] on div at bounding box center [807, 708] width 30 height 30
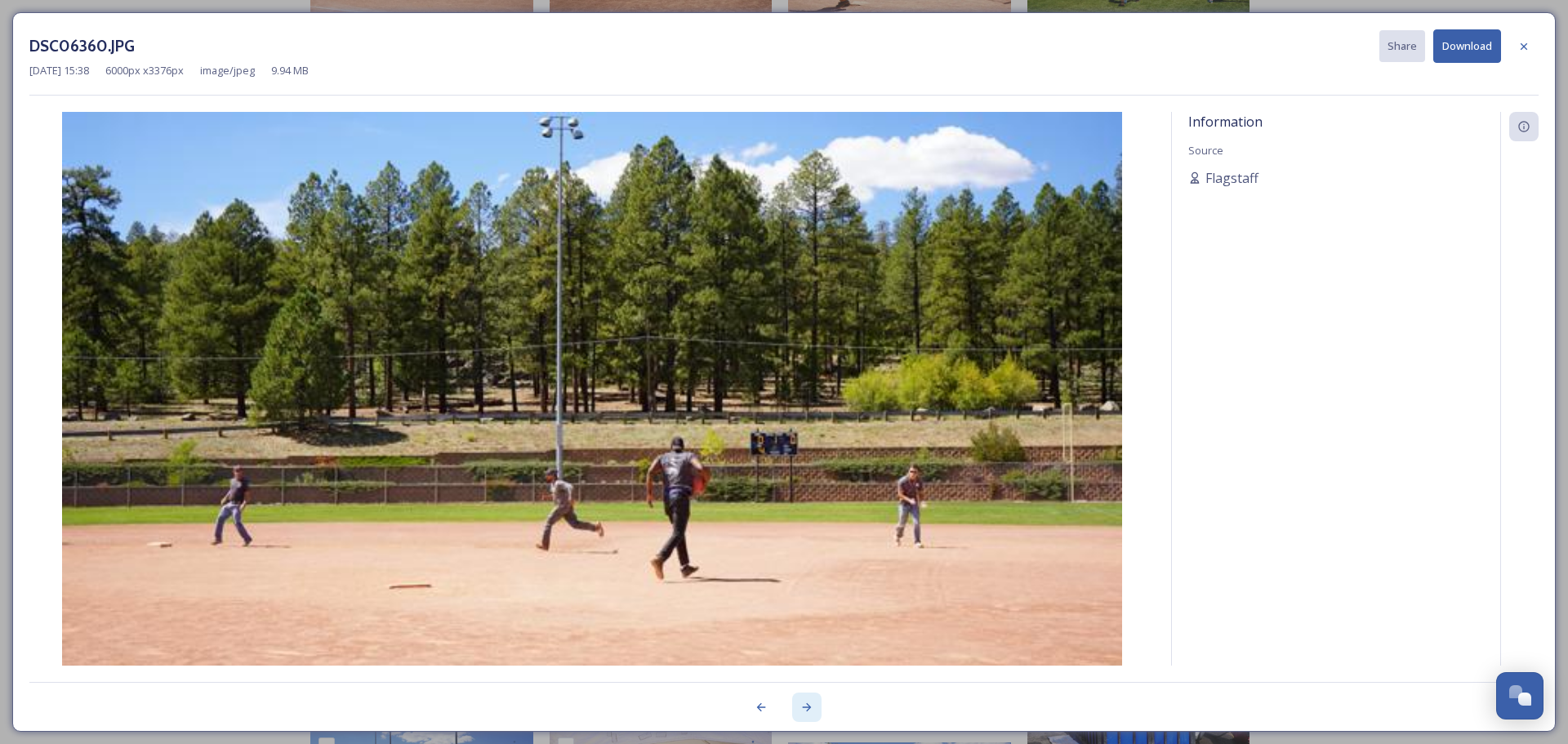
click at [809, 710] on icon at bounding box center [807, 707] width 9 height 8
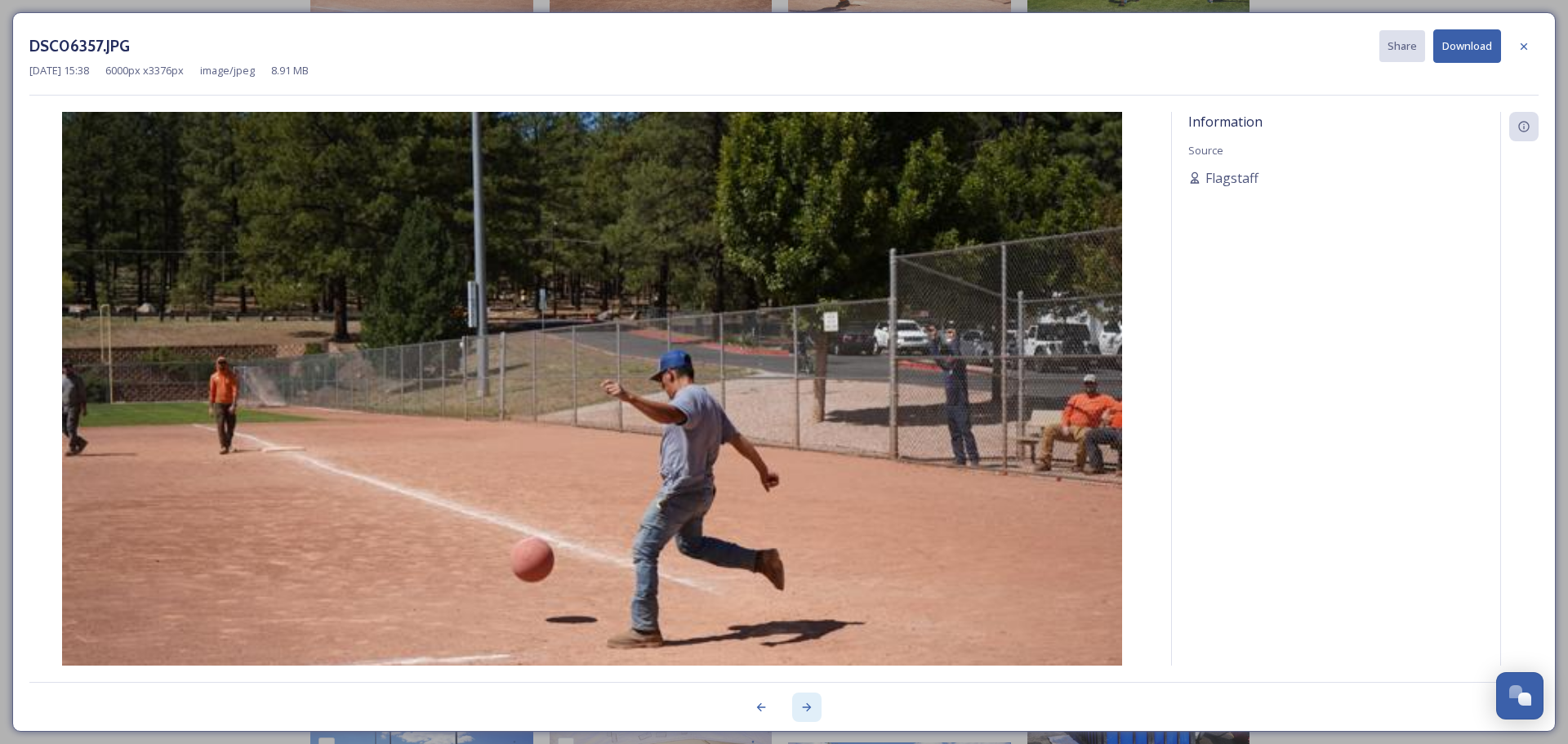
click at [807, 711] on icon at bounding box center [807, 707] width 9 height 8
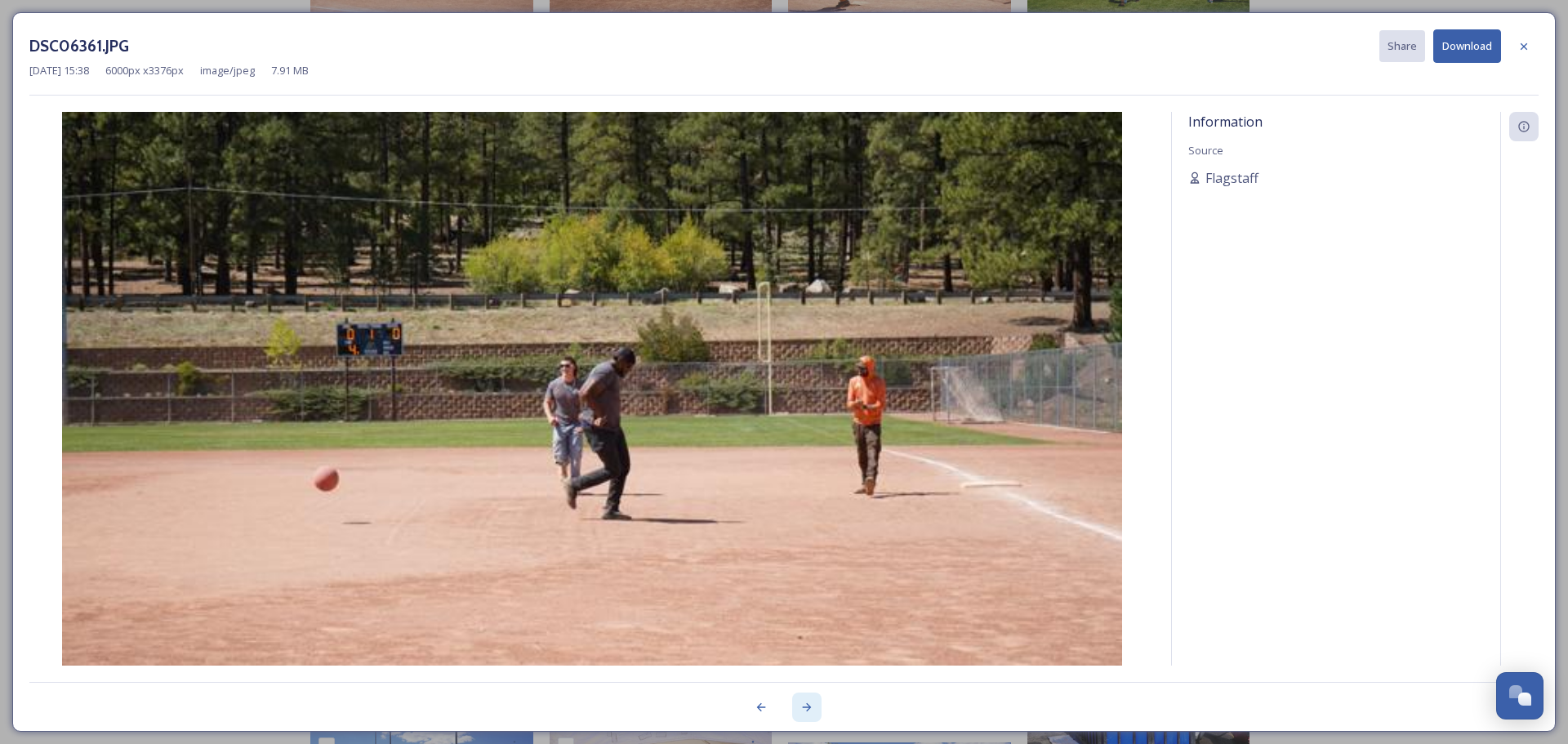
click at [803, 705] on icon at bounding box center [807, 708] width 13 height 13
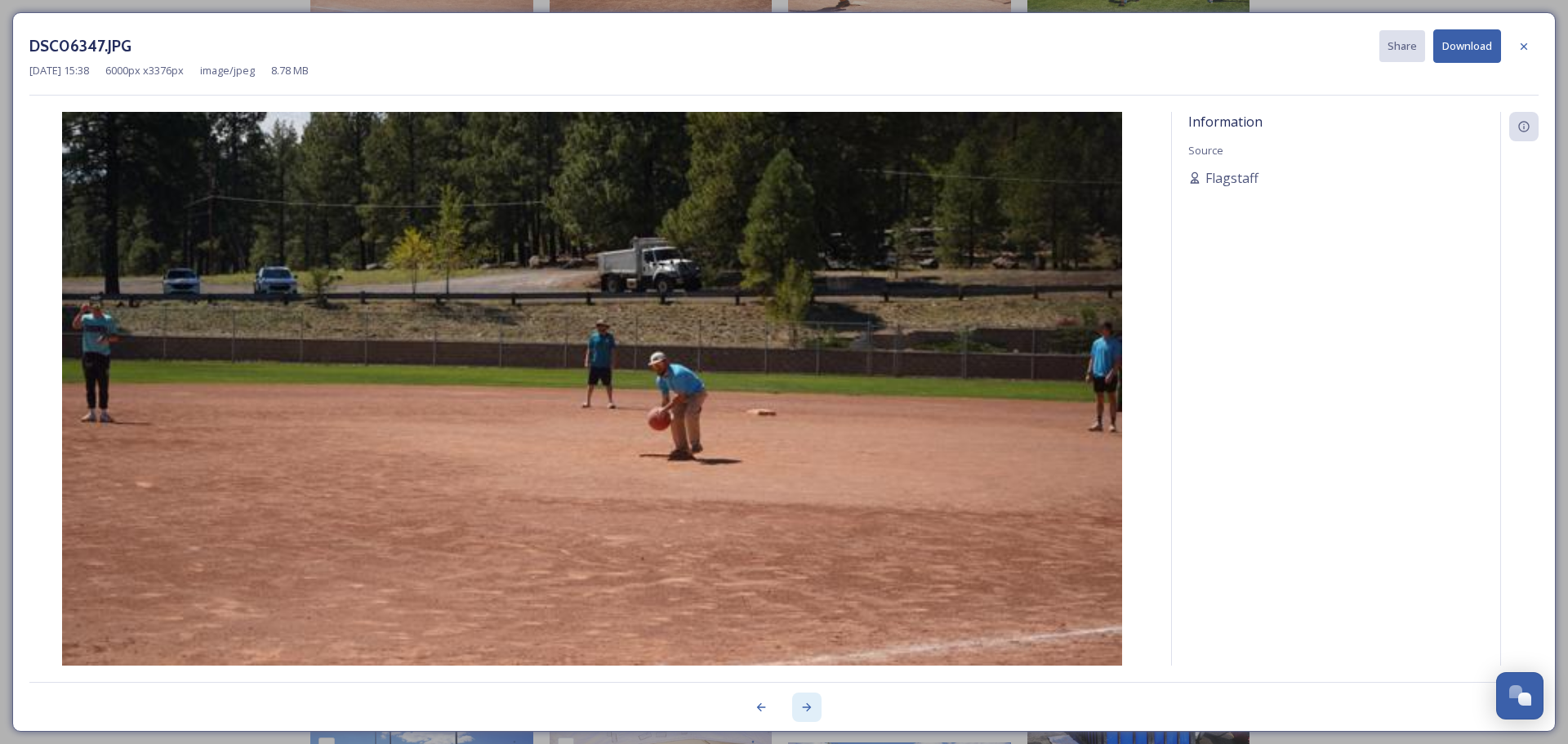
click at [803, 706] on icon at bounding box center [807, 708] width 13 height 13
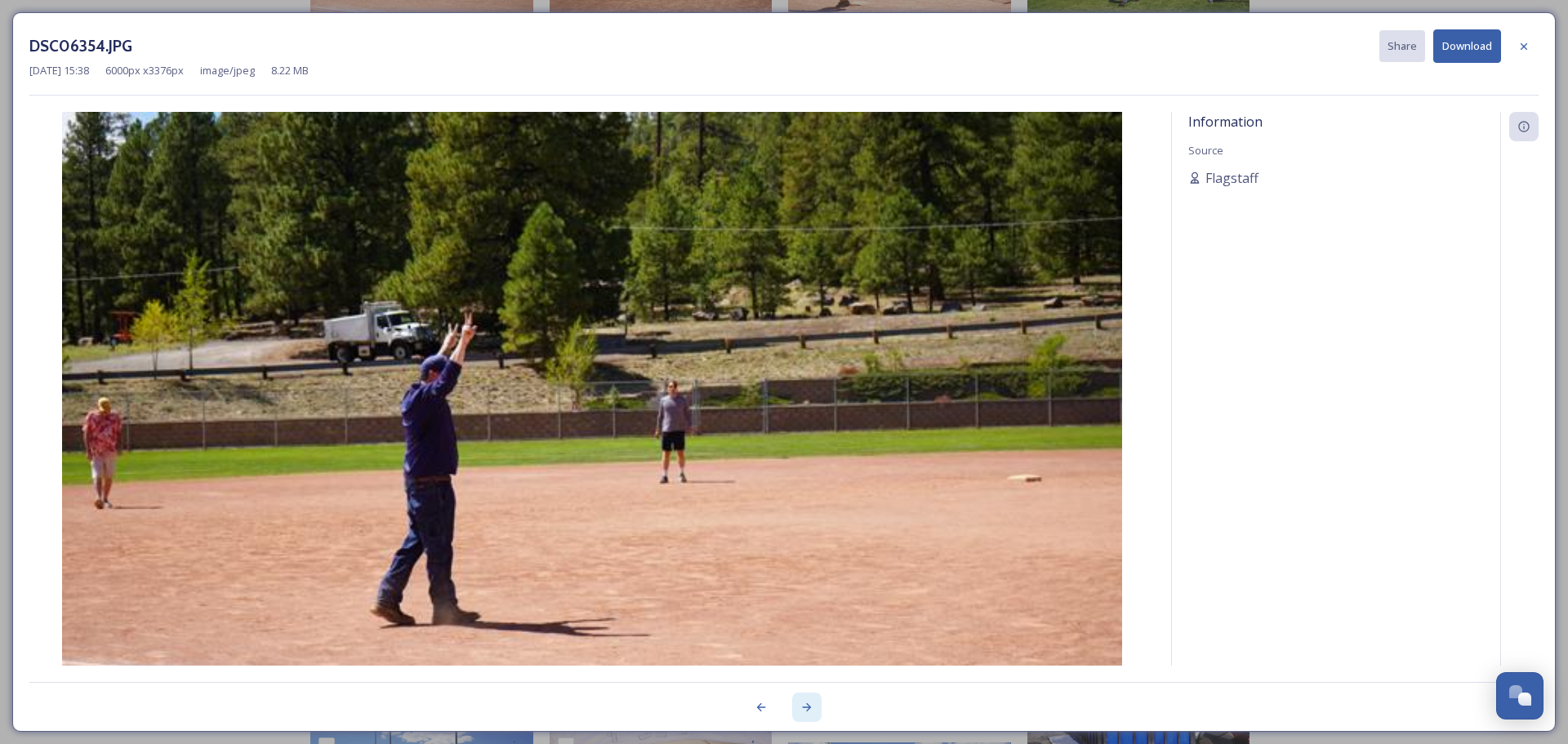
click at [803, 707] on icon at bounding box center [807, 708] width 13 height 13
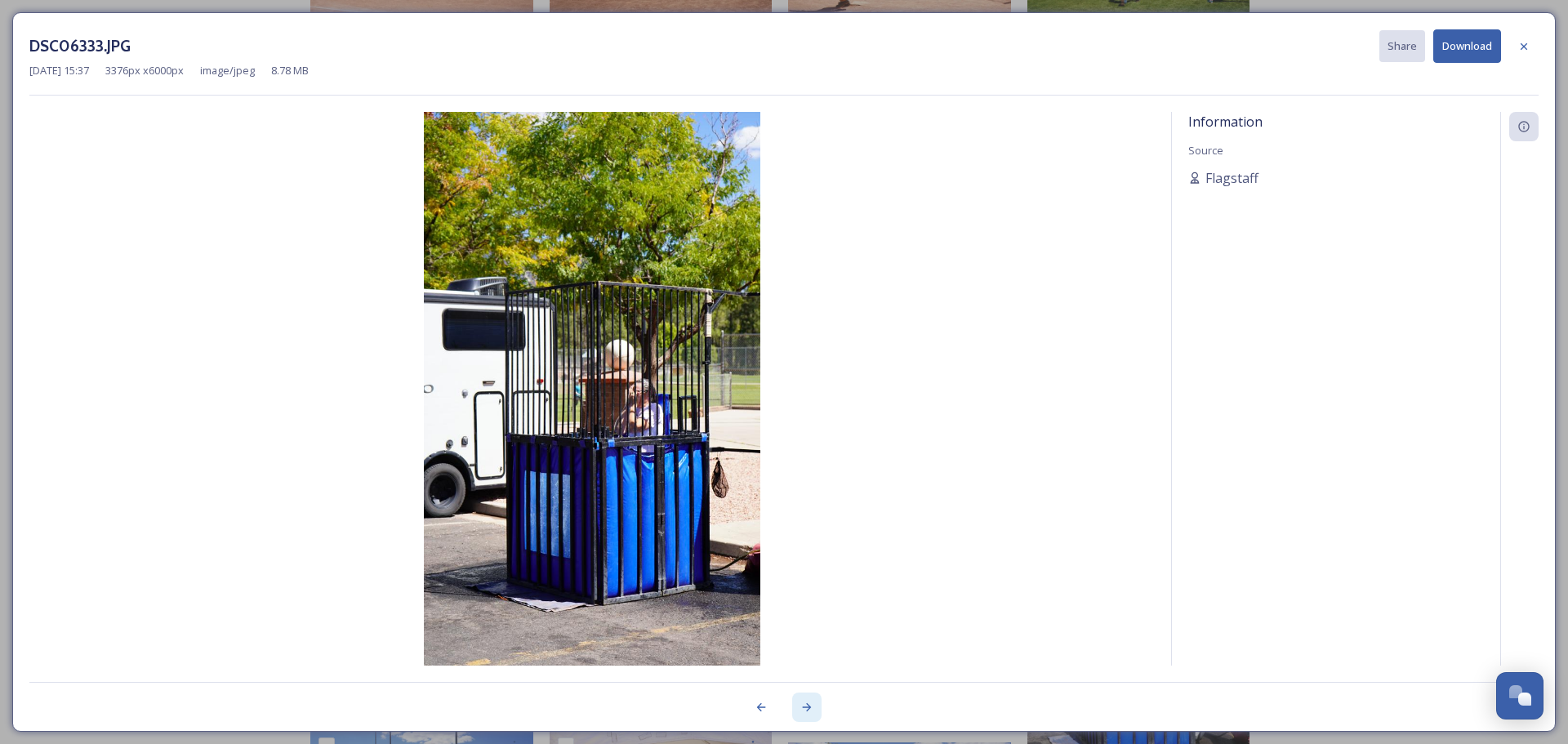
click at [803, 710] on icon at bounding box center [807, 708] width 13 height 13
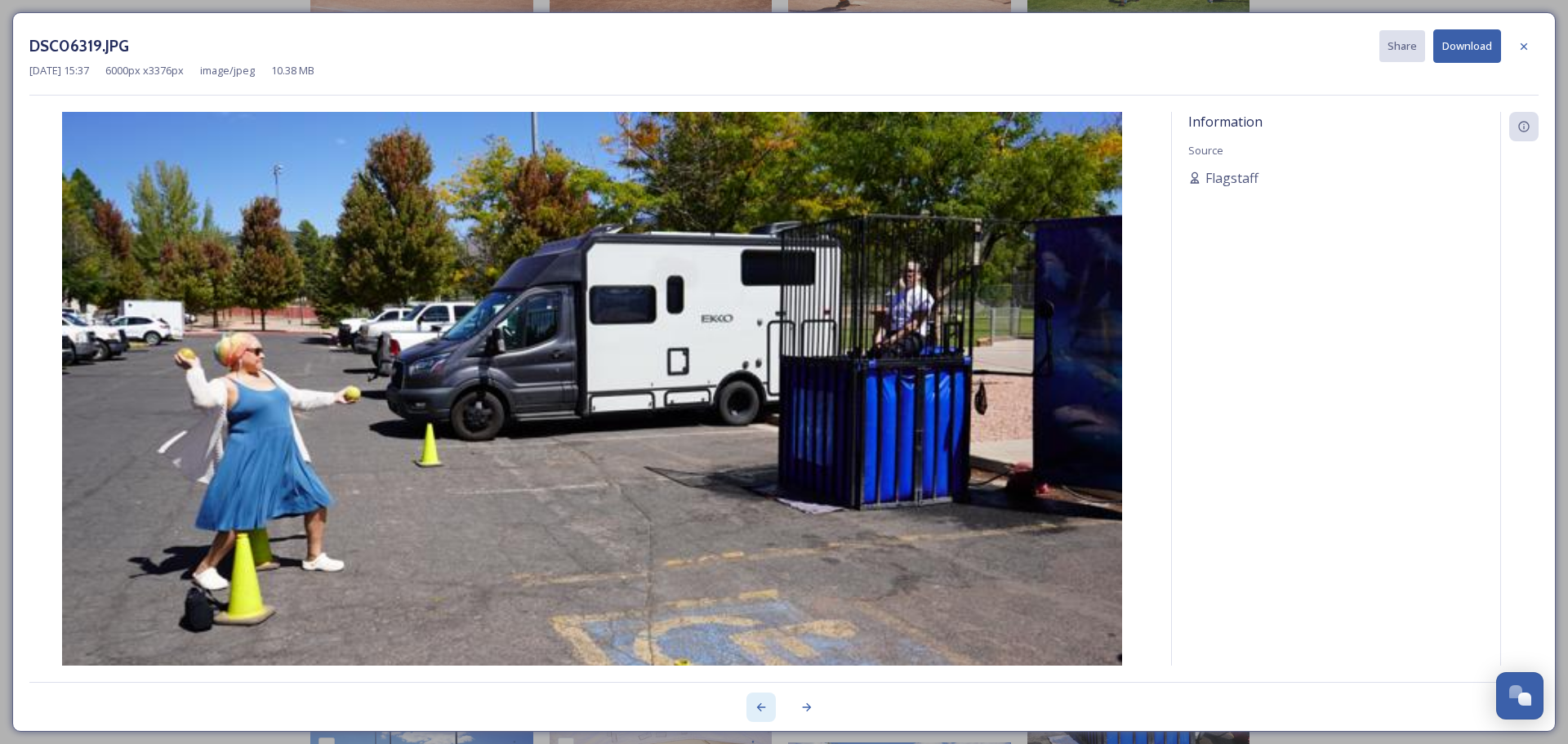
click at [766, 710] on icon at bounding box center [762, 708] width 13 height 13
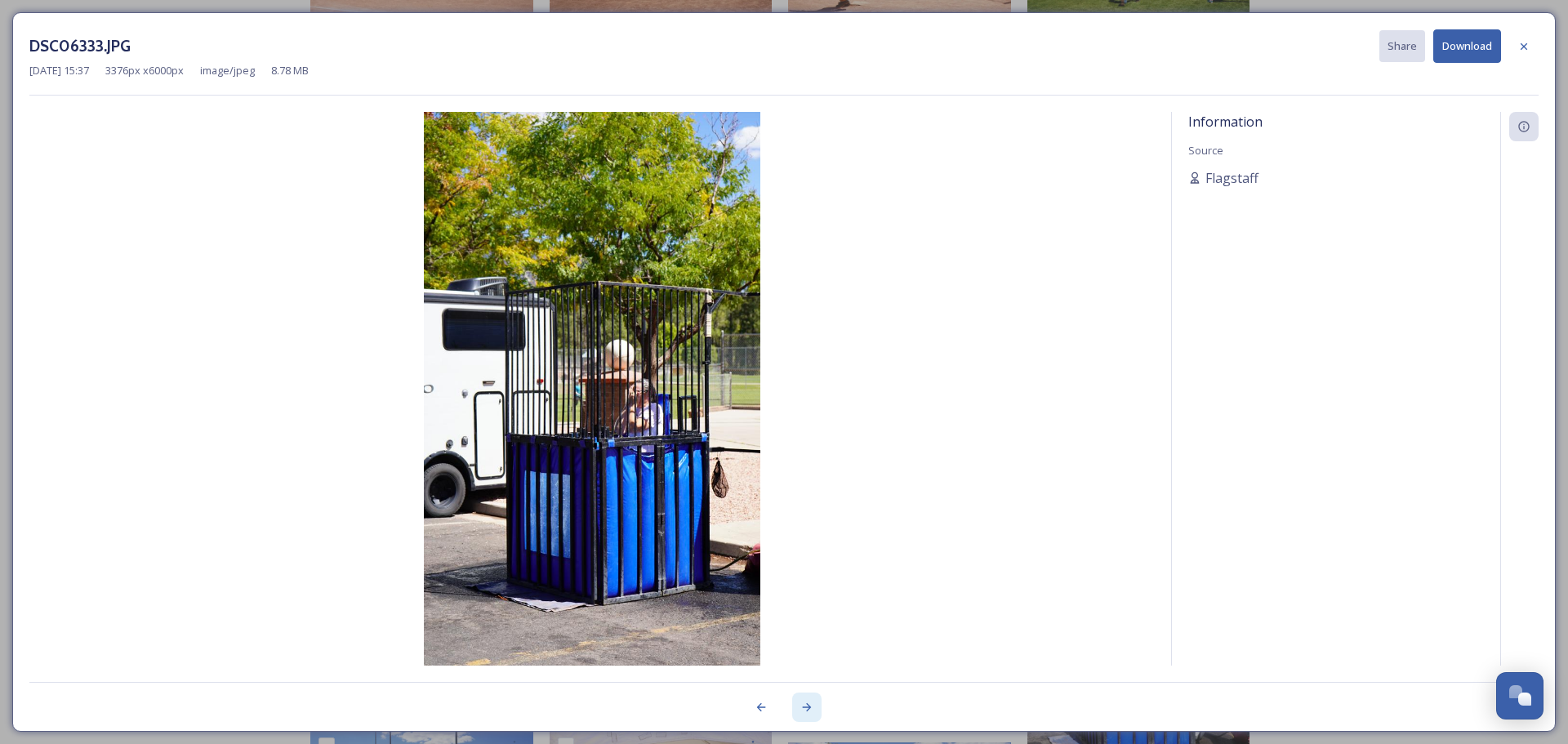
click at [809, 711] on icon at bounding box center [807, 708] width 13 height 13
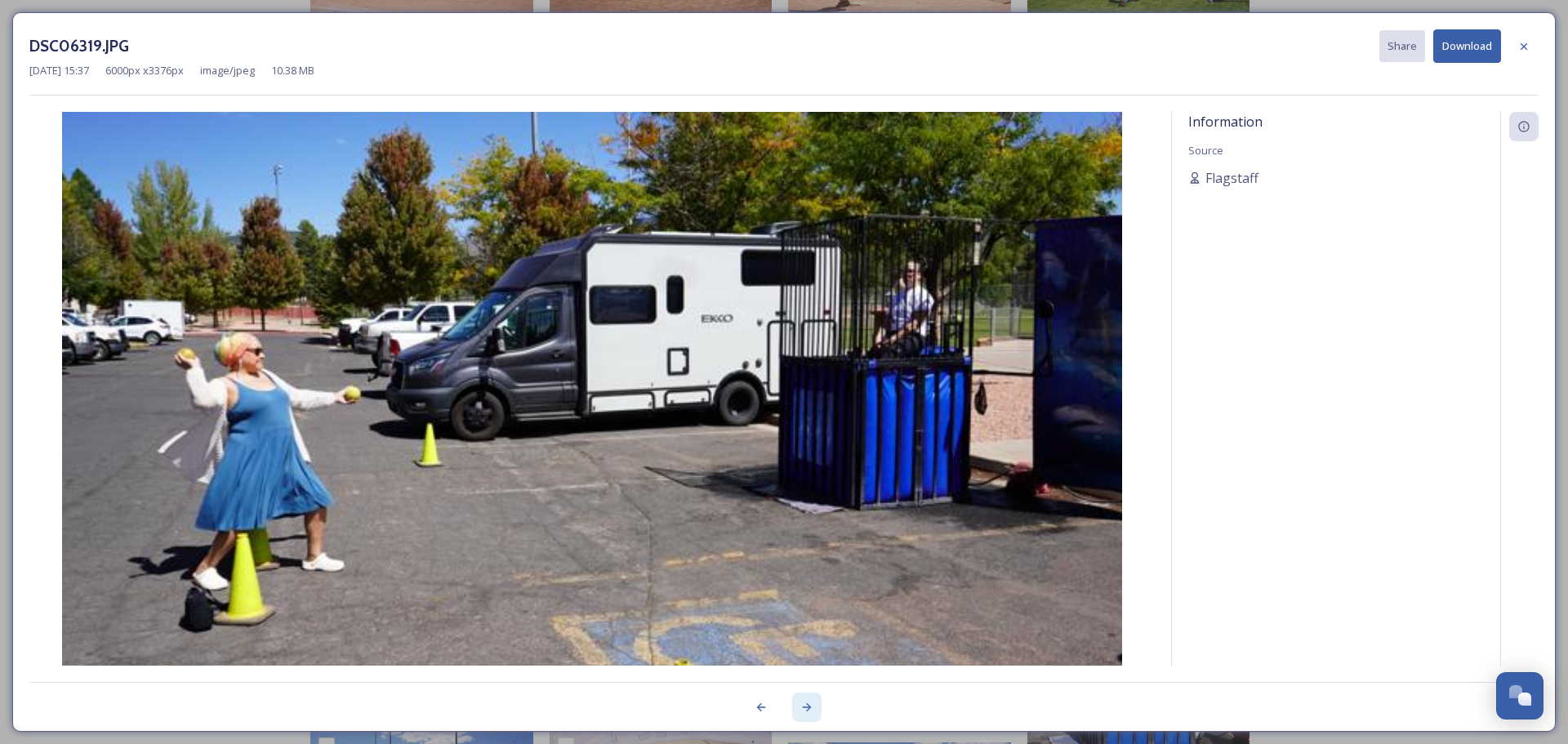
click at [803, 711] on icon at bounding box center [807, 708] width 13 height 13
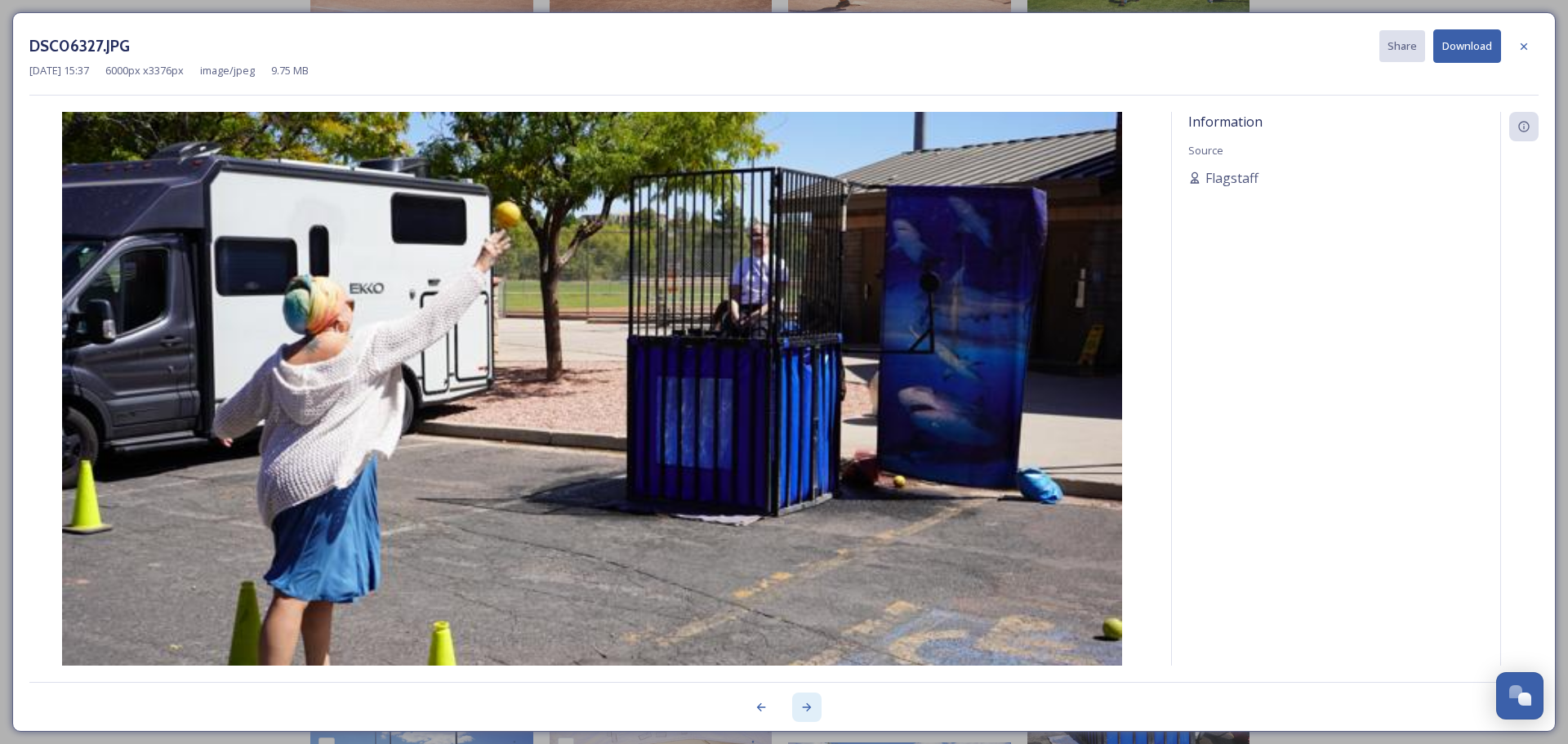
click at [803, 711] on icon at bounding box center [807, 708] width 13 height 13
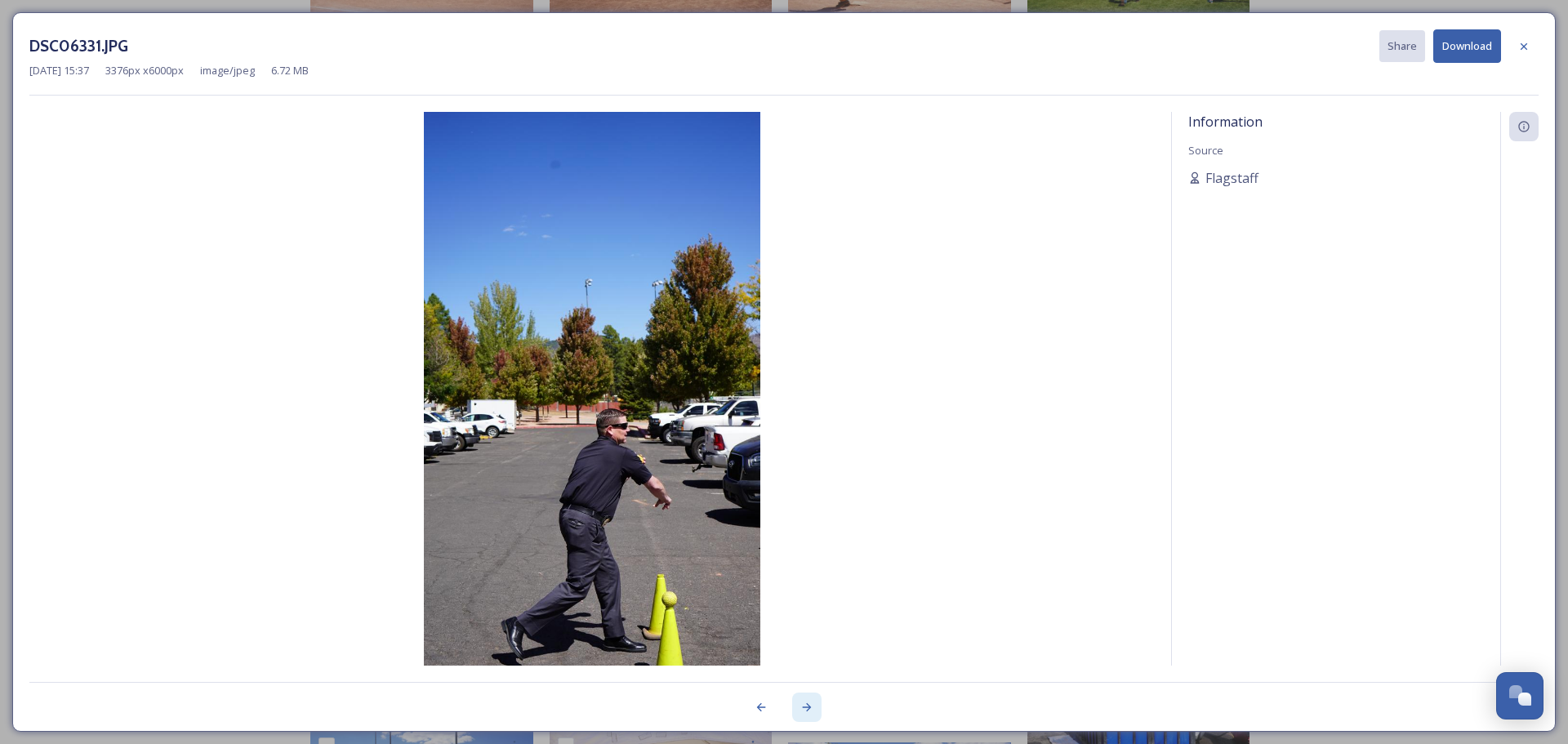
click at [803, 711] on icon at bounding box center [807, 708] width 13 height 13
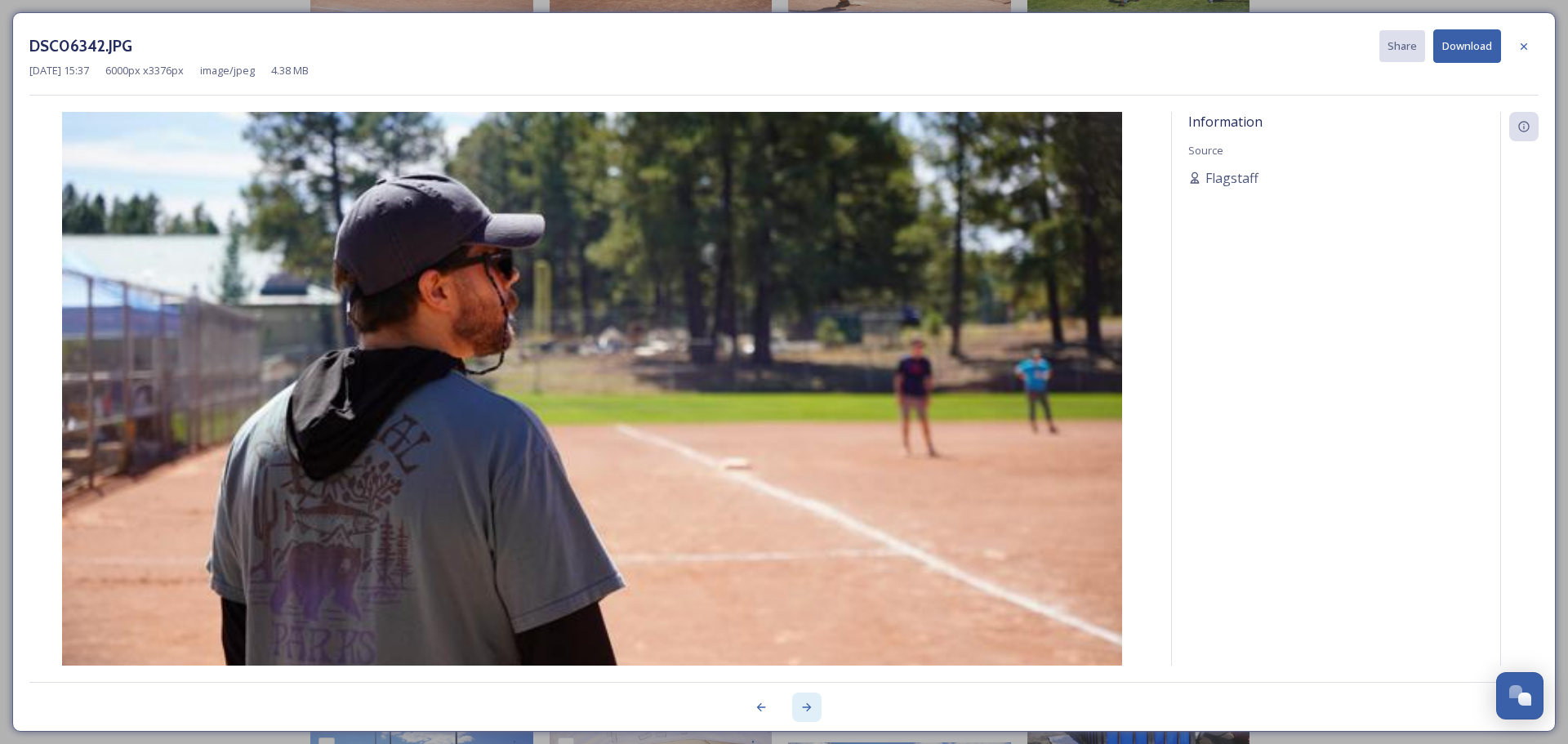
click at [809, 703] on icon at bounding box center [807, 708] width 13 height 13
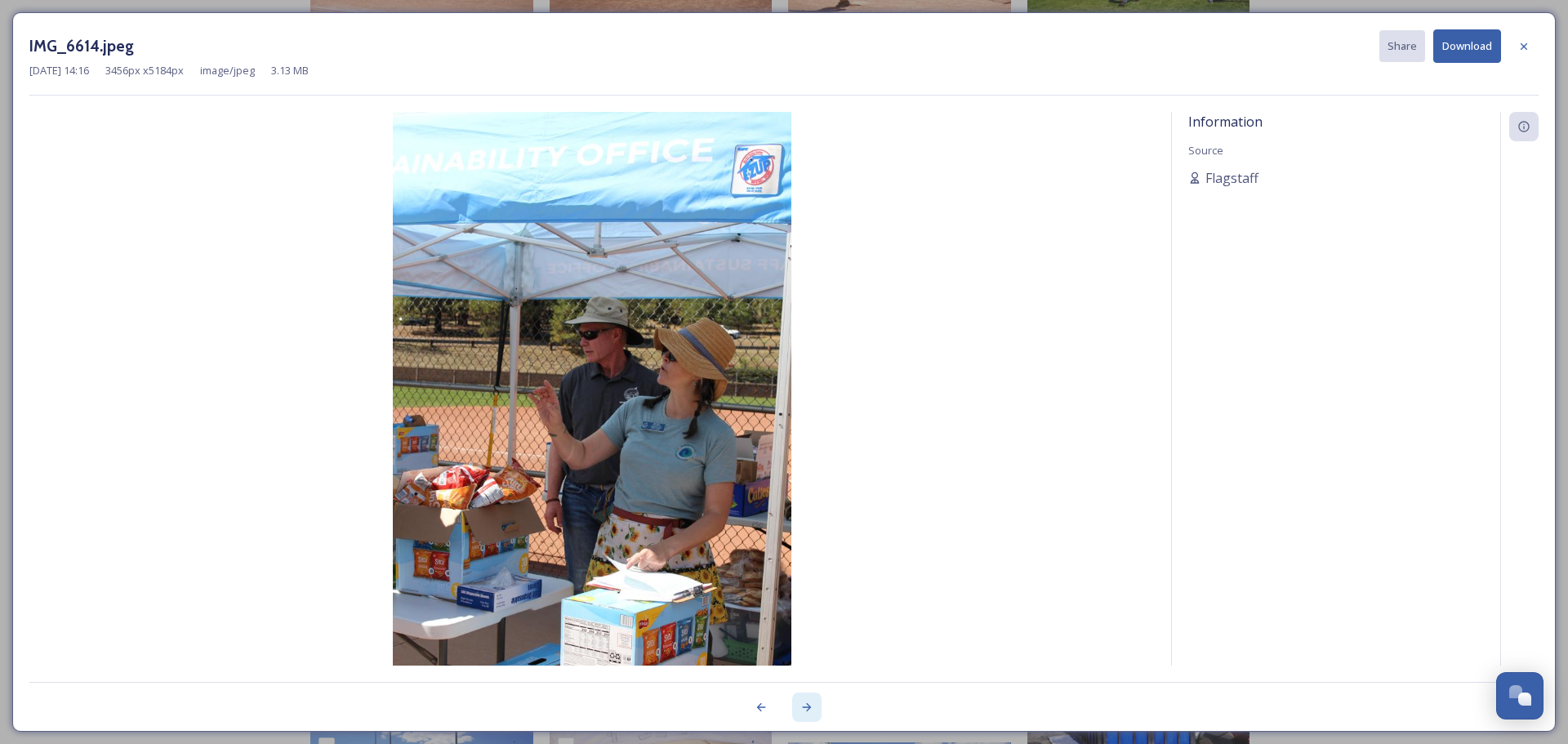
click at [803, 709] on icon at bounding box center [807, 708] width 13 height 13
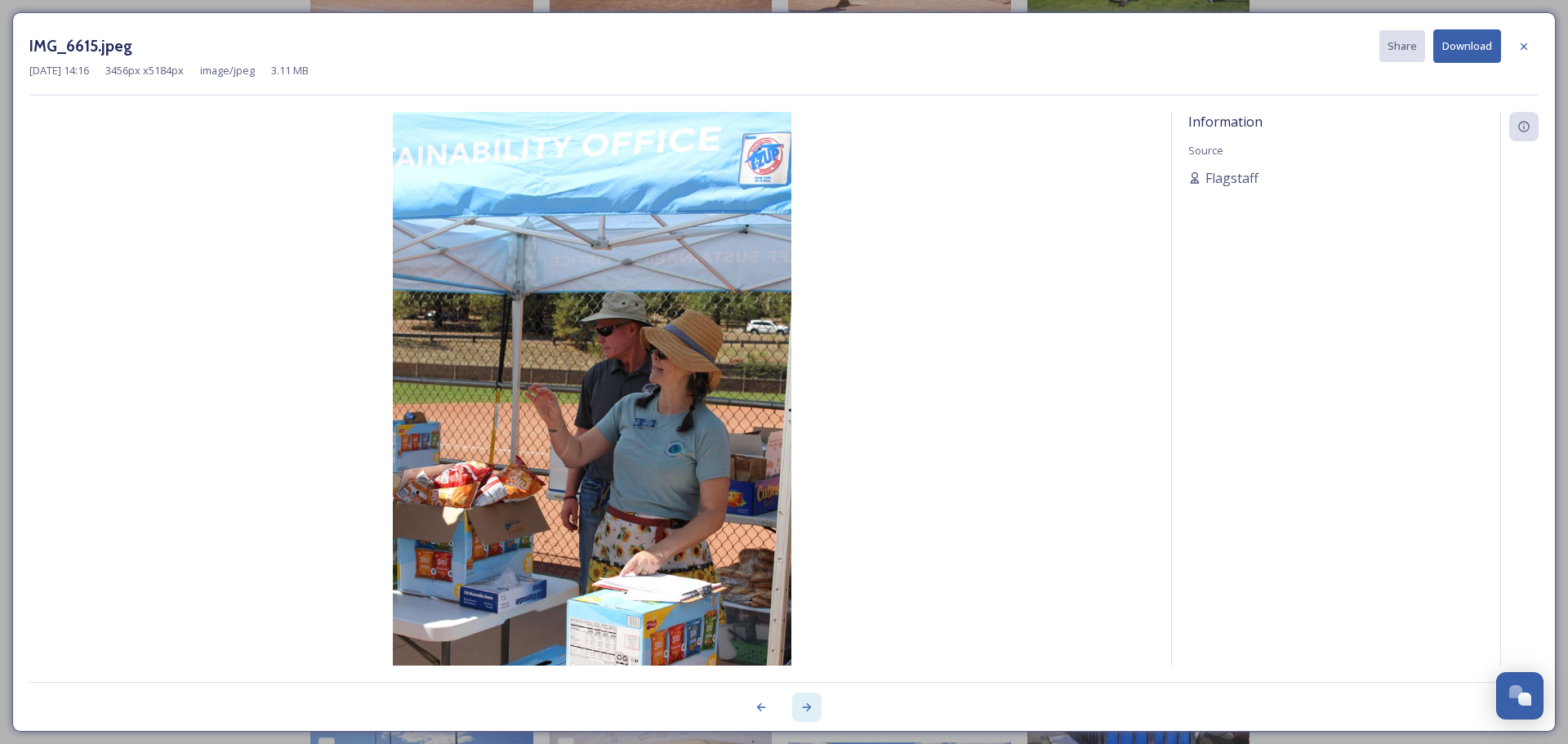
click at [805, 709] on icon at bounding box center [807, 708] width 13 height 13
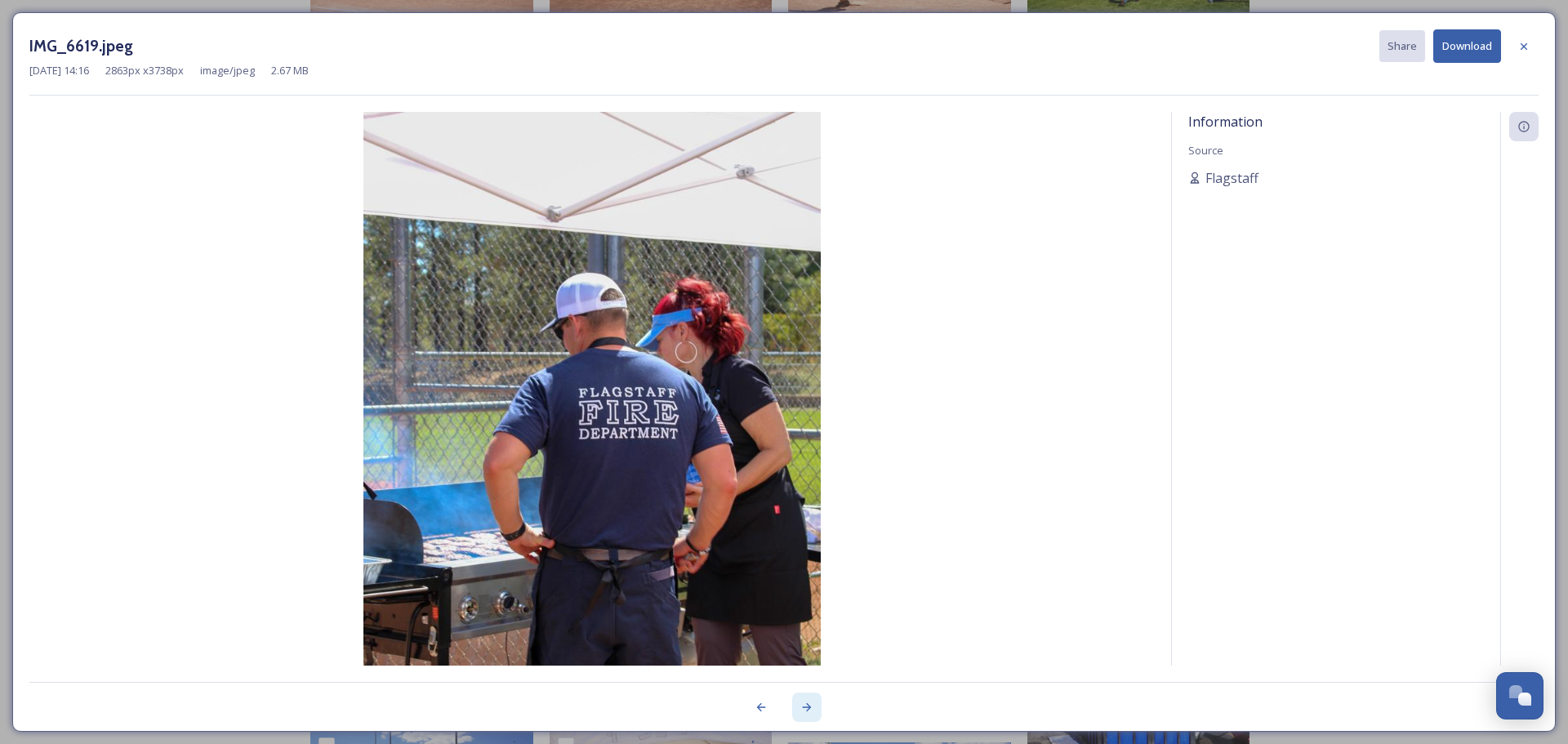
click at [809, 712] on icon at bounding box center [807, 708] width 13 height 13
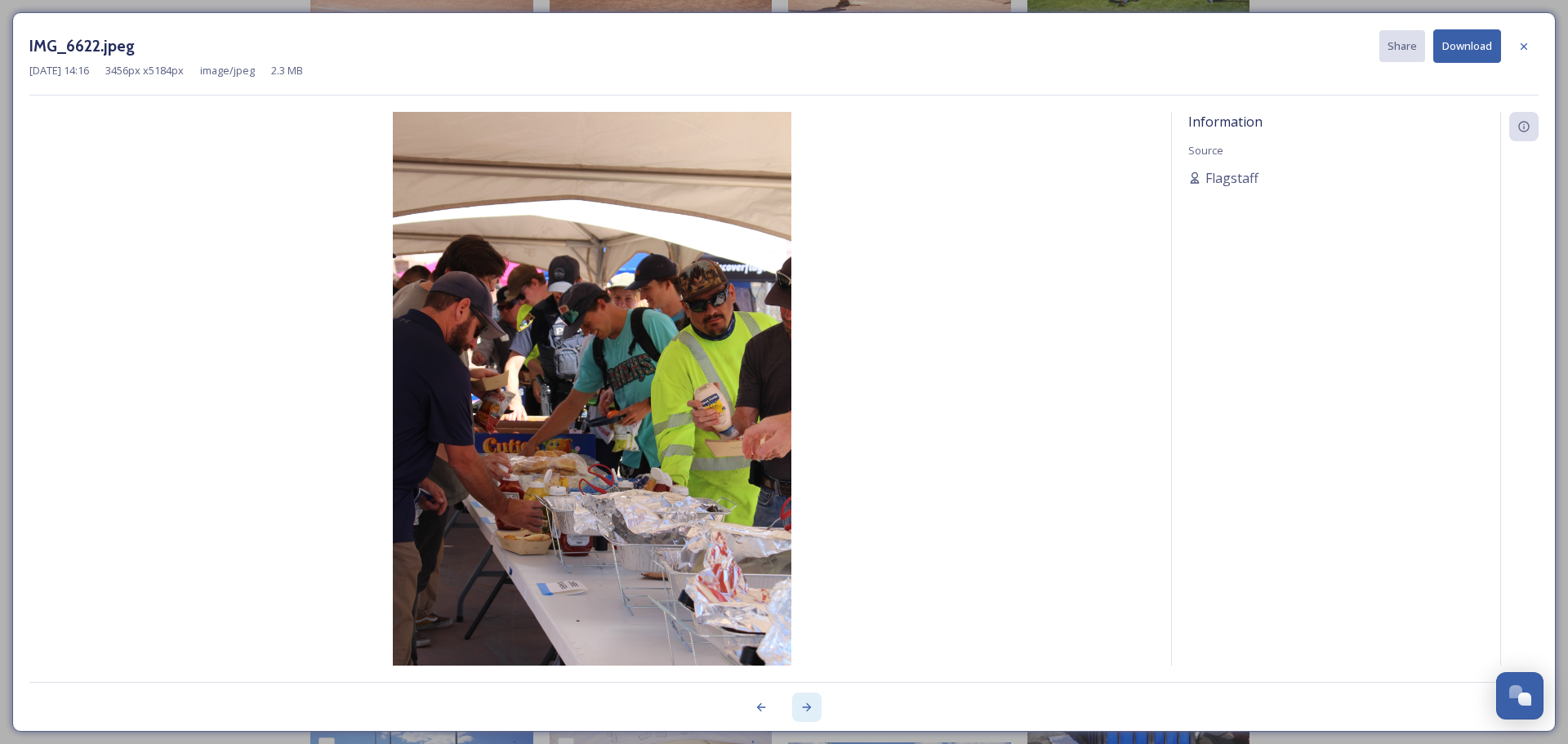
click at [810, 709] on icon at bounding box center [807, 708] width 13 height 13
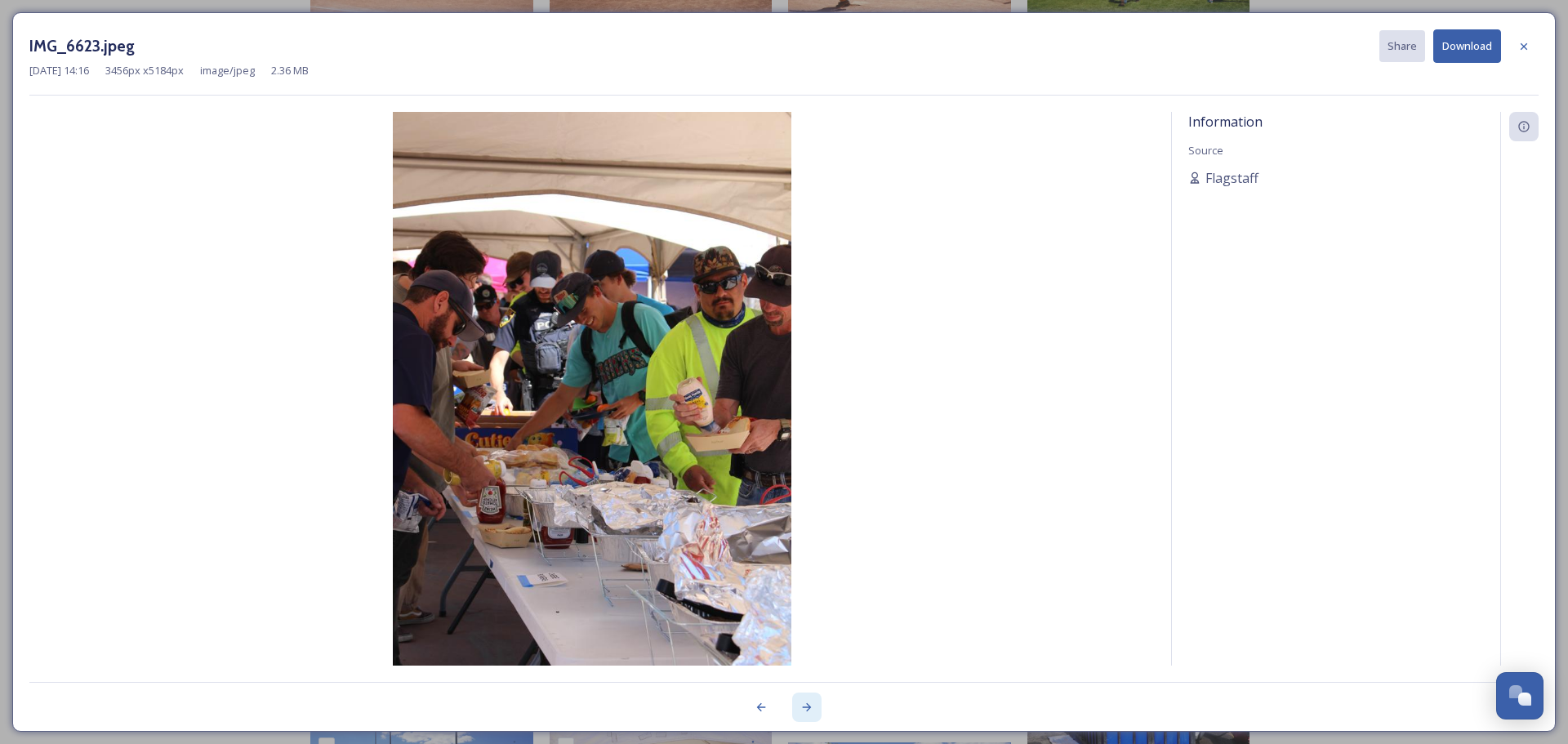
click at [810, 709] on icon at bounding box center [807, 708] width 13 height 13
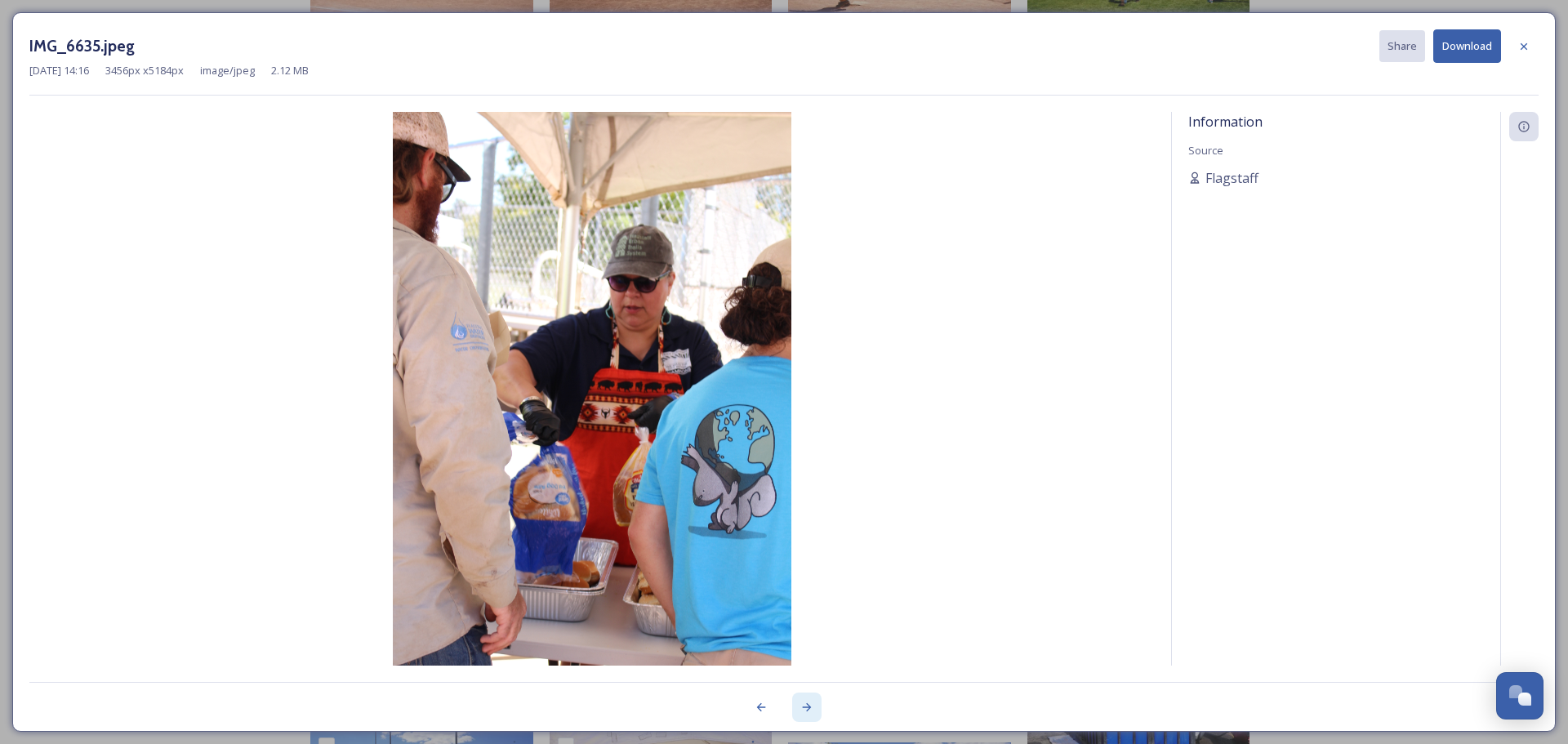
click at [807, 705] on icon at bounding box center [807, 708] width 13 height 13
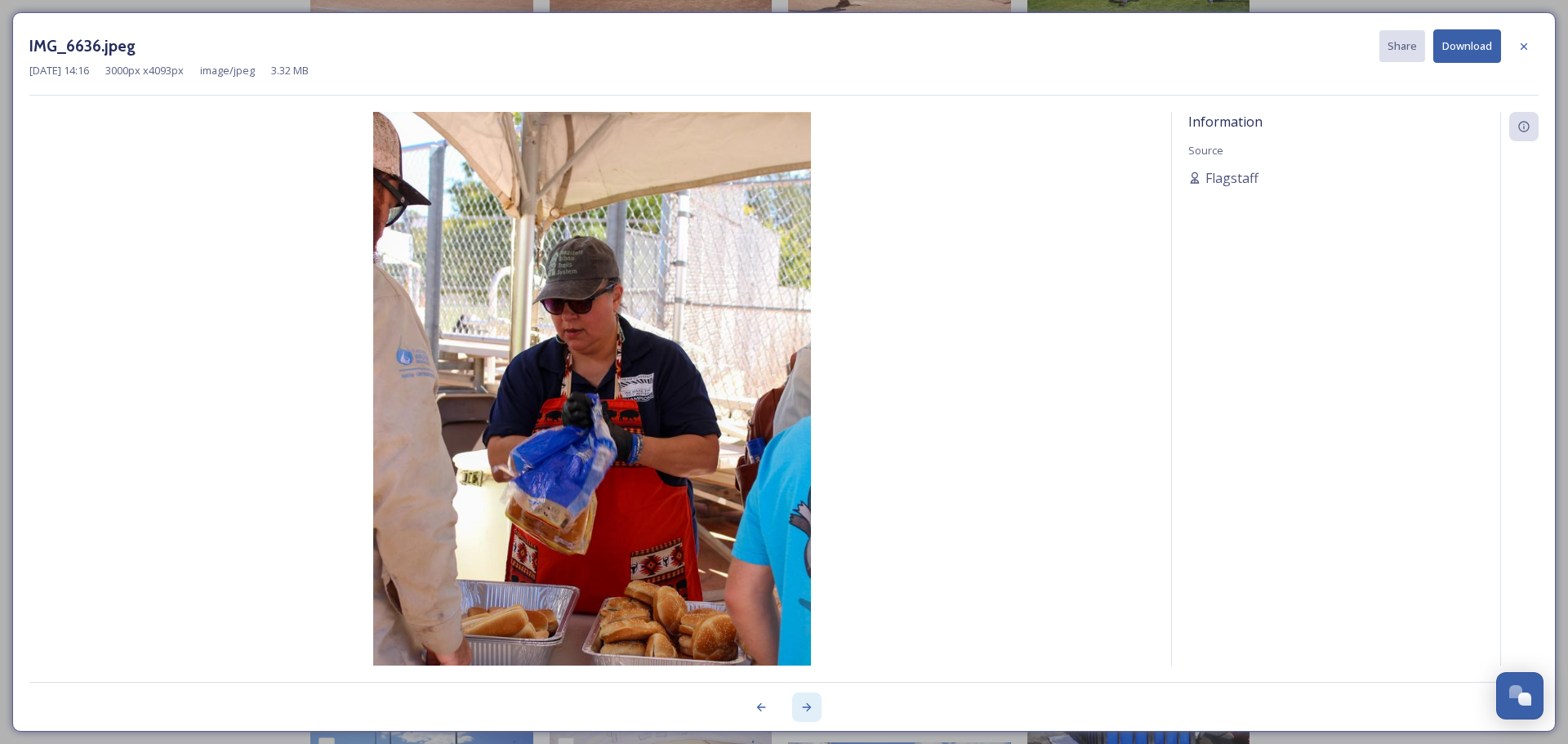
click at [807, 705] on icon at bounding box center [807, 708] width 13 height 13
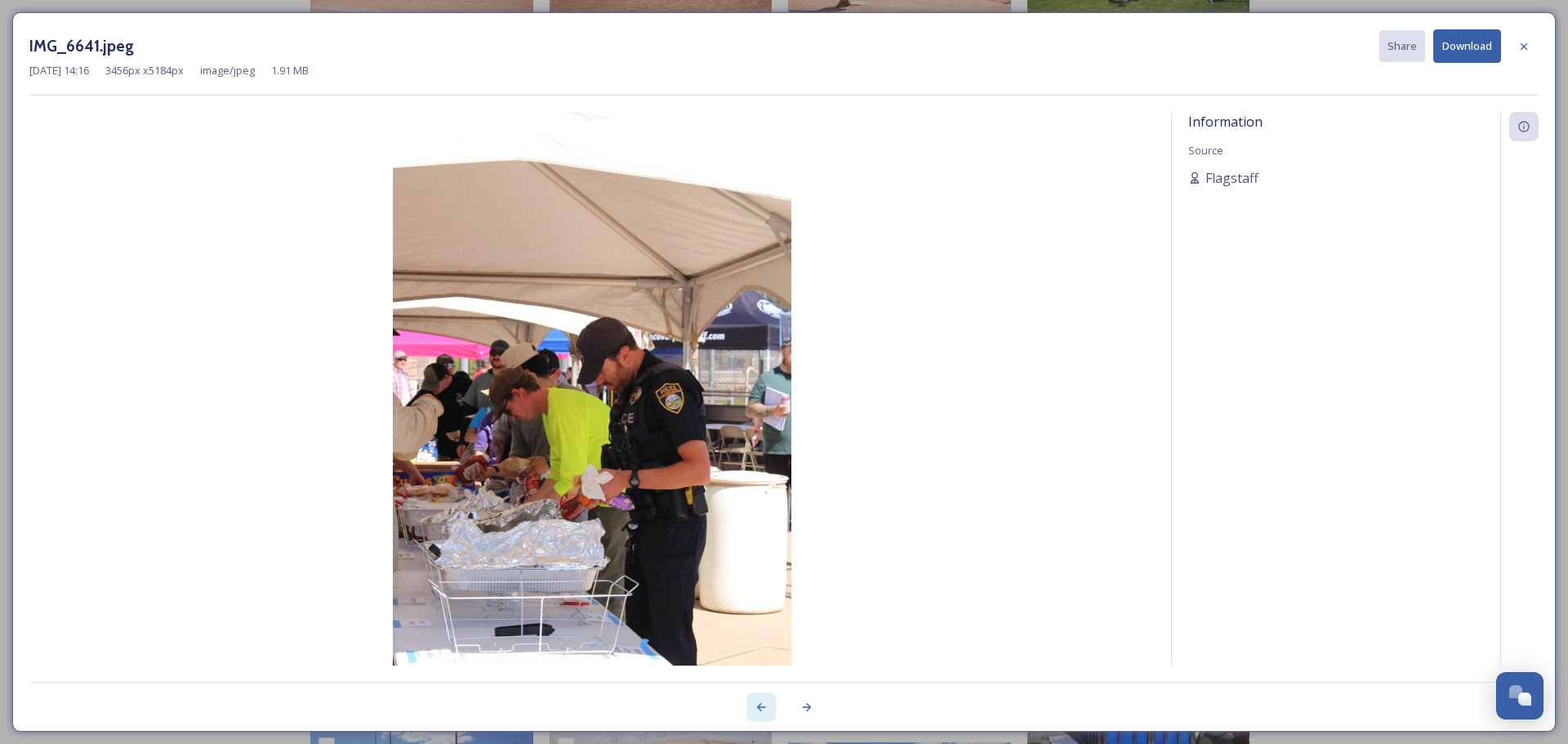
click at [756, 704] on icon at bounding box center [762, 708] width 13 height 13
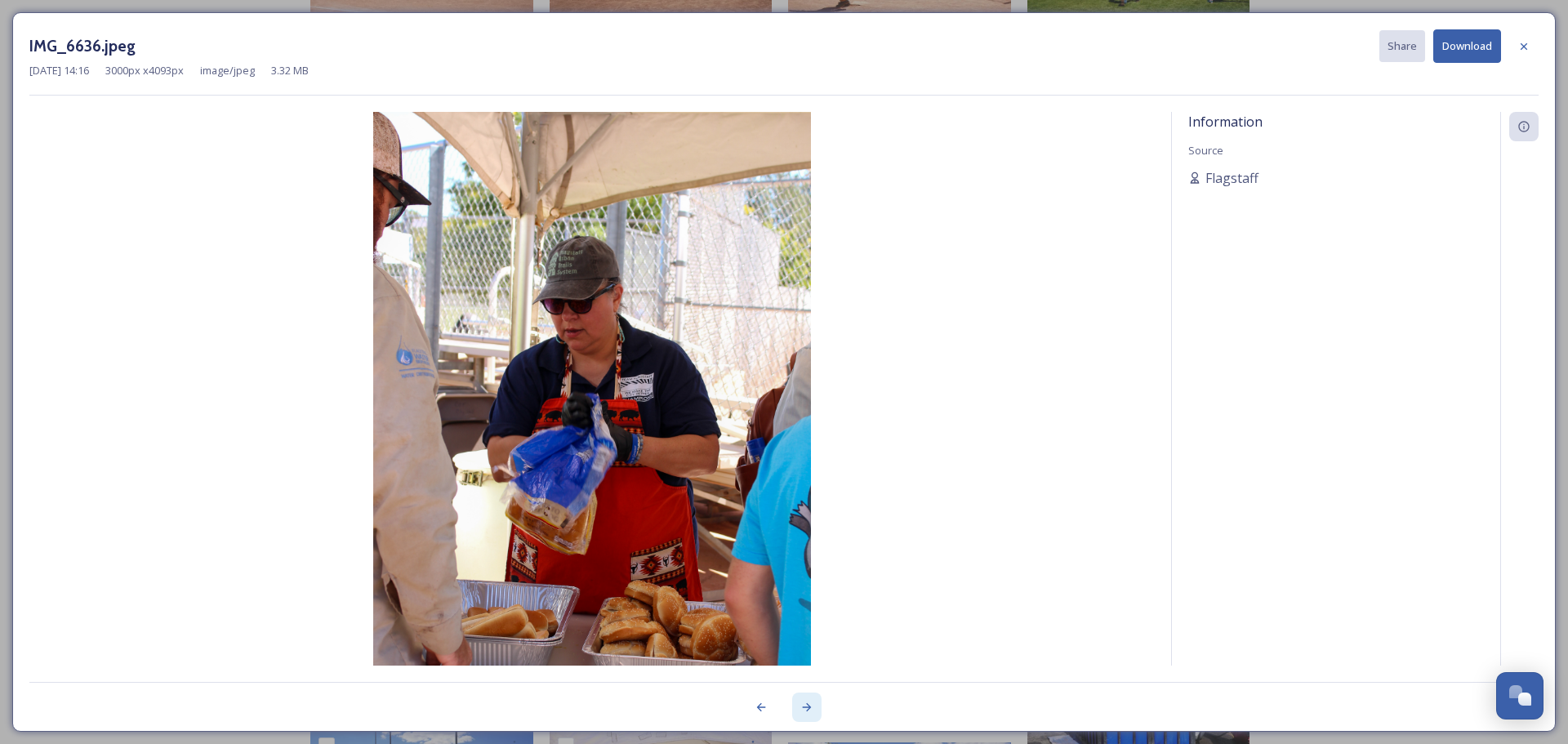
click at [795, 706] on div at bounding box center [807, 708] width 30 height 30
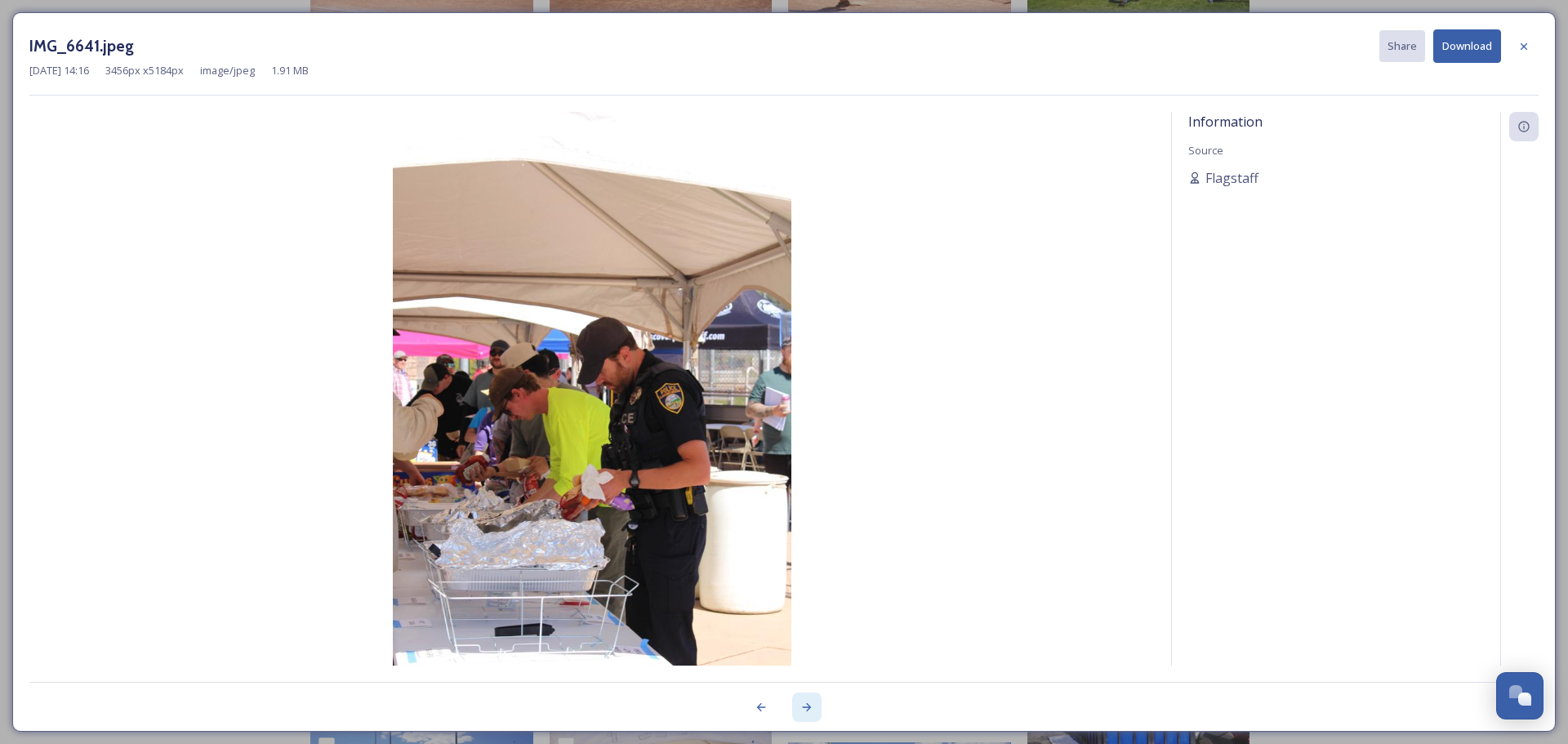
click at [806, 707] on icon at bounding box center [807, 708] width 13 height 13
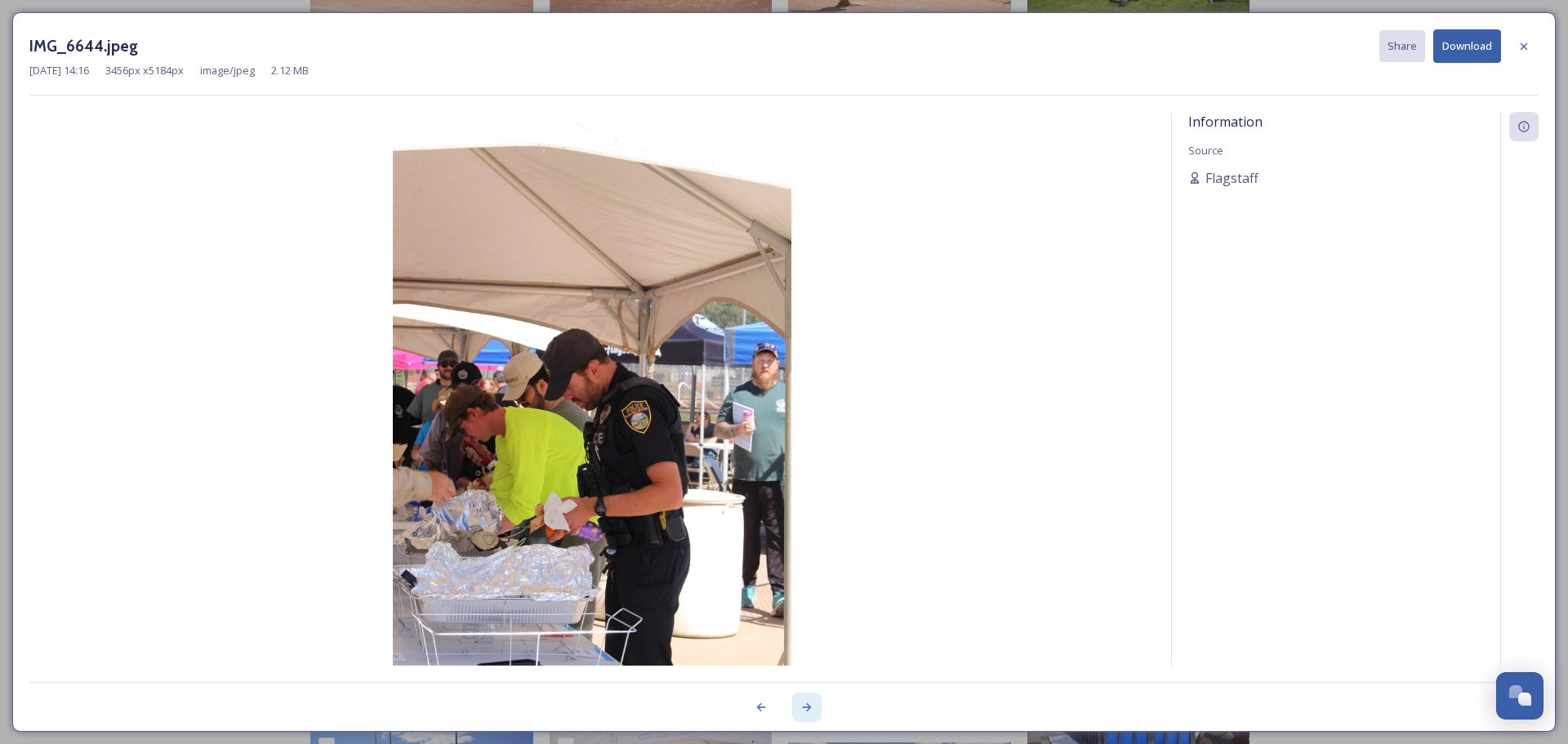
click at [809, 708] on icon at bounding box center [807, 707] width 9 height 8
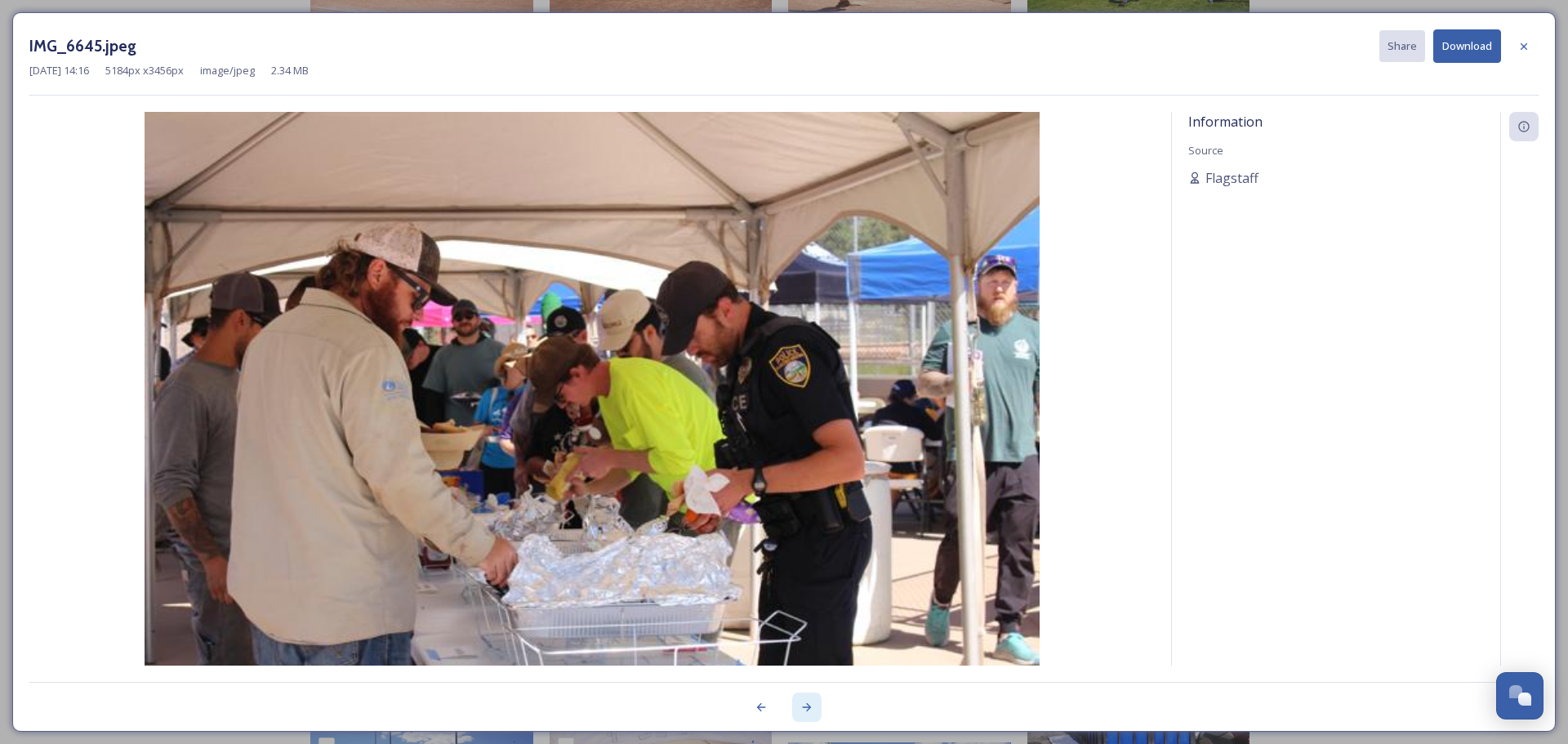
click at [809, 708] on icon at bounding box center [807, 708] width 13 height 13
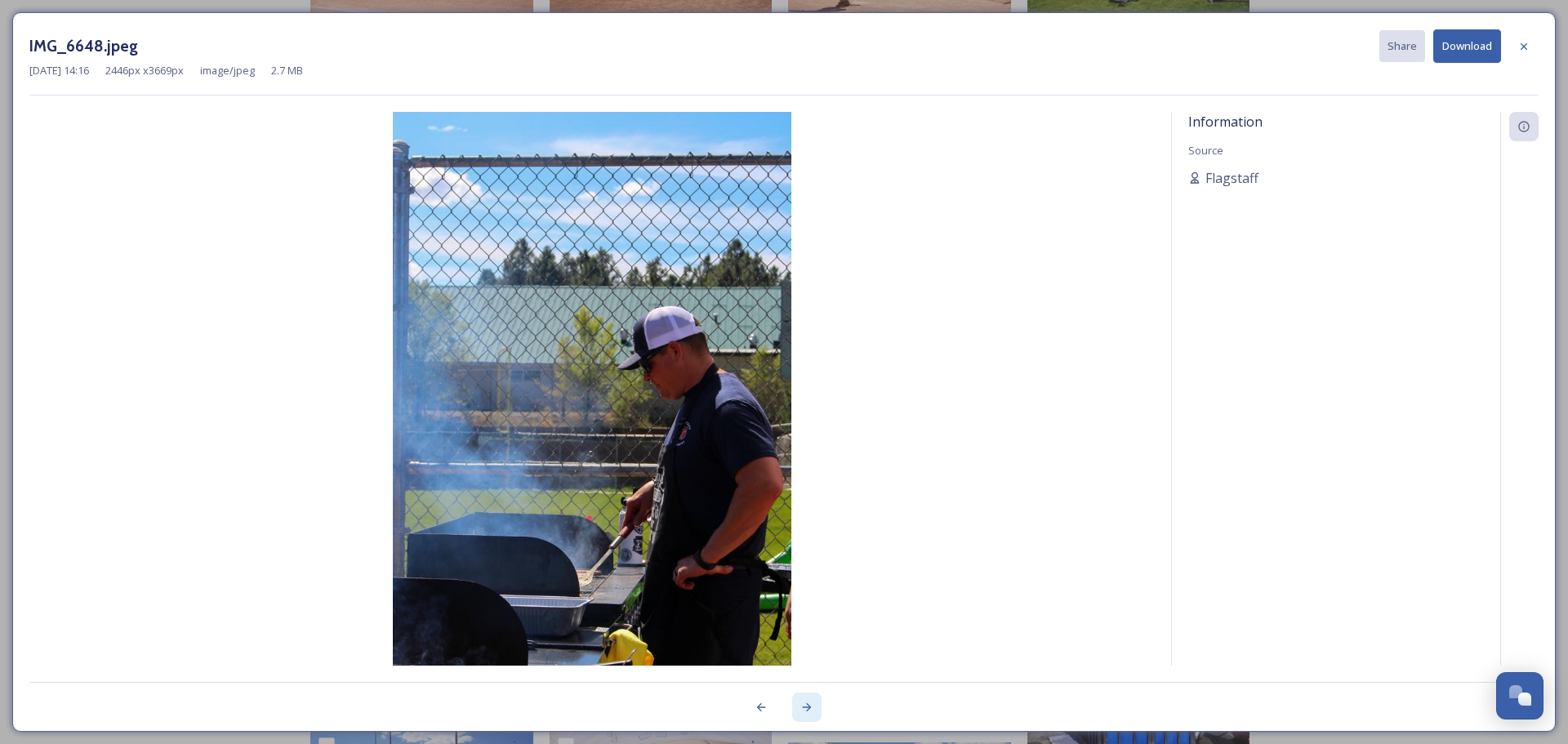
click at [810, 708] on icon at bounding box center [807, 707] width 9 height 8
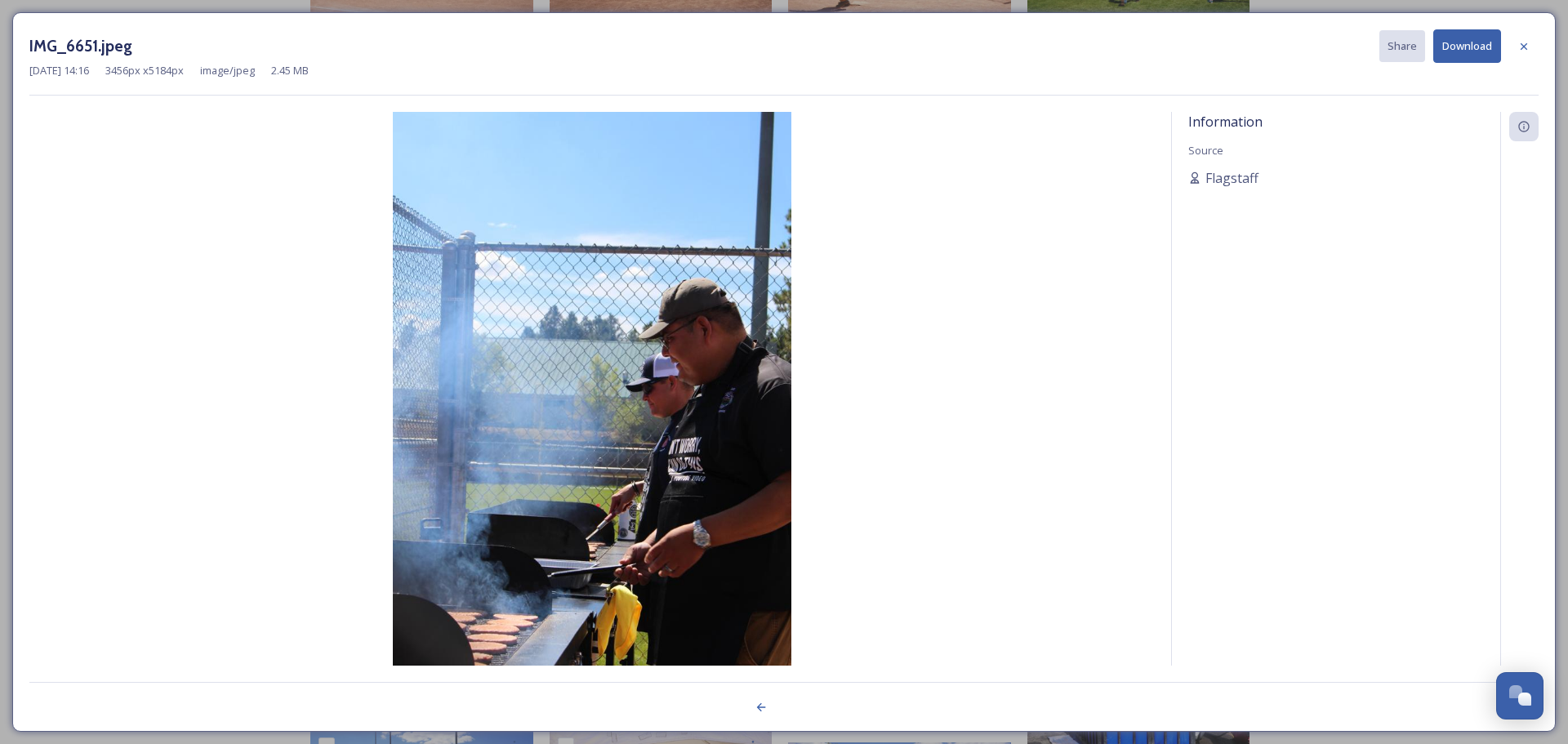
click at [810, 708] on div at bounding box center [784, 698] width 1509 height 33
click at [1459, 45] on div at bounding box center [1524, 46] width 30 height 30
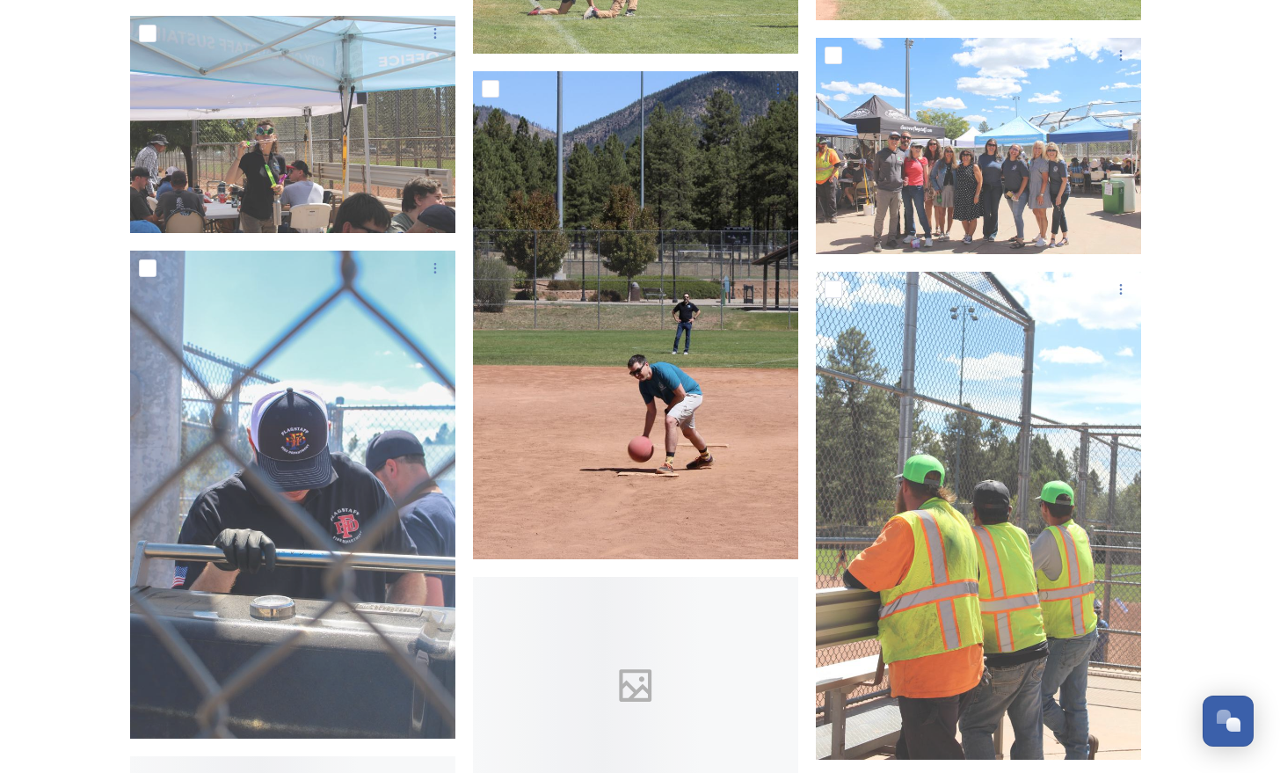
scroll to position [9762, 0]
